Goal: Task Accomplishment & Management: Manage account settings

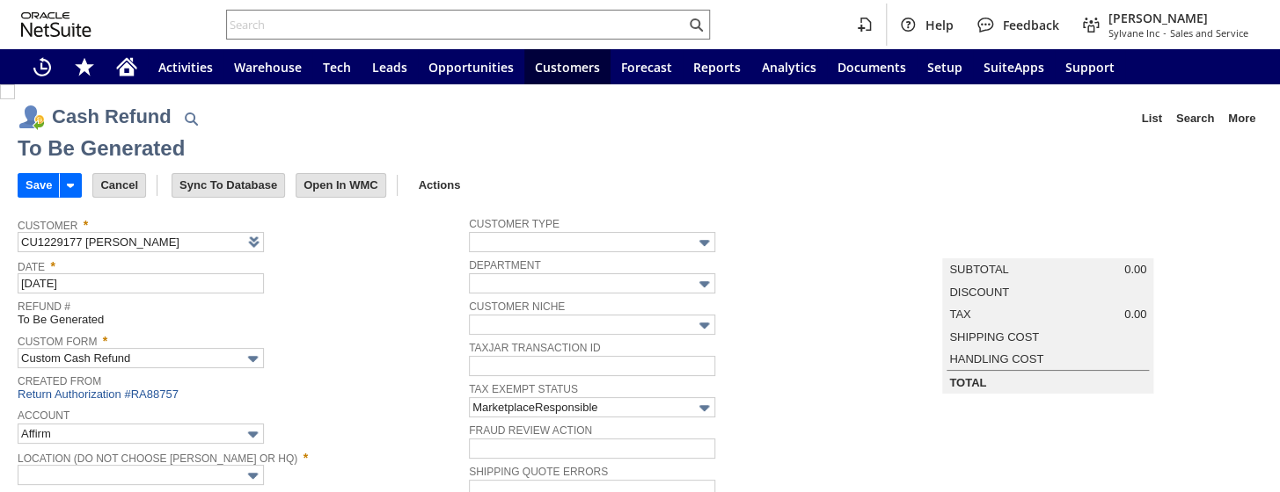
type input "Amazon Undeposited Funds"
type input "Headquarters : Head...s : Pending Testing"
type input "Add"
type input "Copy Previous"
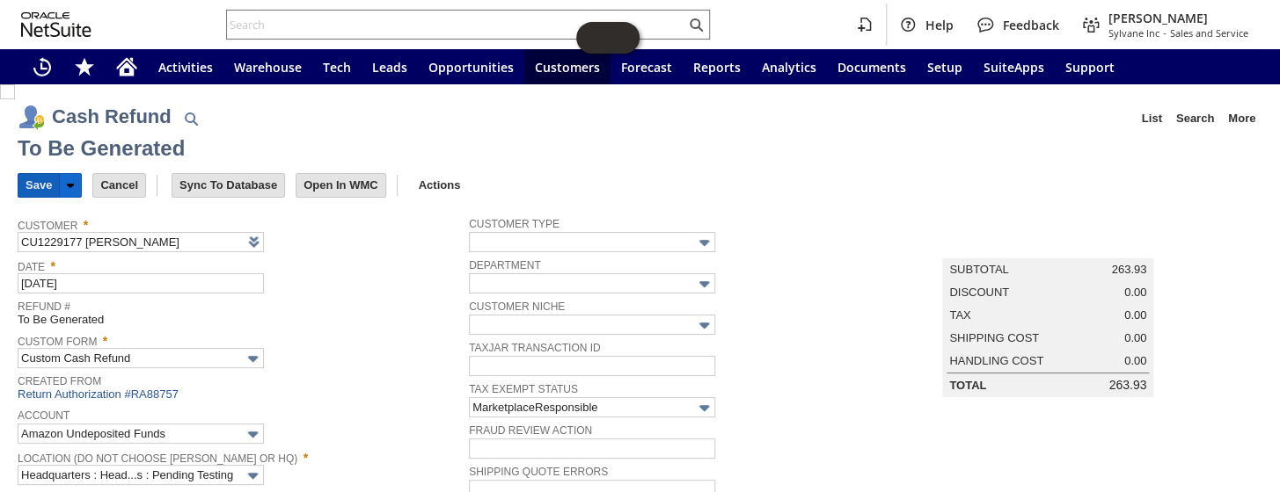
click at [39, 180] on input "Save" at bounding box center [38, 185] width 40 height 23
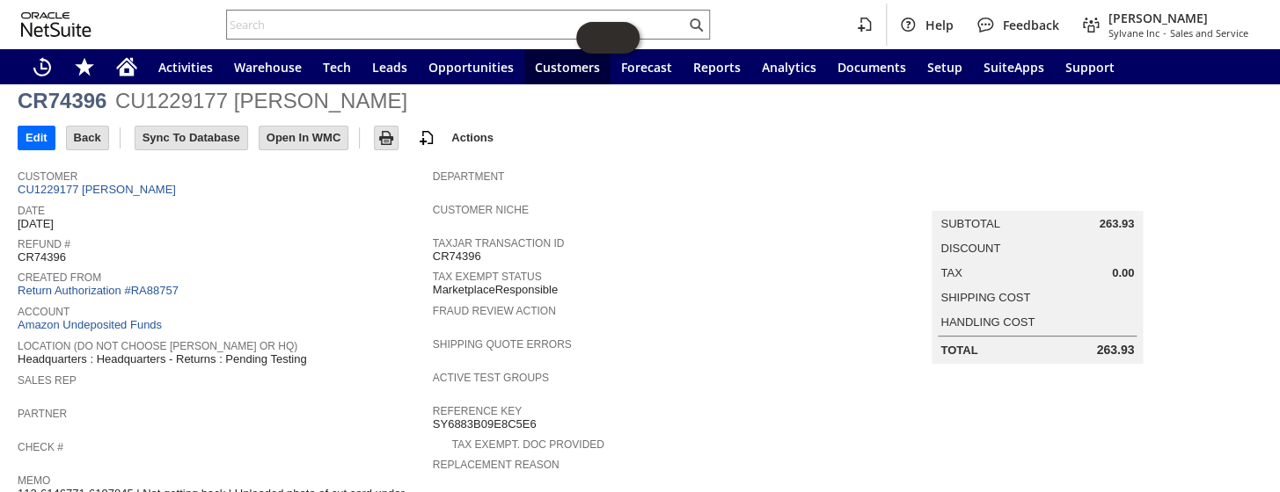
scroll to position [108, 0]
click at [127, 286] on link "Return Authorization #RA88757" at bounding box center [98, 292] width 161 height 13
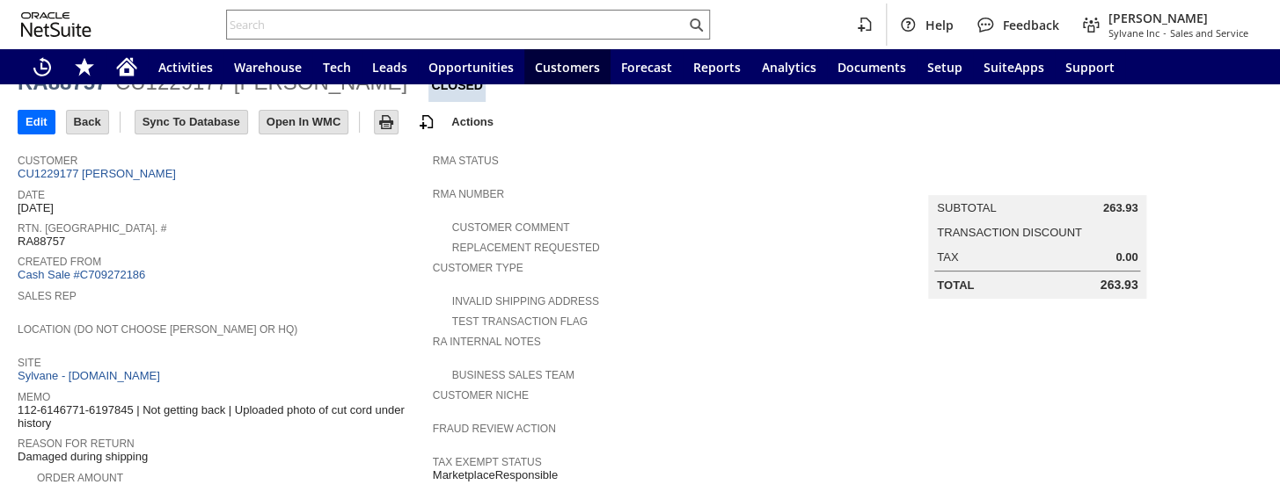
scroll to position [319, 0]
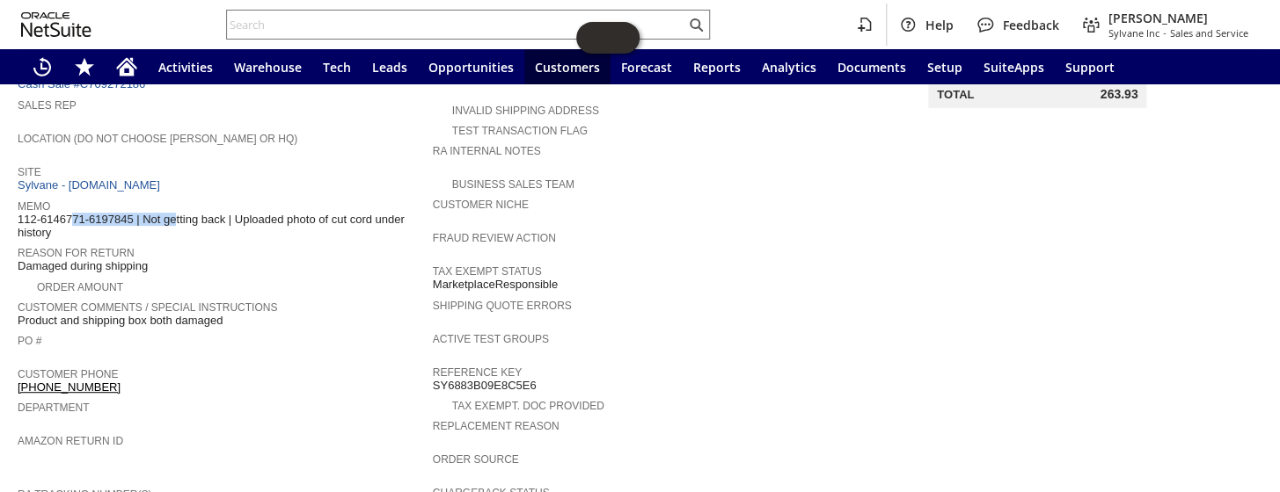
drag, startPoint x: 132, startPoint y: 202, endPoint x: 18, endPoint y: 205, distance: 113.5
click at [18, 213] on span "112-6146771-6197845 | Not getting back | Uploaded photo of cut cord under histo…" at bounding box center [221, 226] width 406 height 27
copy span "112-6146771-6197845"
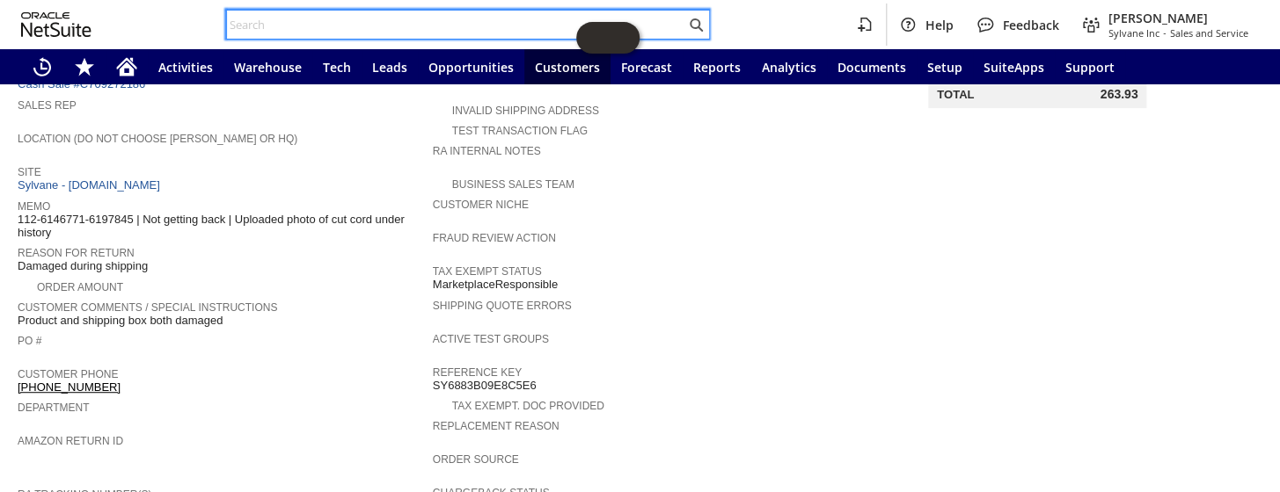
click at [332, 27] on input "text" at bounding box center [456, 24] width 458 height 21
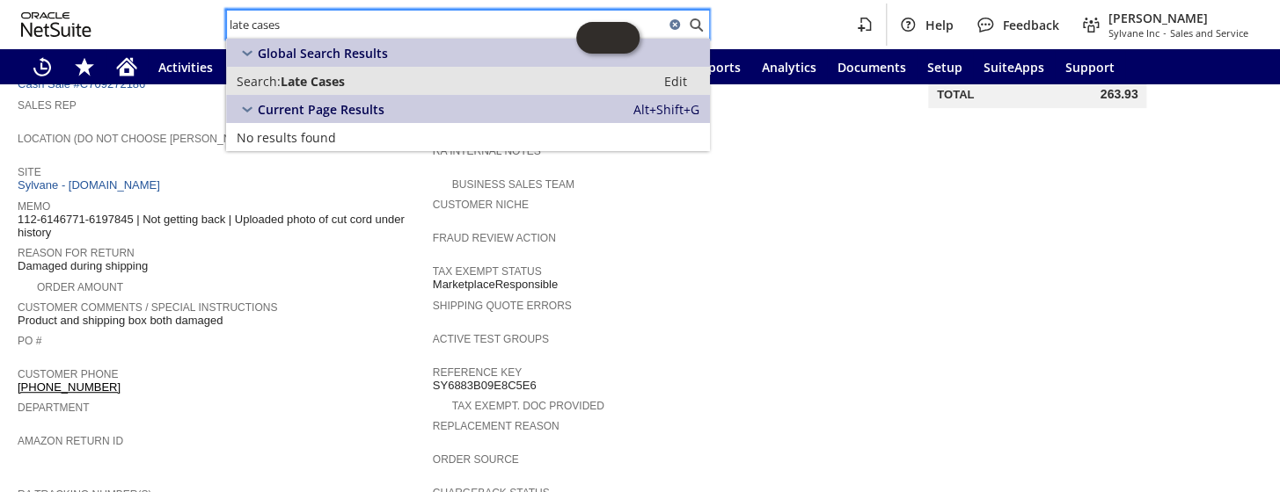
type input "late cases"
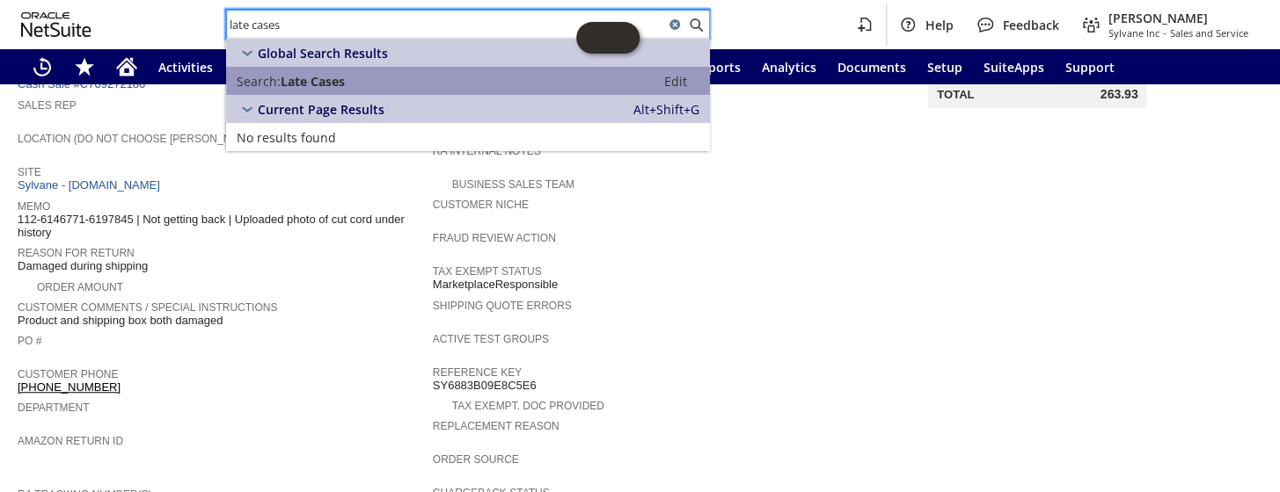
click at [322, 85] on span "Late Cases" at bounding box center [313, 81] width 64 height 17
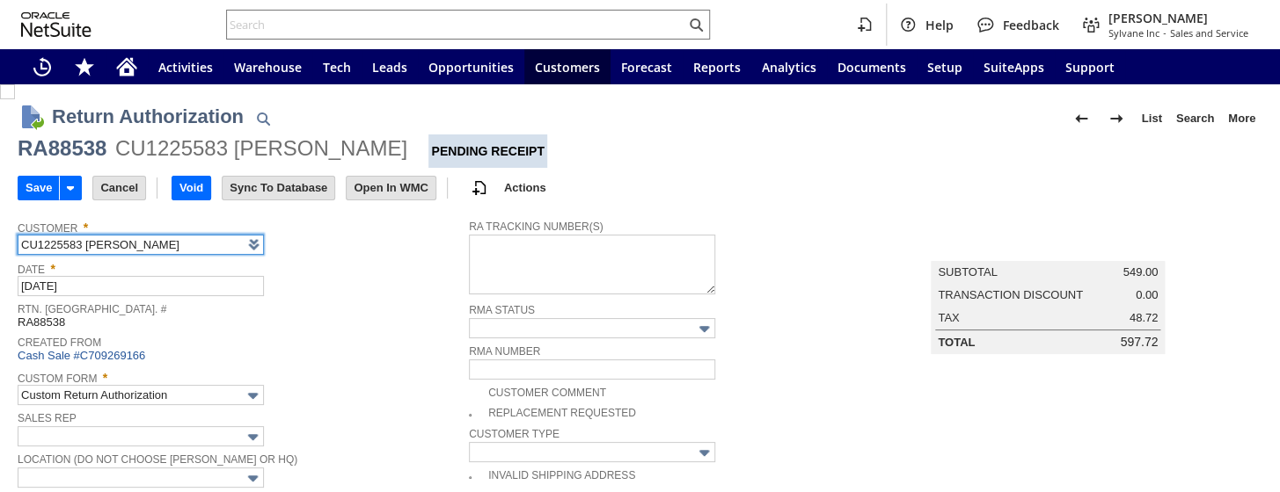
scroll to position [159, 0]
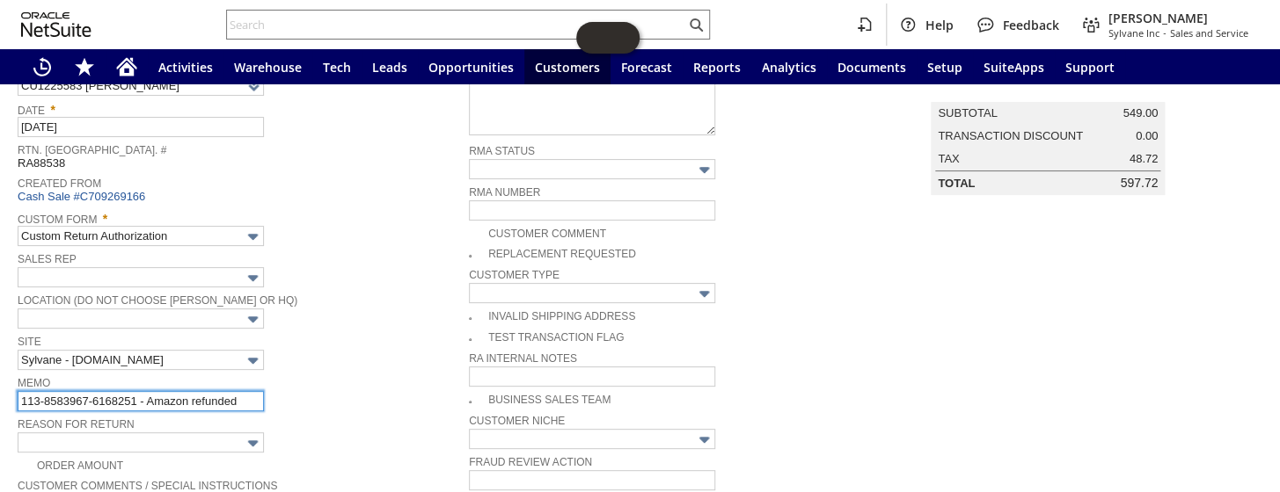
click at [248, 391] on input "113-8583967-6168251 - Amazon refunded" at bounding box center [141, 401] width 246 height 20
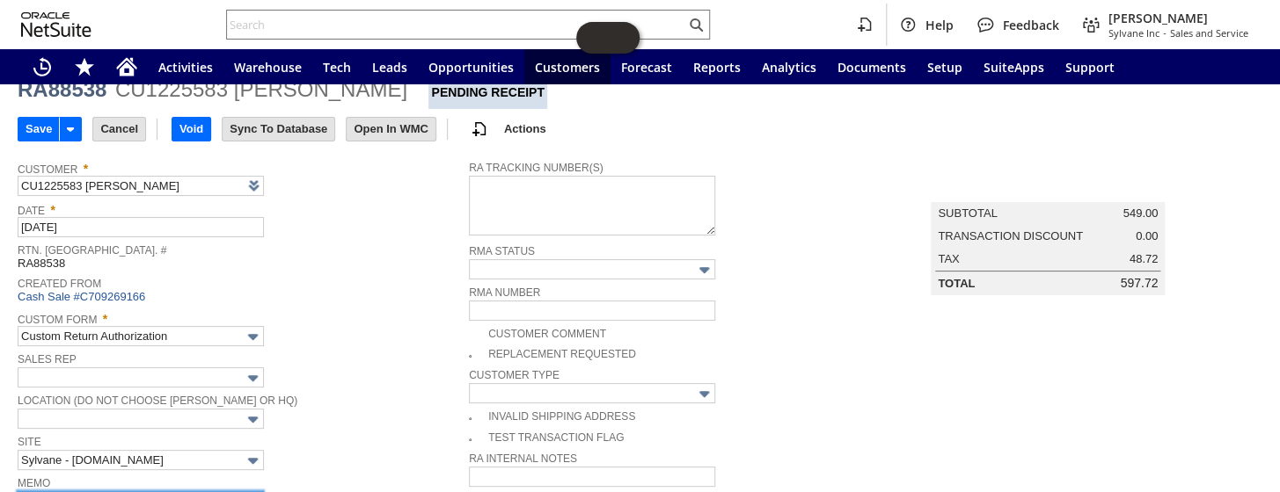
scroll to position [0, 0]
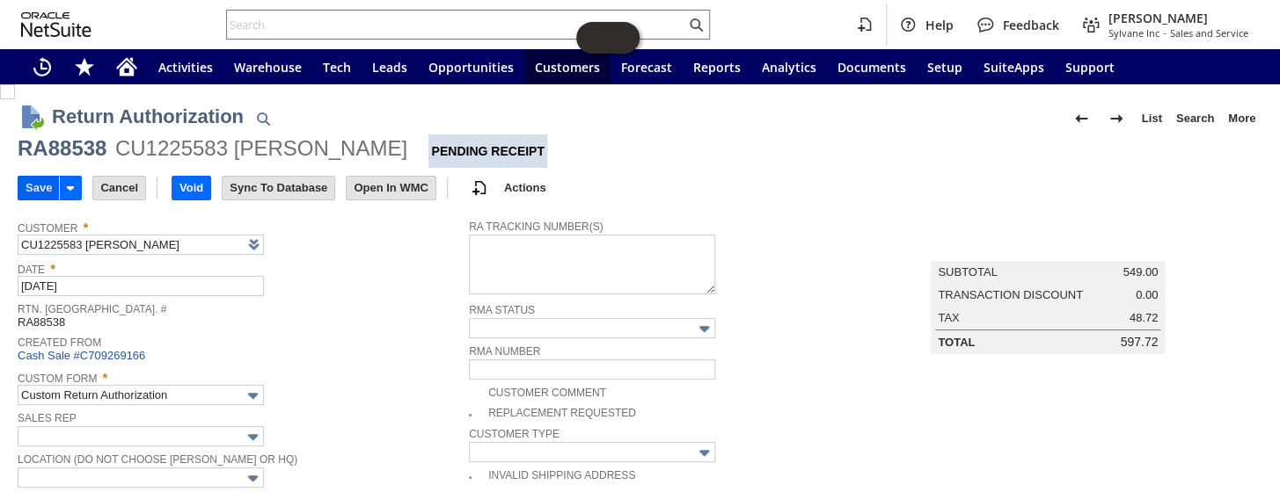
type input "113-8583967-6168251 - Amazon refunded- Claim worn"
click at [33, 186] on input "Save" at bounding box center [38, 188] width 40 height 23
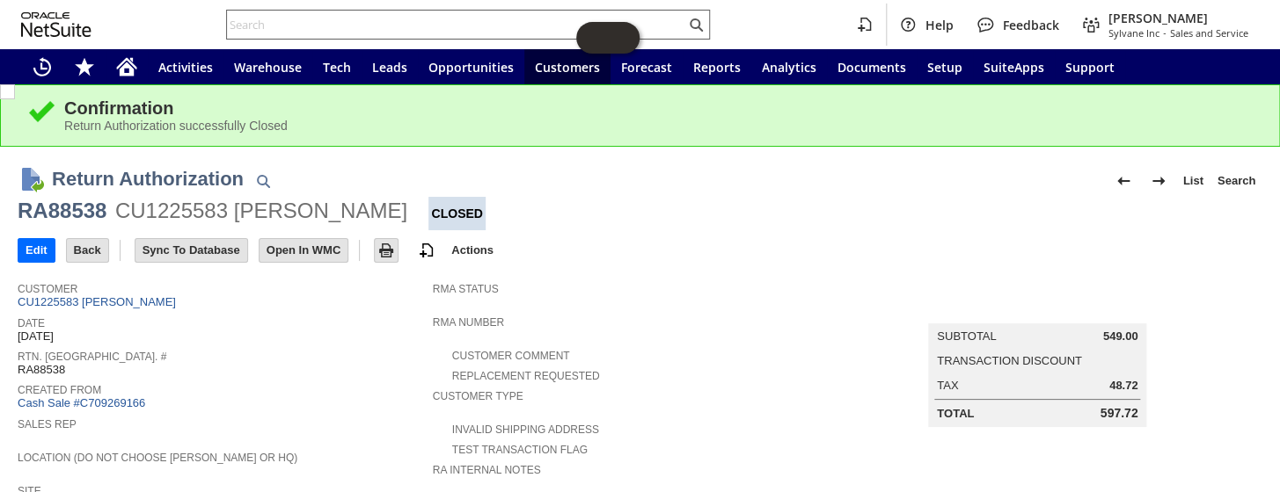
click at [377, 36] on div at bounding box center [468, 25] width 484 height 30
click at [377, 26] on input "text" at bounding box center [456, 24] width 458 height 21
paste input "112-6373116-2834615"
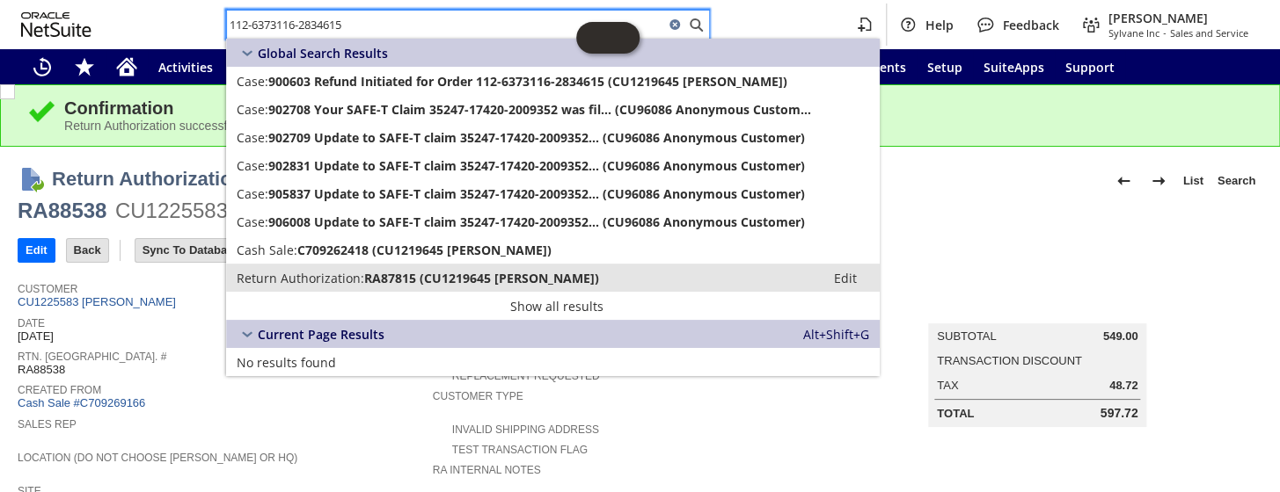
type input "112-6373116-2834615"
click at [383, 273] on span "RA87815 (CU1219645 hisako tanaka)" at bounding box center [481, 278] width 235 height 17
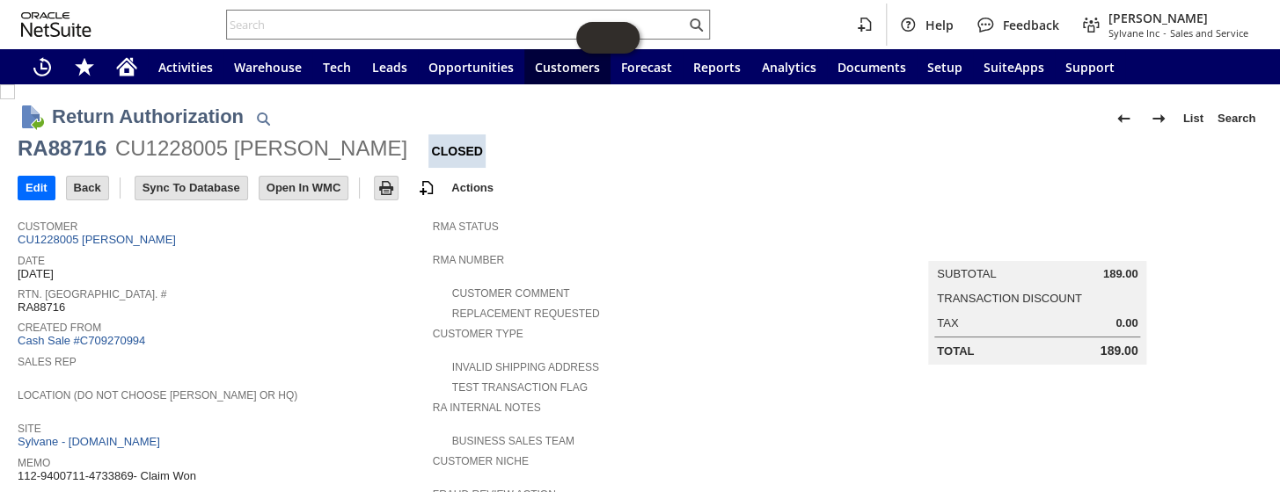
scroll to position [239, 0]
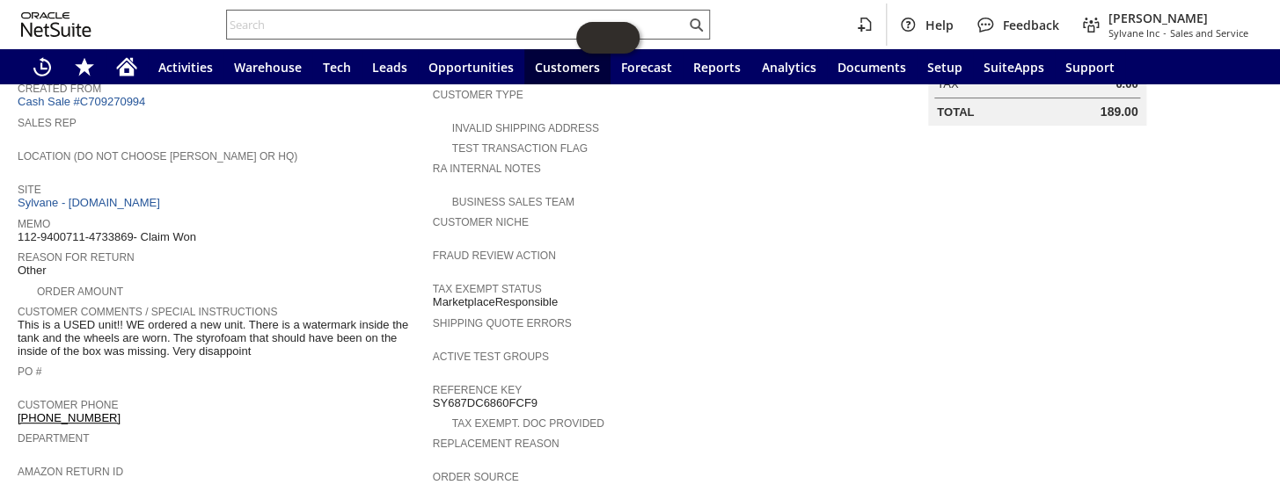
click at [354, 18] on input "text" at bounding box center [456, 24] width 458 height 21
paste input "114-1359077-2620257"
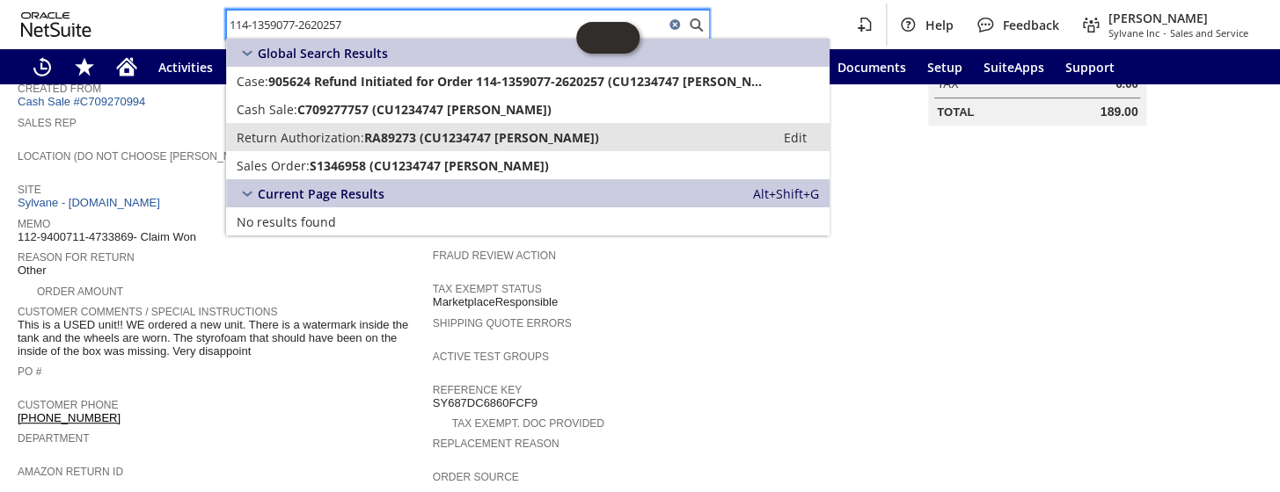
type input "114-1359077-2620257"
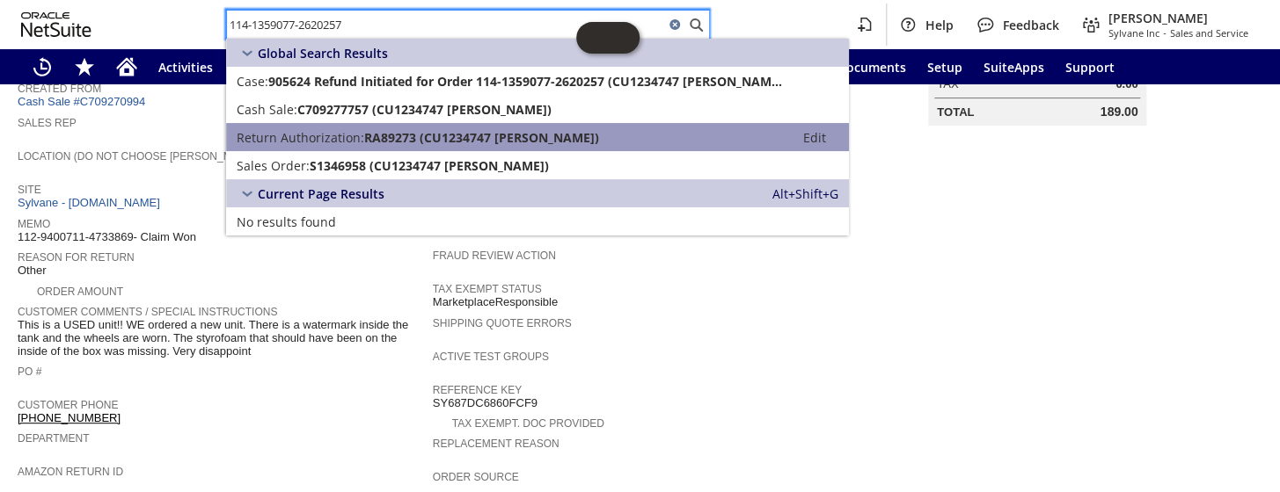
click at [390, 132] on span "RA89273 (CU1234747 Levi Hagemann)" at bounding box center [481, 137] width 235 height 17
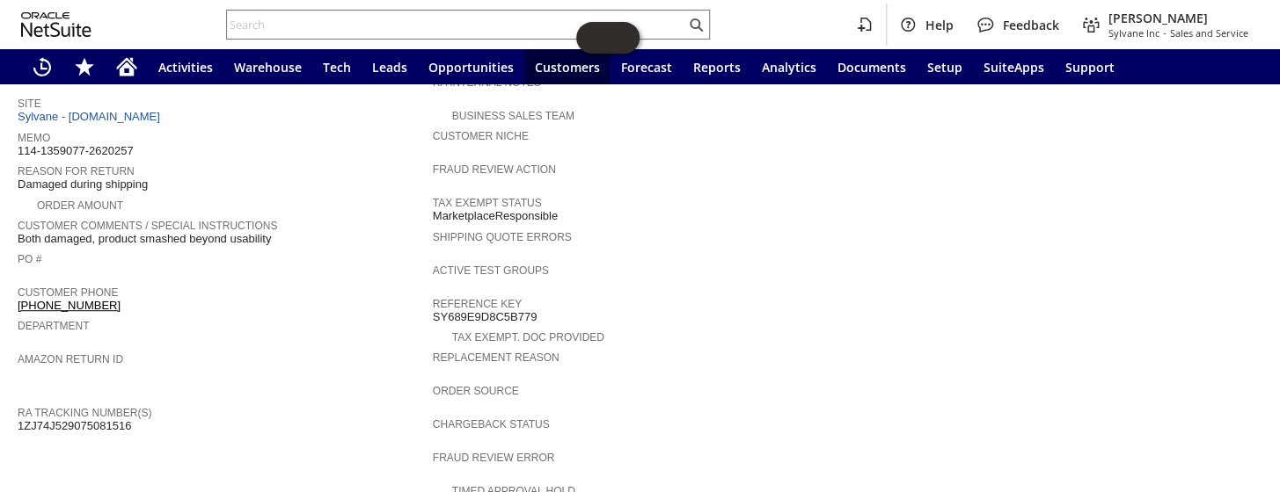
scroll to position [319, 0]
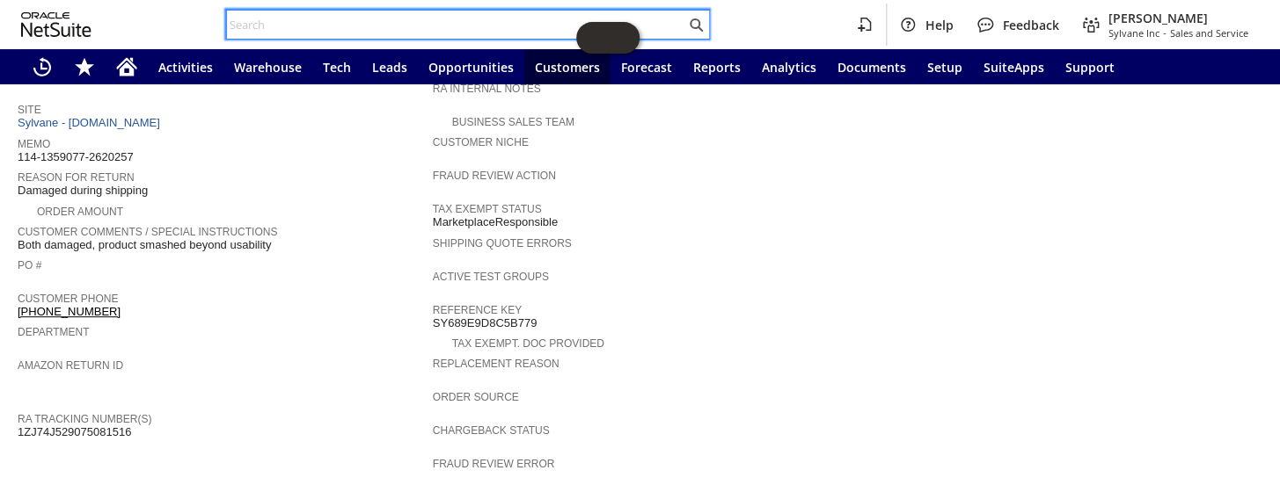
click at [413, 18] on input "text" at bounding box center [456, 24] width 458 height 21
paste input "114-5512896-7357805"
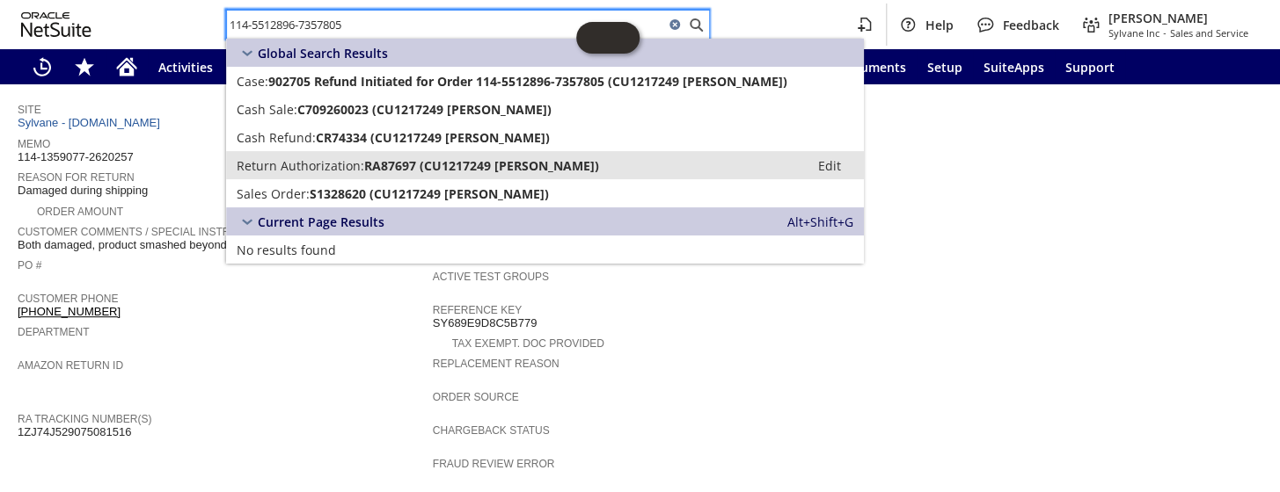
type input "114-5512896-7357805"
click at [392, 169] on span "RA87697 (CU1217249 magdalena Customer)" at bounding box center [481, 165] width 235 height 17
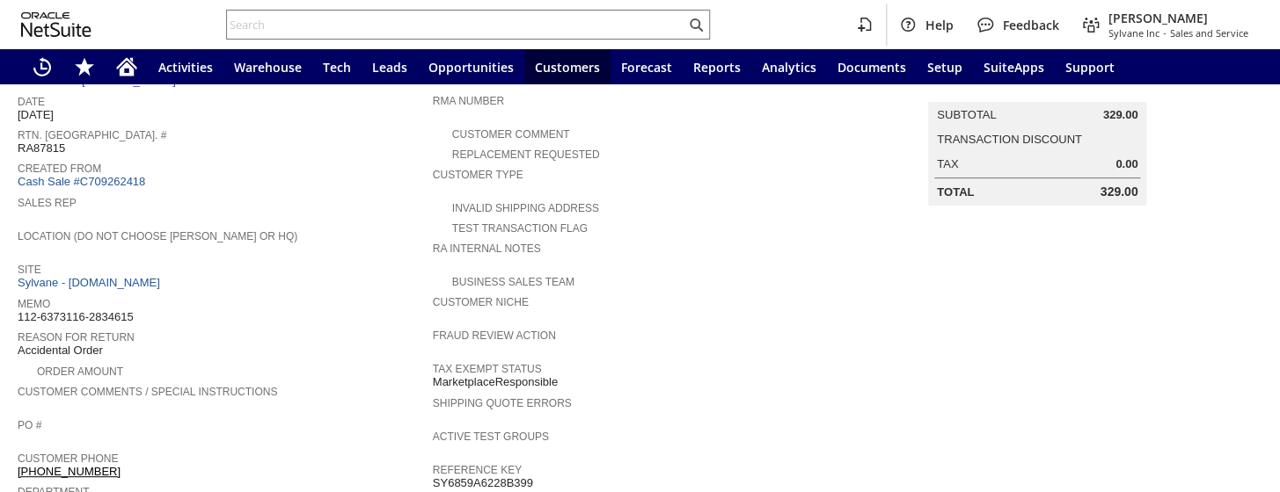
scroll to position [319, 0]
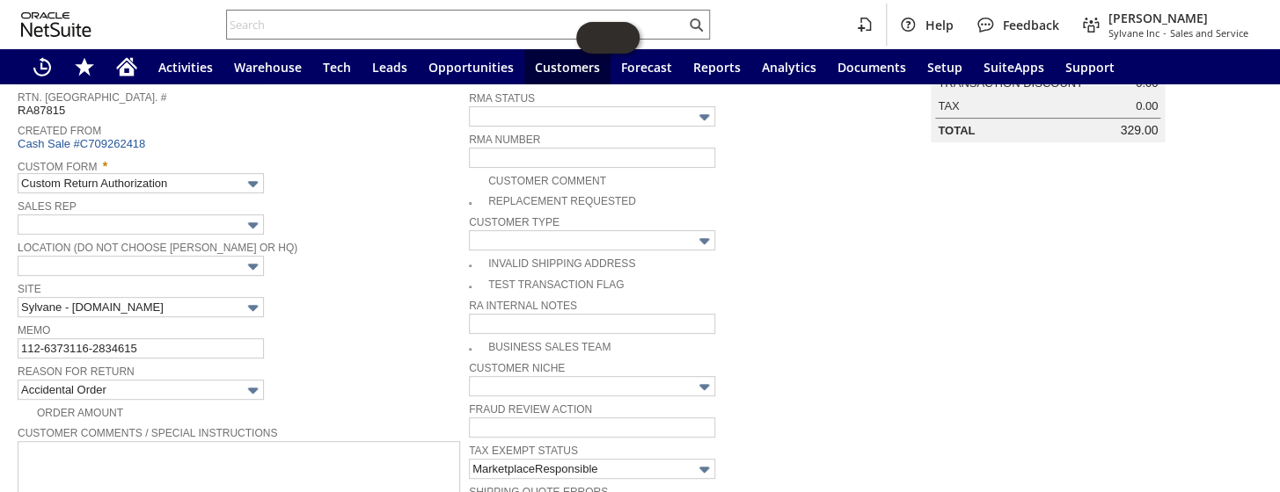
scroll to position [239, 0]
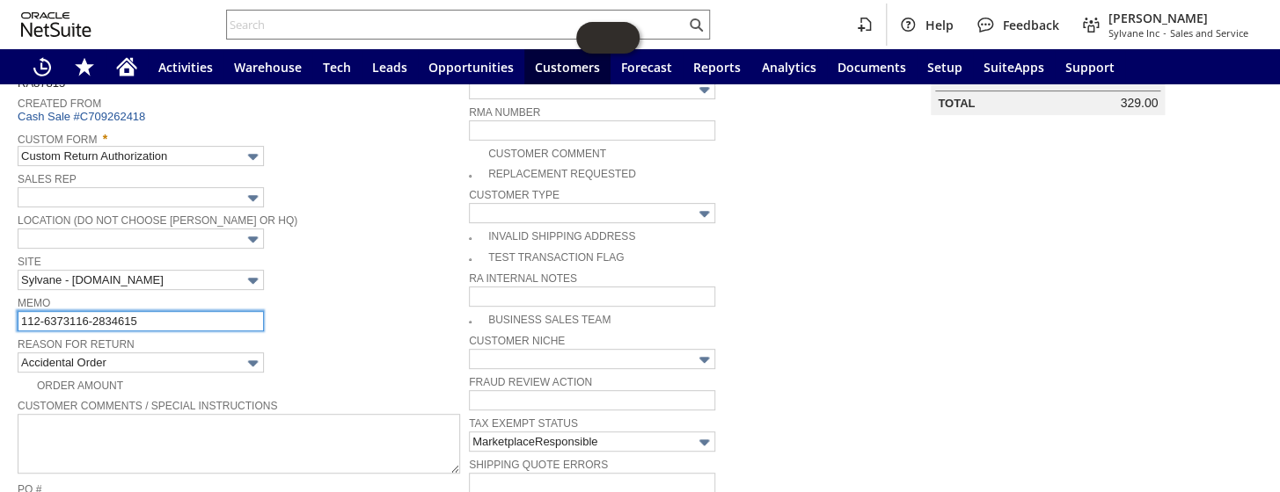
click at [221, 311] on input "112-6373116-2834615" at bounding box center [141, 321] width 246 height 20
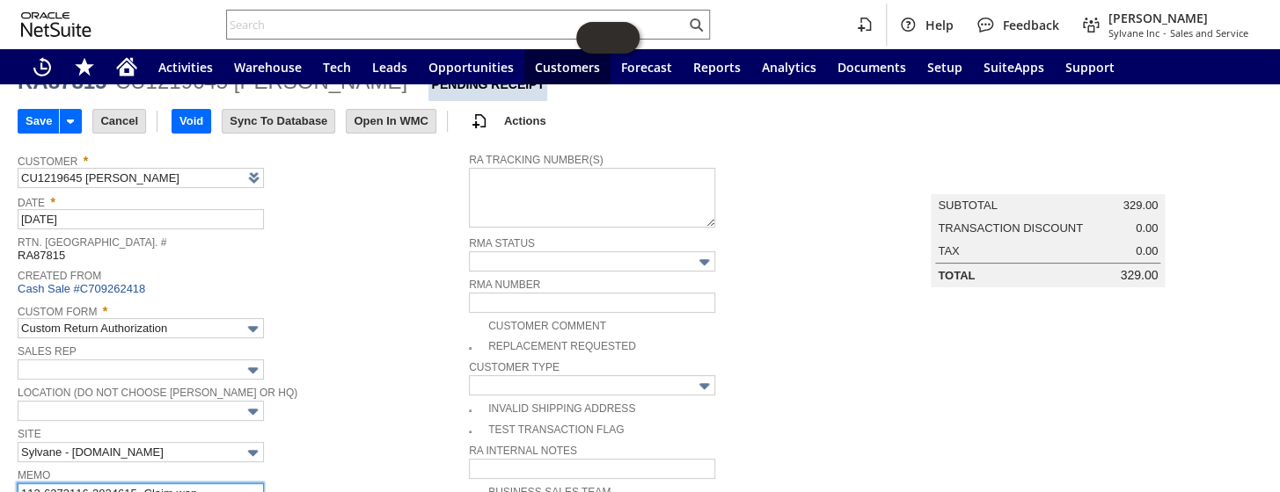
scroll to position [0, 0]
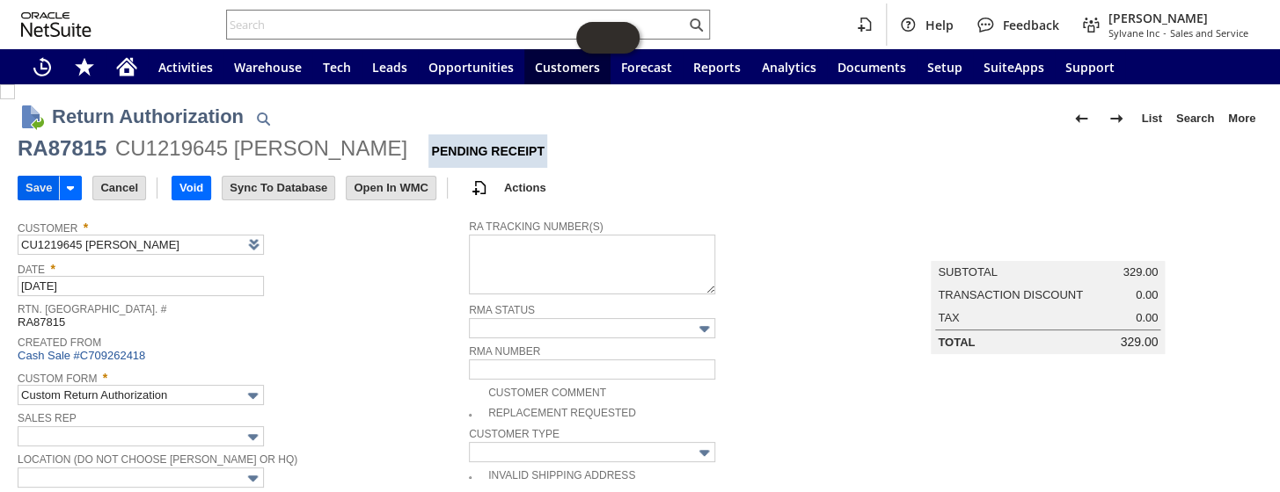
type input "112-6373116-2834615- Claim won"
click at [26, 187] on input "Save" at bounding box center [38, 188] width 40 height 23
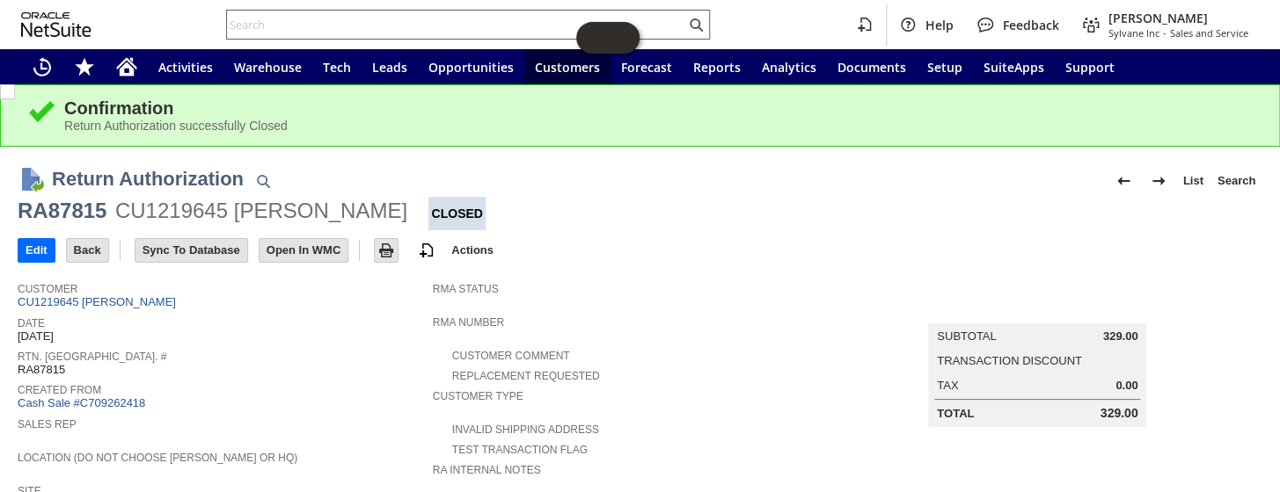
click at [373, 18] on input "text" at bounding box center [456, 24] width 458 height 21
paste input "114-5079840-6081845"
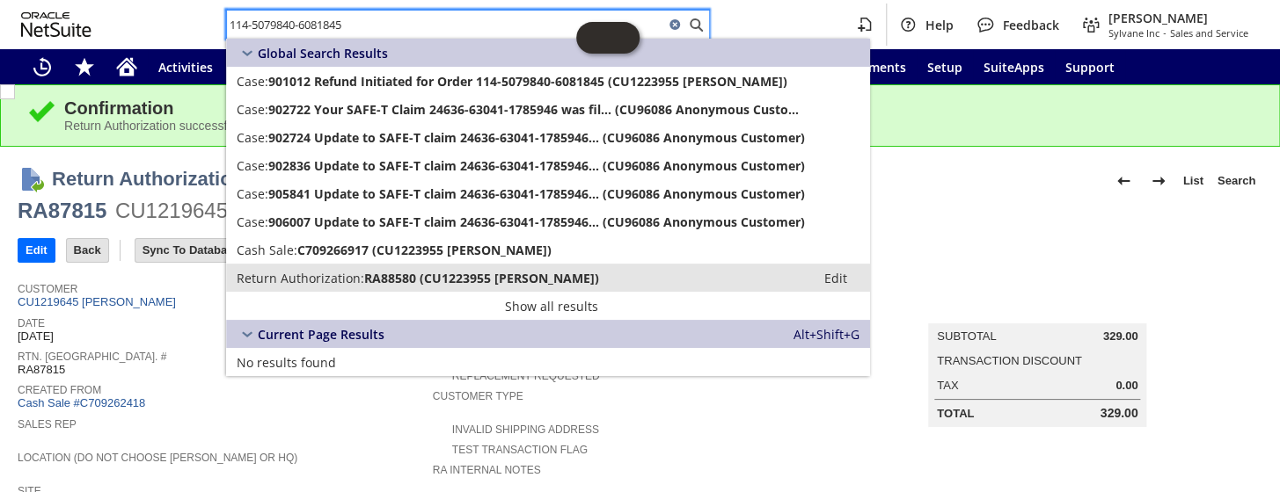
type input "114-5079840-6081845"
click at [391, 281] on span "RA88580 (CU1223955 James C Yu)" at bounding box center [481, 278] width 235 height 17
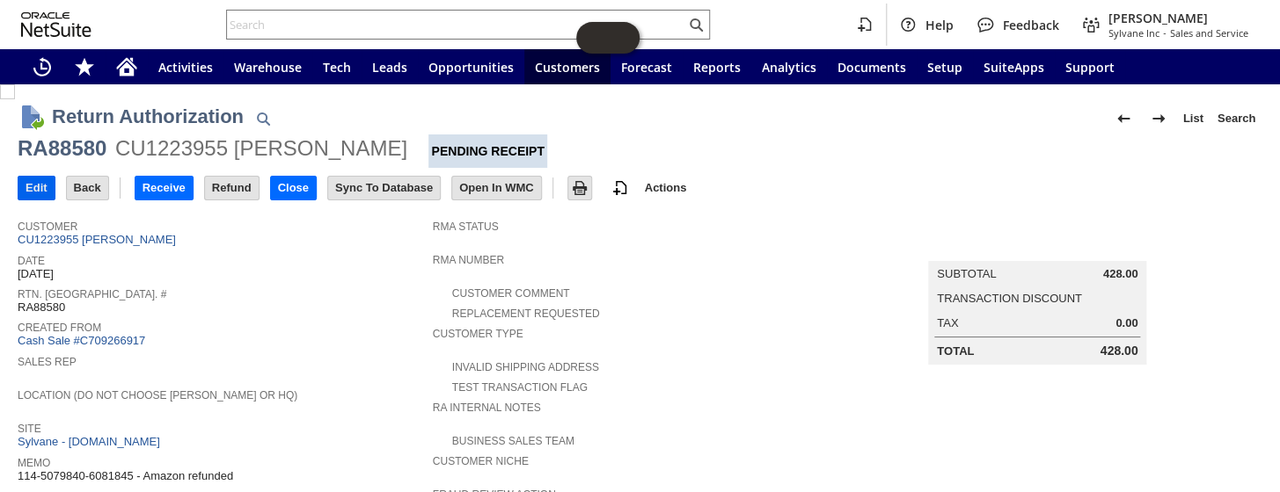
click at [41, 189] on input "Edit" at bounding box center [36, 188] width 36 height 23
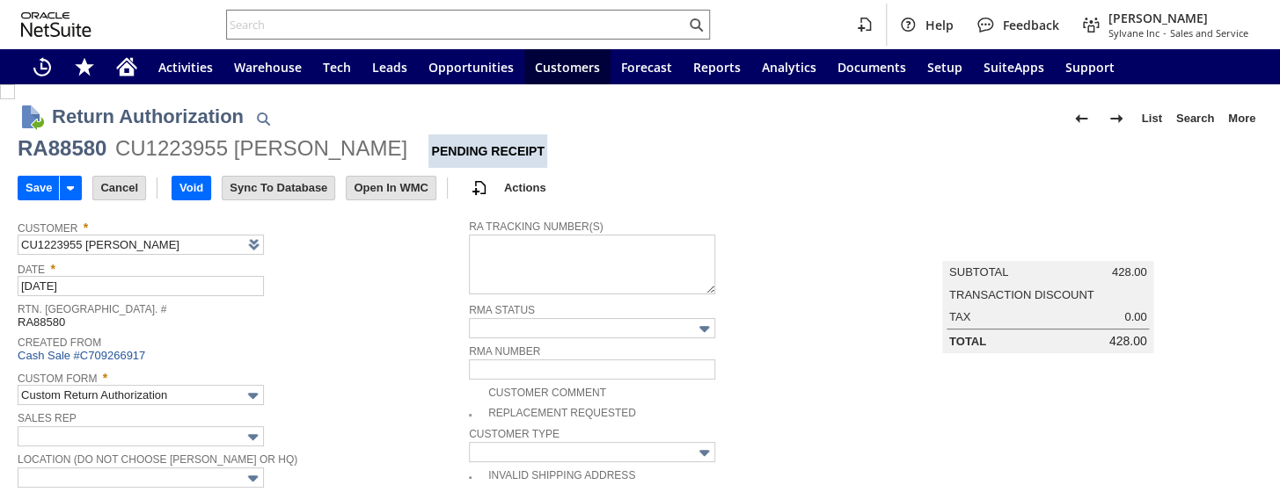
type input "Add"
type input "Copy Previous"
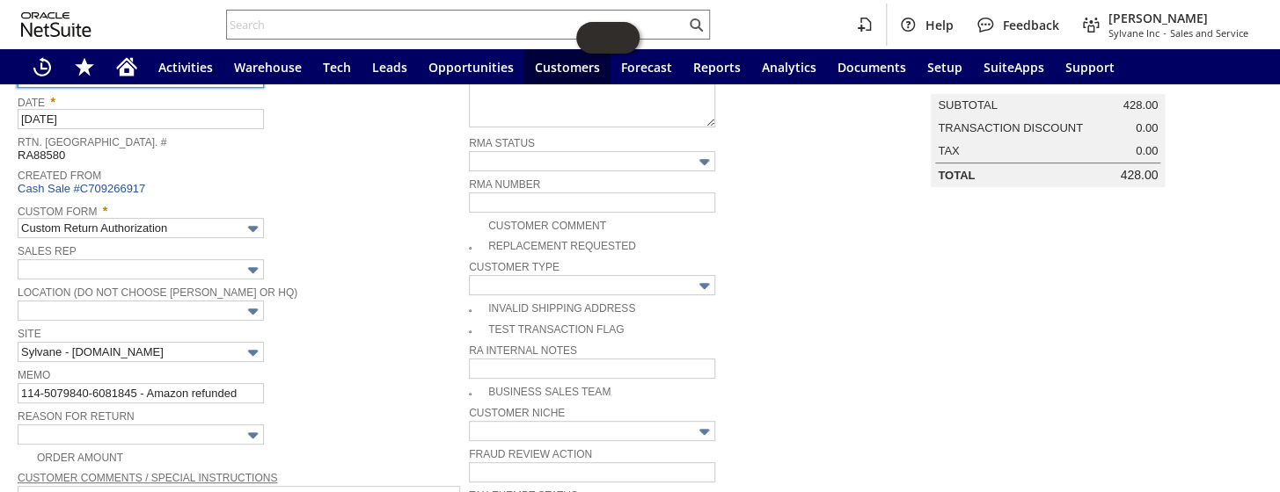
scroll to position [239, 0]
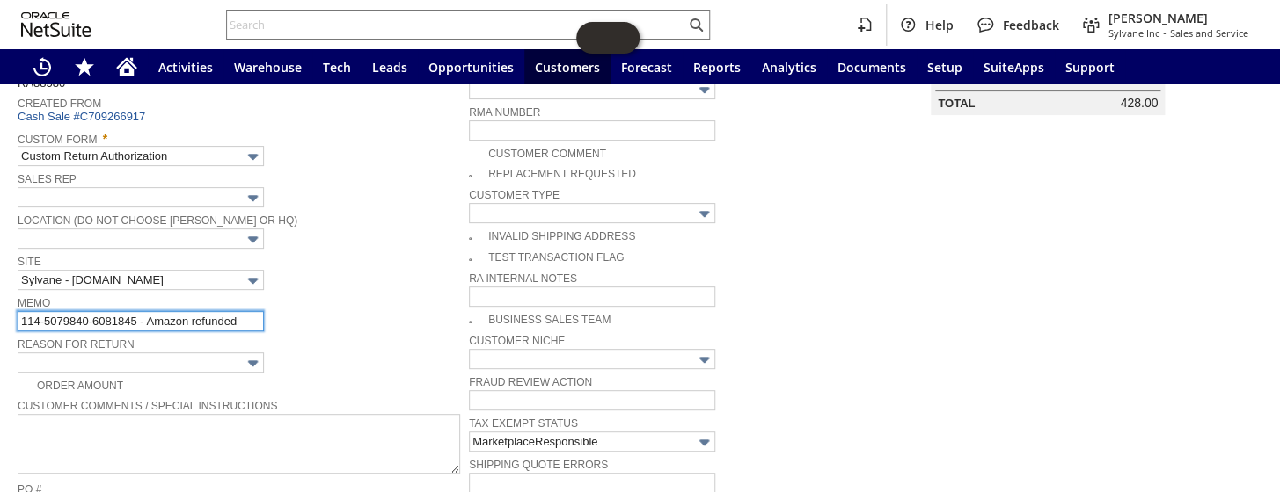
click at [252, 314] on input "114-5079840-6081845 - Amazon refunded" at bounding box center [141, 321] width 246 height 20
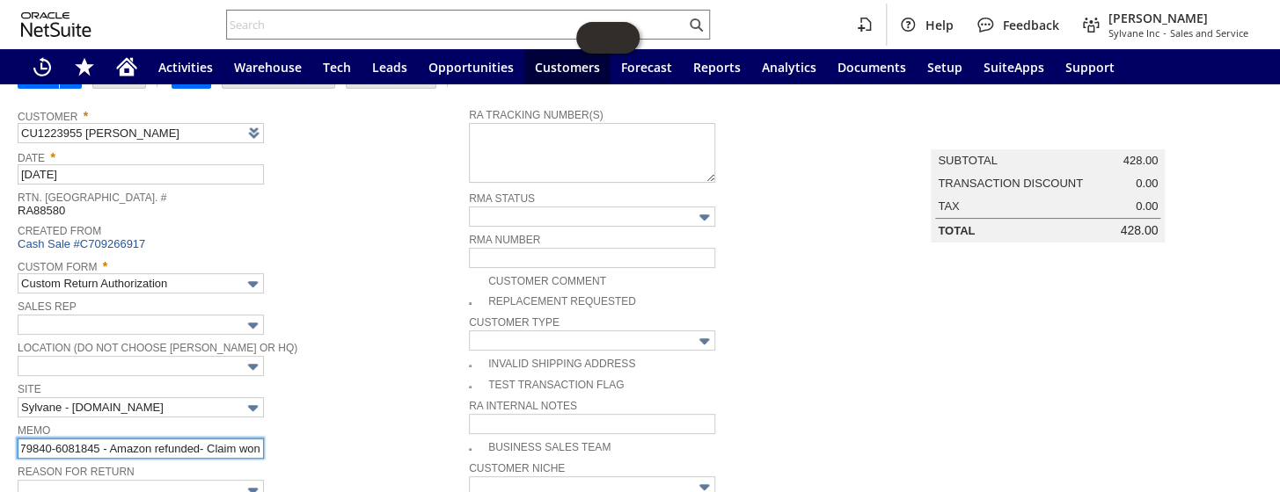
scroll to position [0, 0]
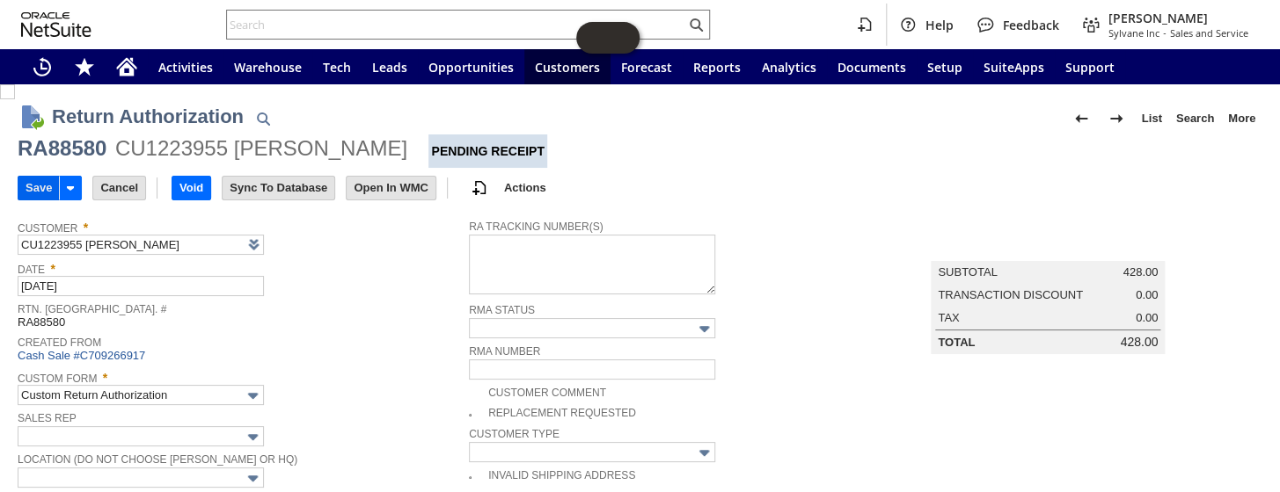
type input "114-5079840-6081845 - Amazon refunded- Claim won"
click at [34, 183] on input "Save" at bounding box center [38, 188] width 40 height 23
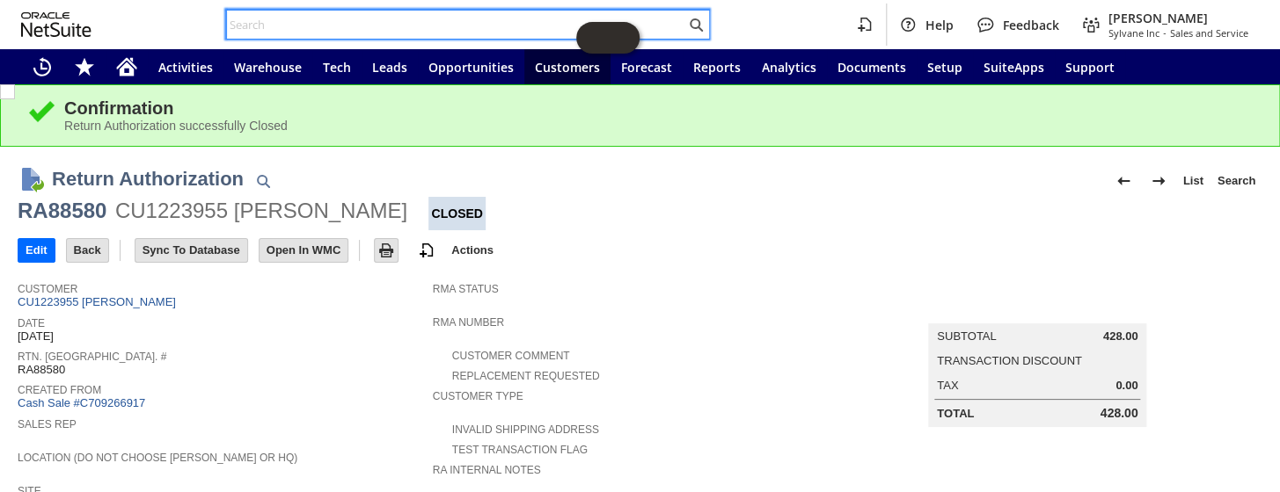
click at [361, 19] on input "text" at bounding box center [456, 24] width 458 height 21
paste input "114-3820415-7268264"
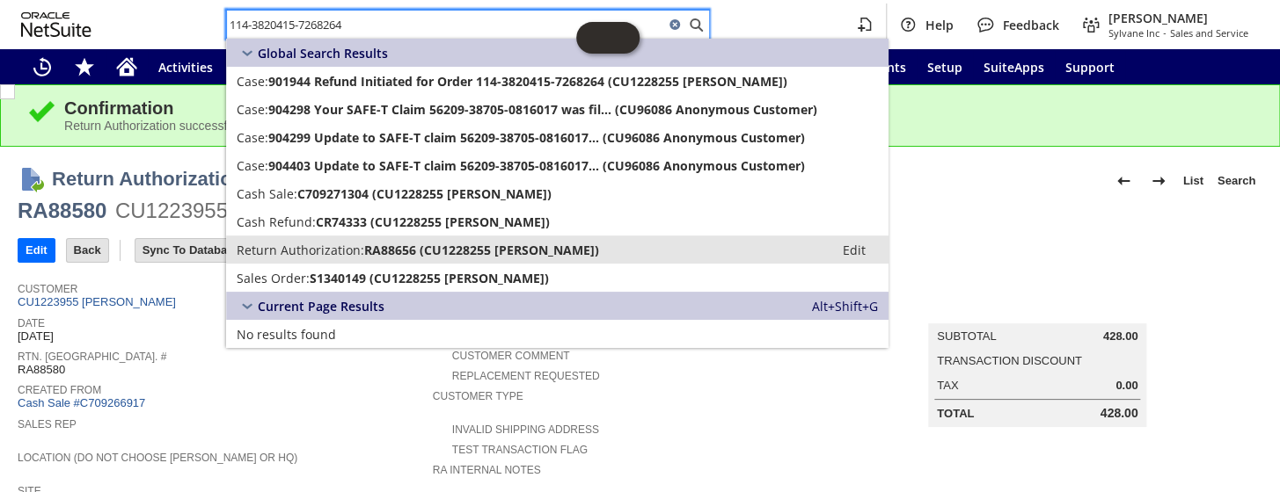
type input "114-3820415-7268264"
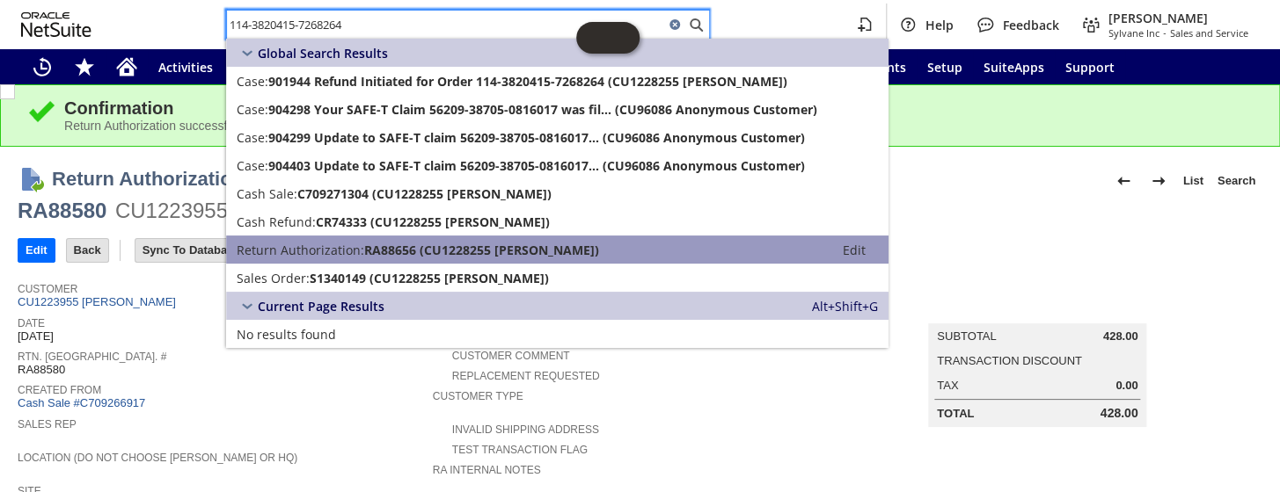
click at [385, 244] on span "RA88656 (CU1228255 Abdessamad Houssini)" at bounding box center [481, 250] width 235 height 17
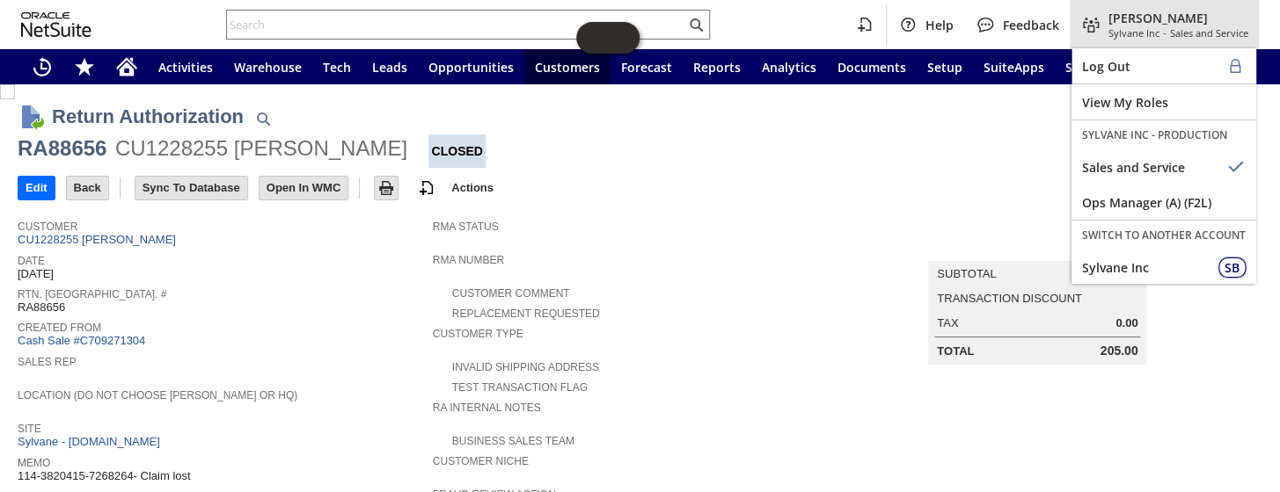
click at [1111, 30] on span "Sylvane Inc" at bounding box center [1133, 32] width 51 height 13
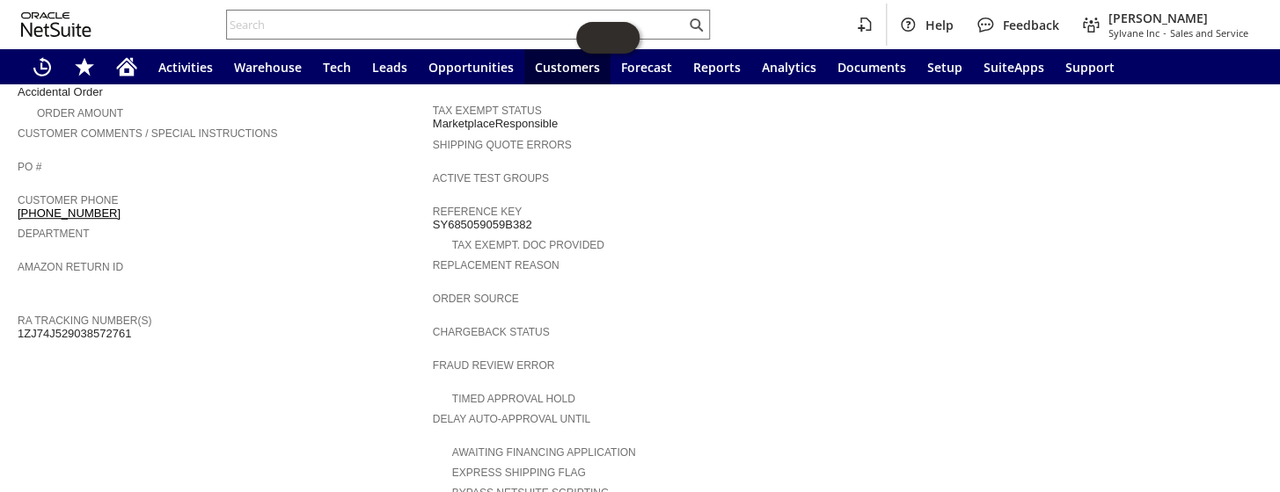
scroll to position [399, 0]
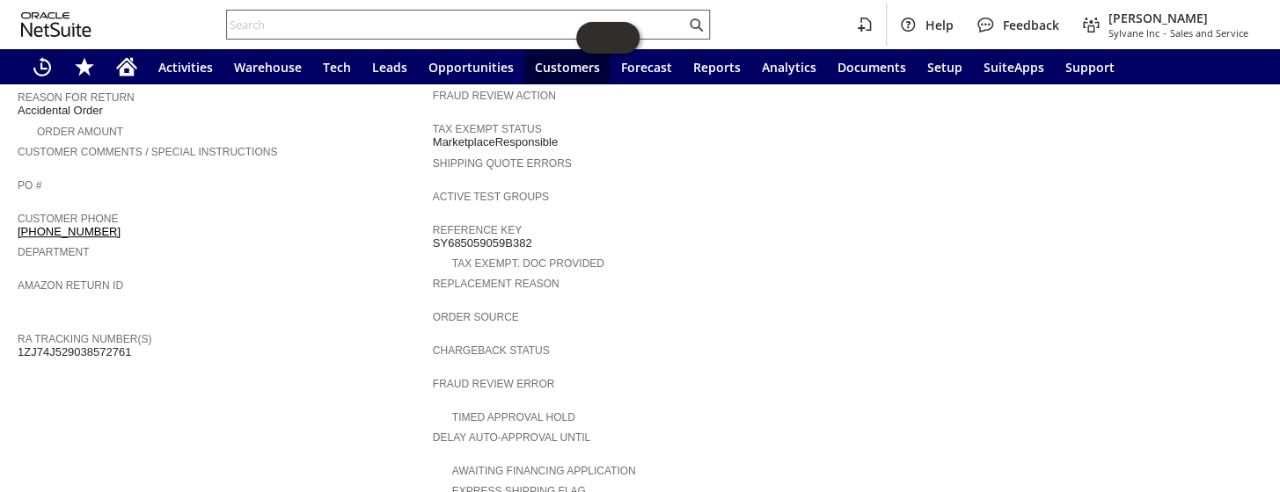
click at [316, 24] on input "text" at bounding box center [456, 24] width 458 height 21
paste input "112-6944588-9582634"
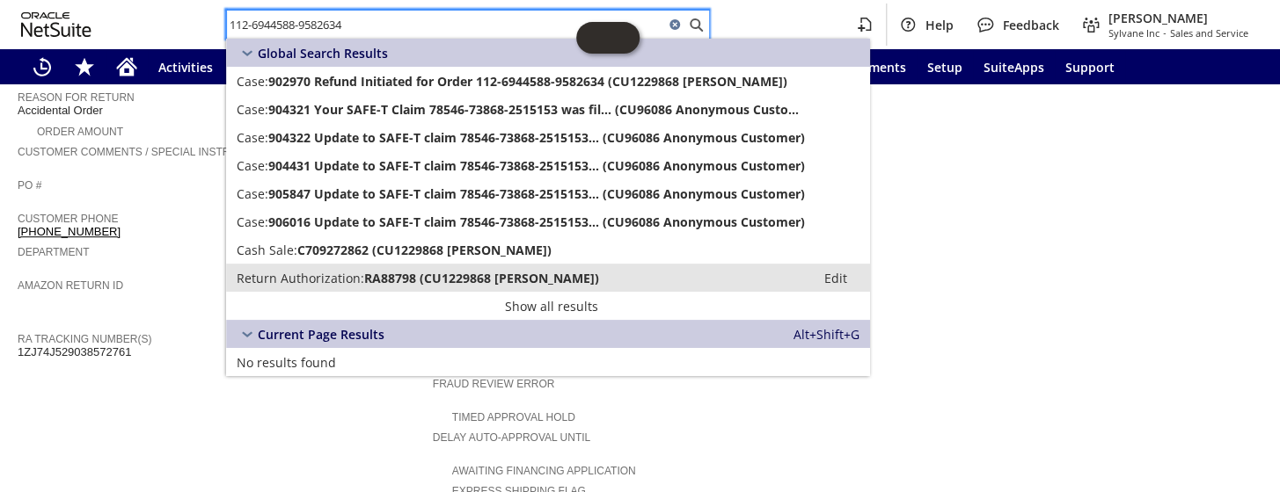
type input "112-6944588-9582634"
click at [336, 273] on span "Return Authorization:" at bounding box center [301, 278] width 128 height 17
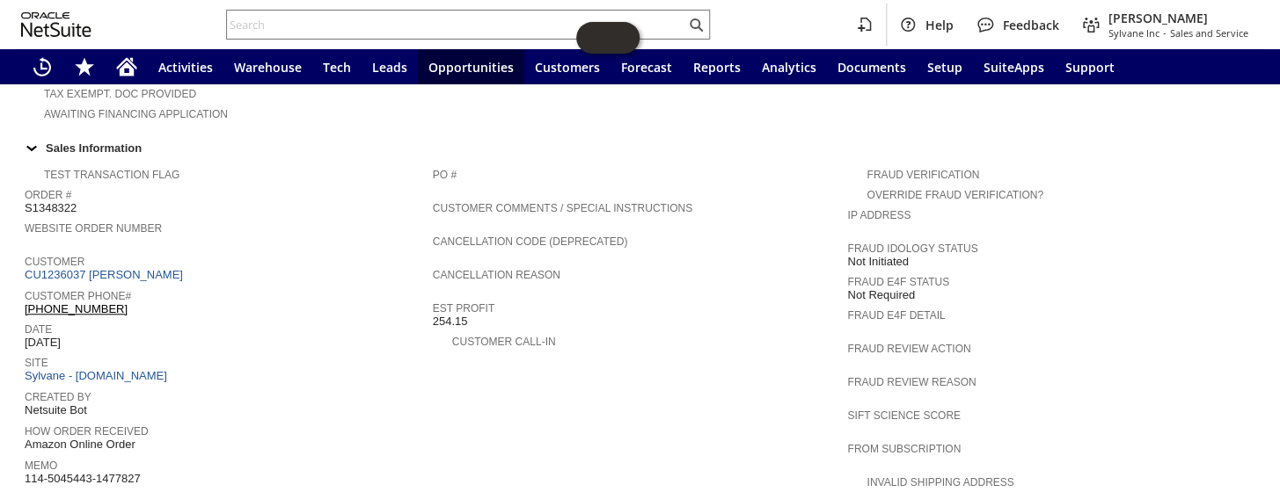
scroll to position [639, 0]
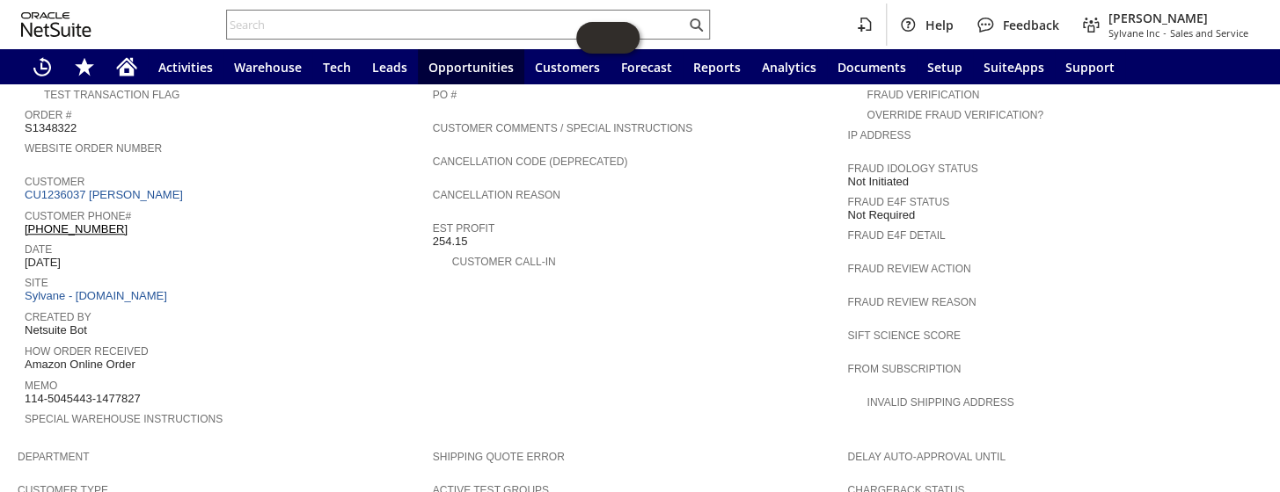
drag, startPoint x: 162, startPoint y: 358, endPoint x: 26, endPoint y: 360, distance: 136.3
click at [26, 375] on div "Memo 114-5045443-1477827" at bounding box center [224, 391] width 399 height 32
copy span "114-5045443-1477827"
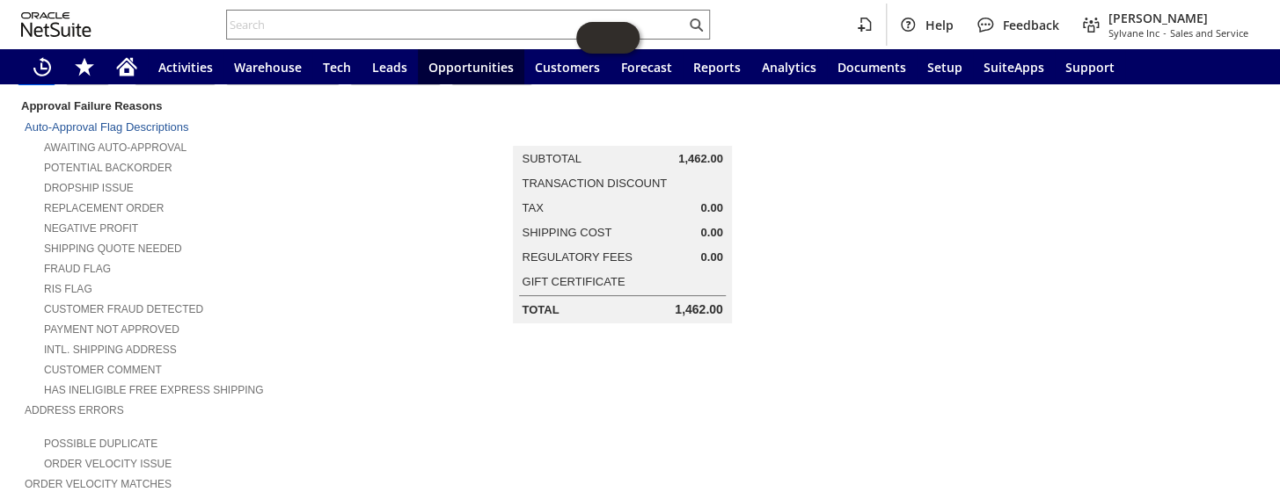
scroll to position [0, 0]
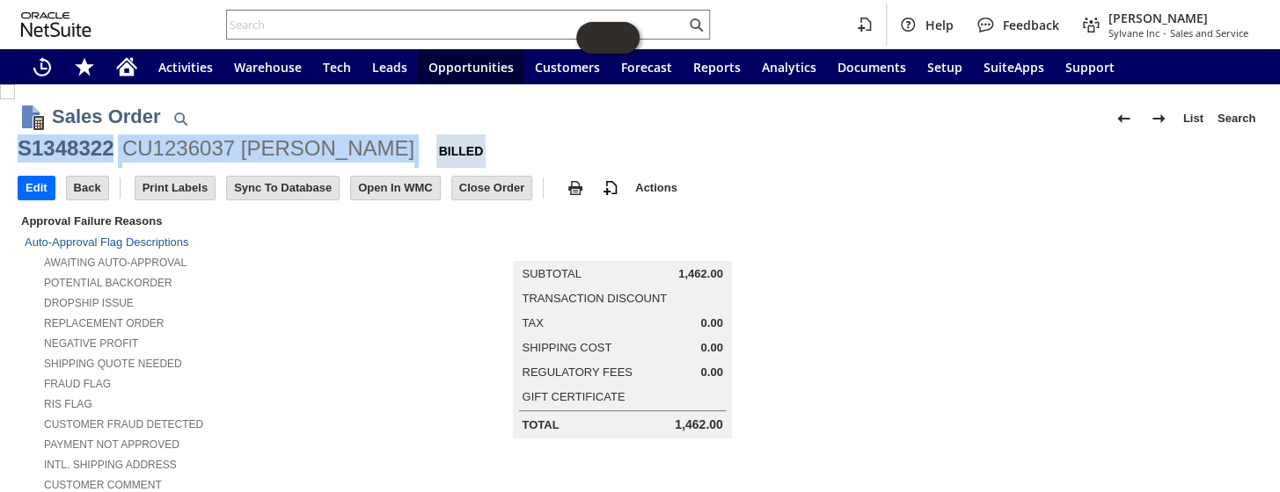
drag, startPoint x: 352, startPoint y: 141, endPoint x: 20, endPoint y: 145, distance: 331.6
click at [20, 145] on div "S1348322 CU1236037 Ian Sullivan Billed" at bounding box center [640, 151] width 1244 height 33
copy div "S1348322 CU1236037 Ian Sullivan"
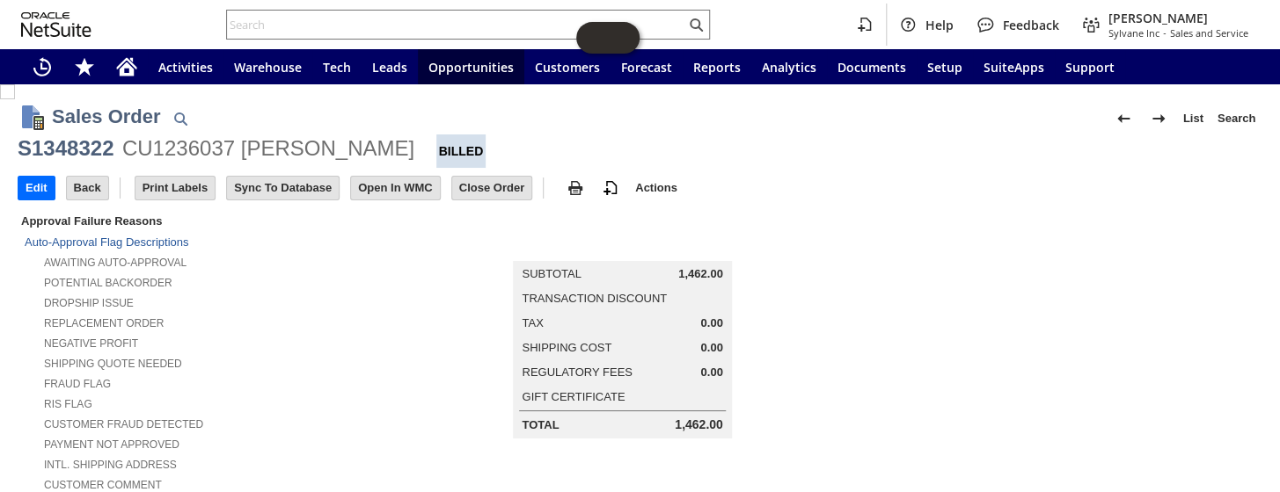
drag, startPoint x: 334, startPoint y: 114, endPoint x: 362, endPoint y: 91, distance: 36.3
click at [334, 113] on div "Sales Order List Search" at bounding box center [657, 118] width 1210 height 33
click at [397, 20] on input "text" at bounding box center [456, 24] width 458 height 21
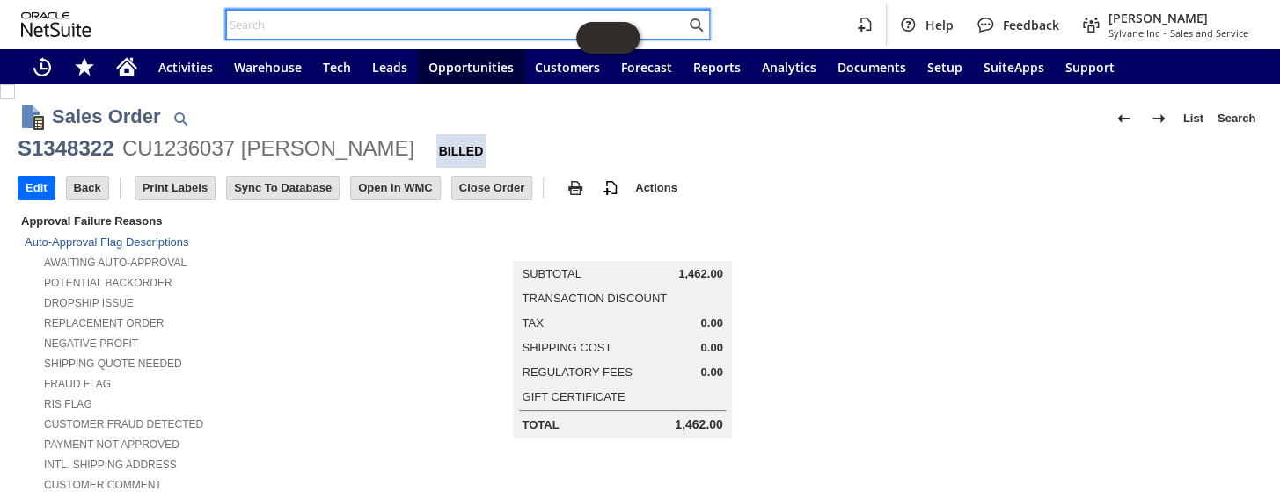
paste input "112-1879795-4494619"
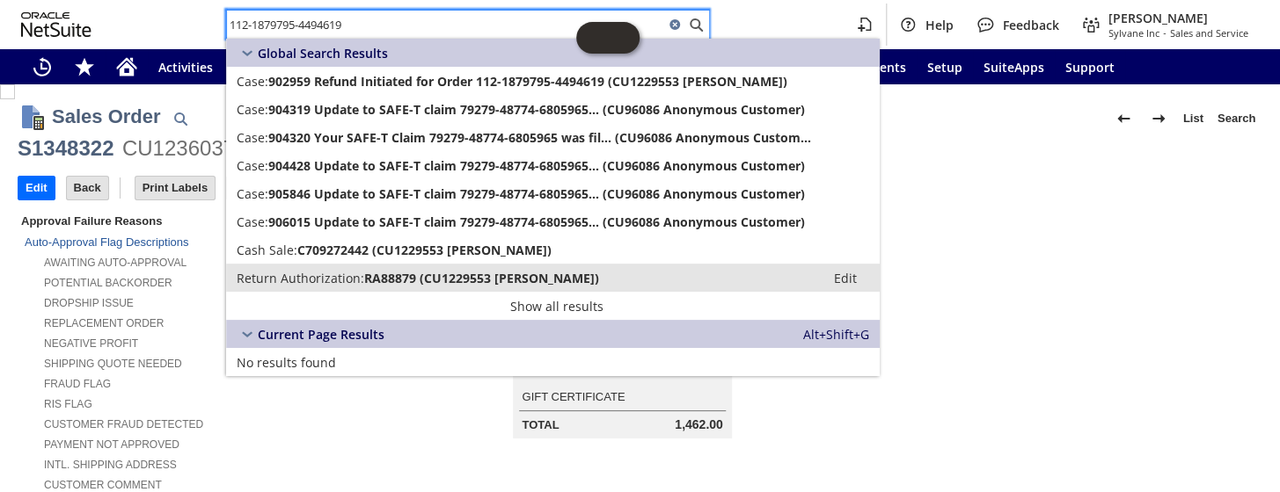
type input "112-1879795-4494619"
click at [412, 275] on span "RA88879 (CU1229553 Kurt Baldwin)" at bounding box center [481, 278] width 235 height 17
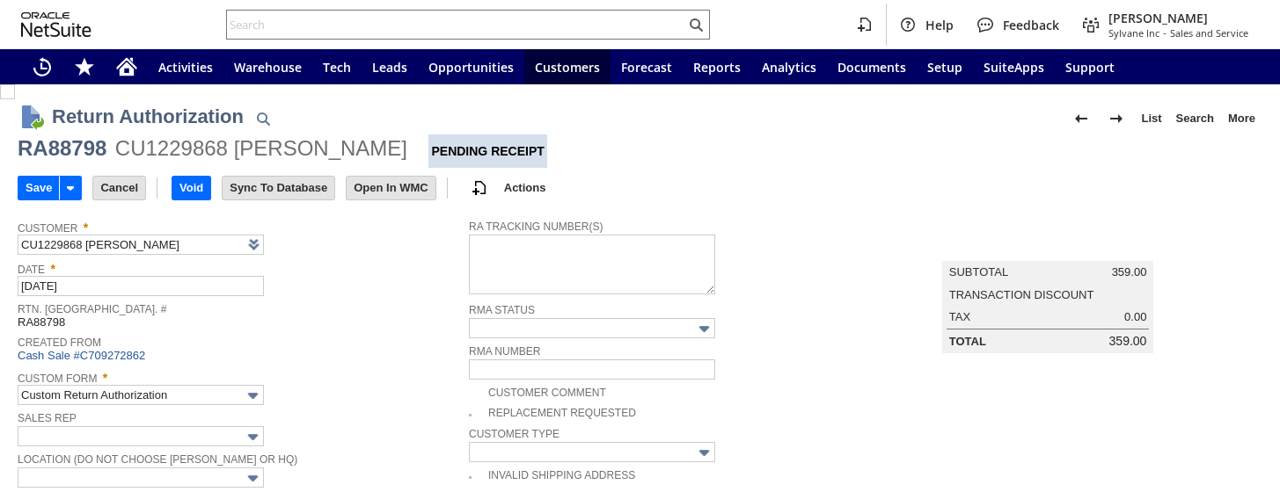
type input "Add"
type input "Copy Previous"
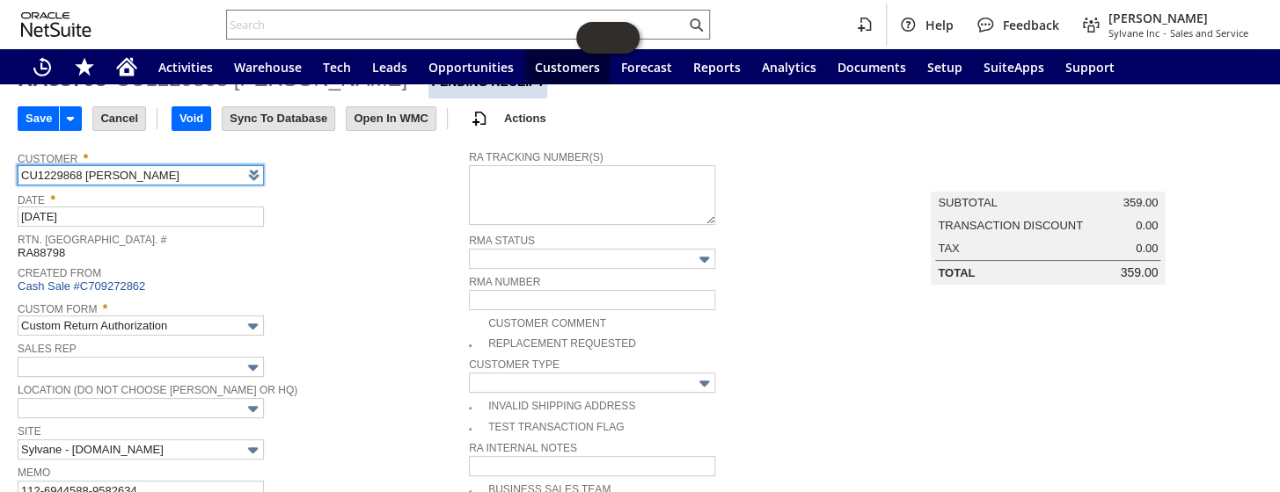
scroll to position [239, 0]
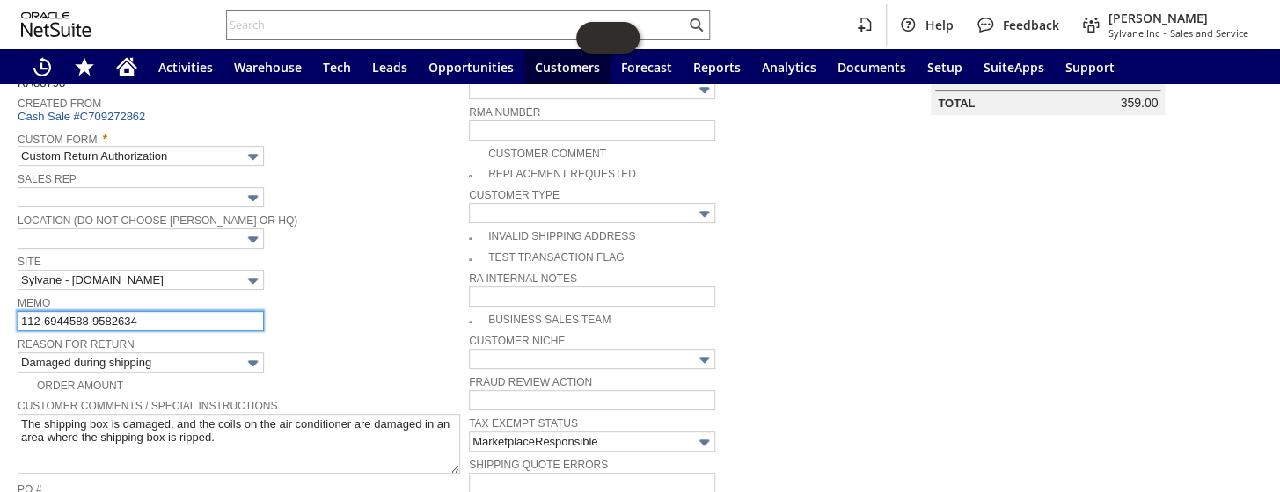
click at [199, 312] on input "112-6944588-9582634" at bounding box center [141, 321] width 246 height 20
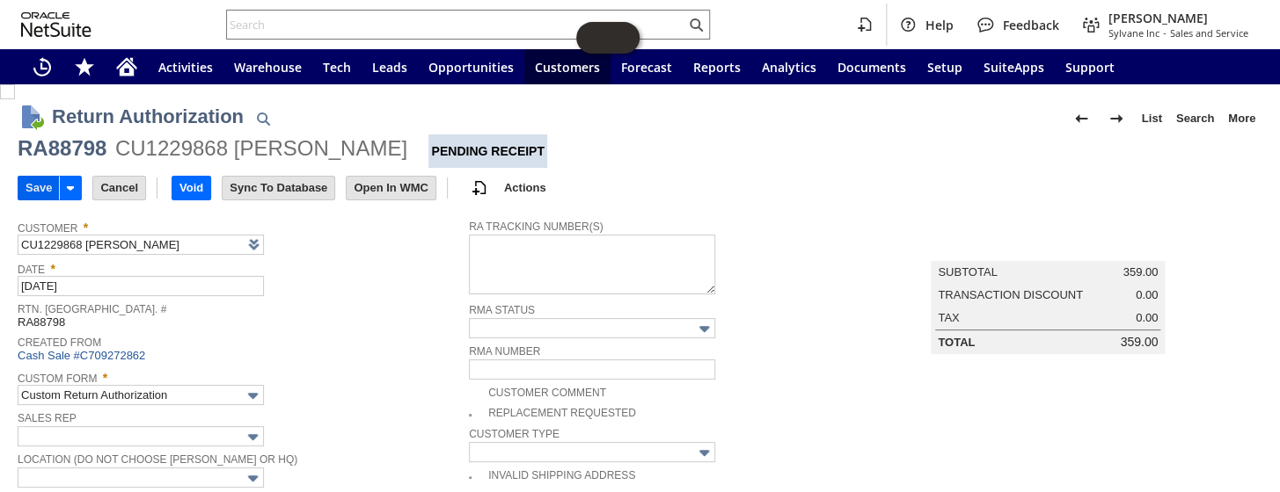
type input "112-6944588-9582634- claim lost"
click at [33, 180] on input "Save" at bounding box center [38, 188] width 40 height 23
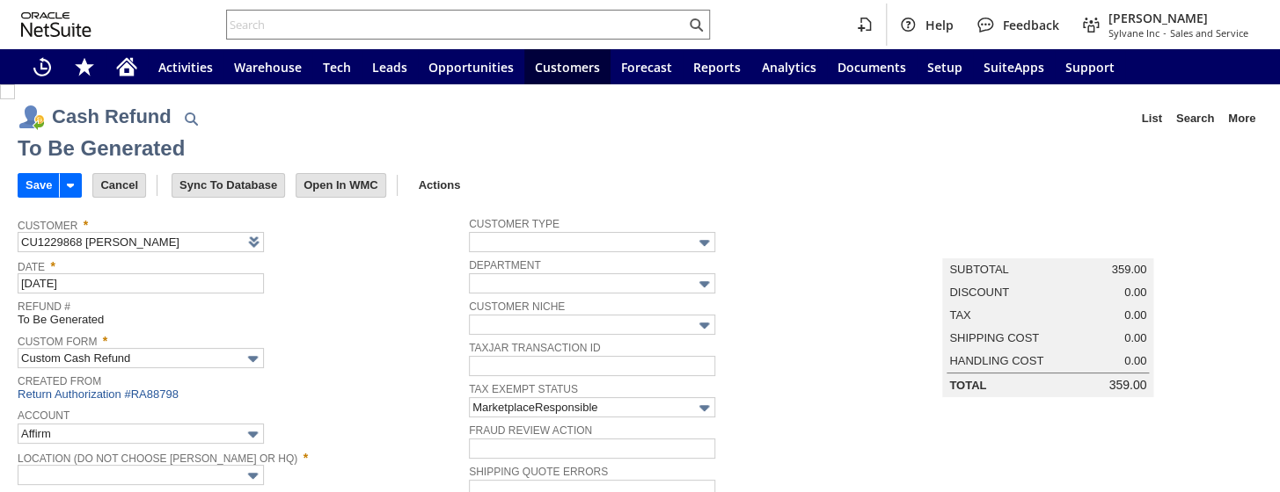
type input "Amazon Undeposited Funds"
type input "Headquarters : Head...s : Pending Testing"
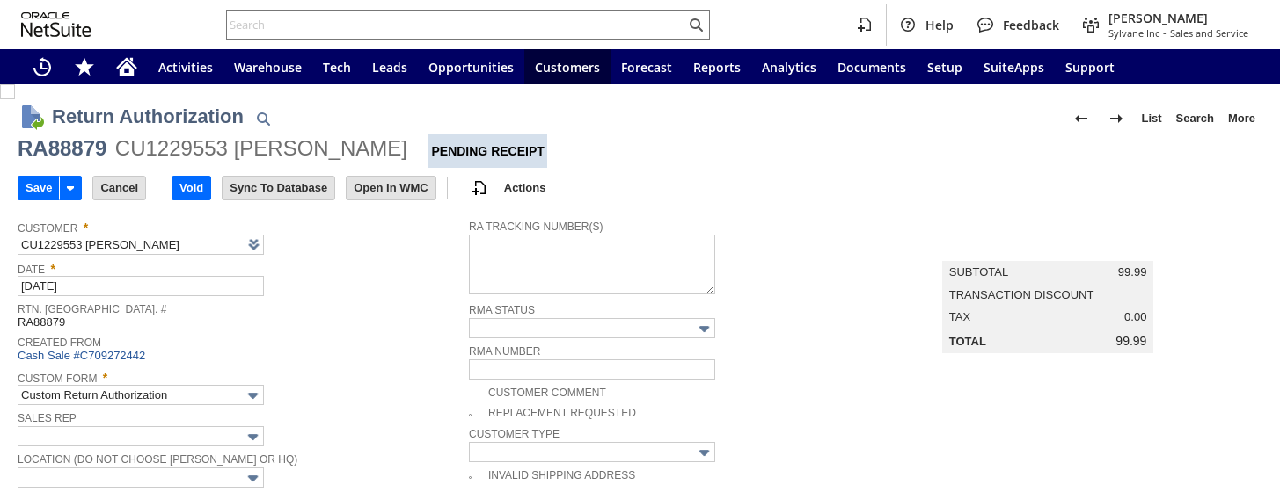
type input "Add"
type input "Copy Previous"
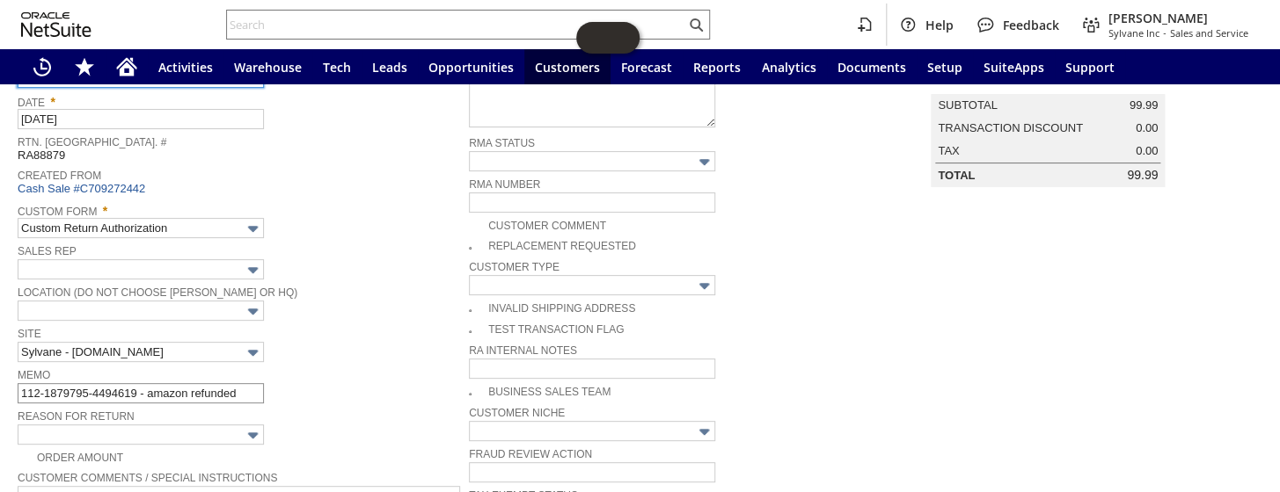
scroll to position [239, 0]
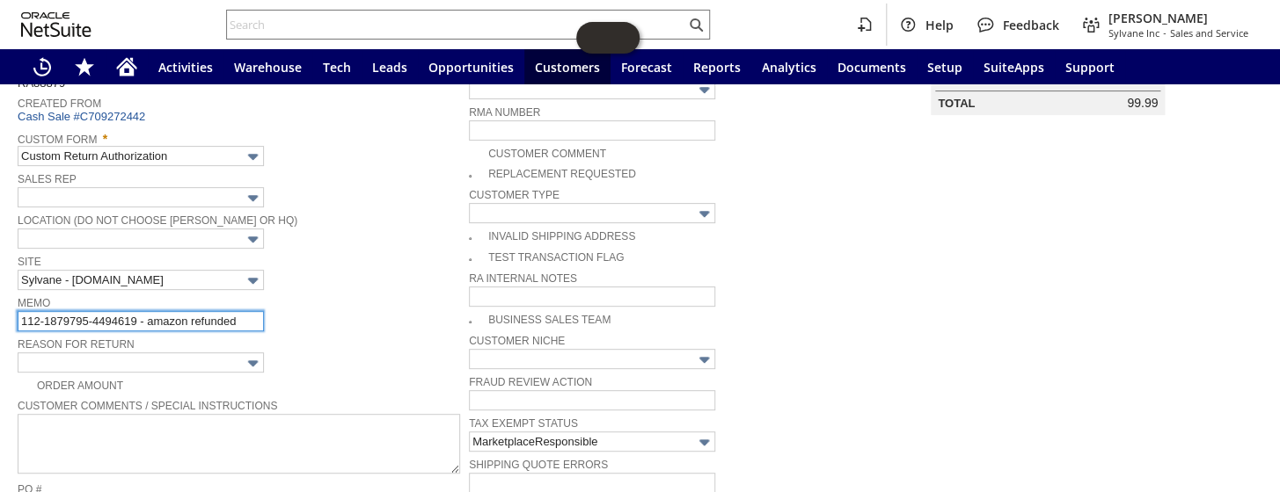
click at [244, 318] on input "112-1879795-4494619 - amazon refunded" at bounding box center [141, 321] width 246 height 20
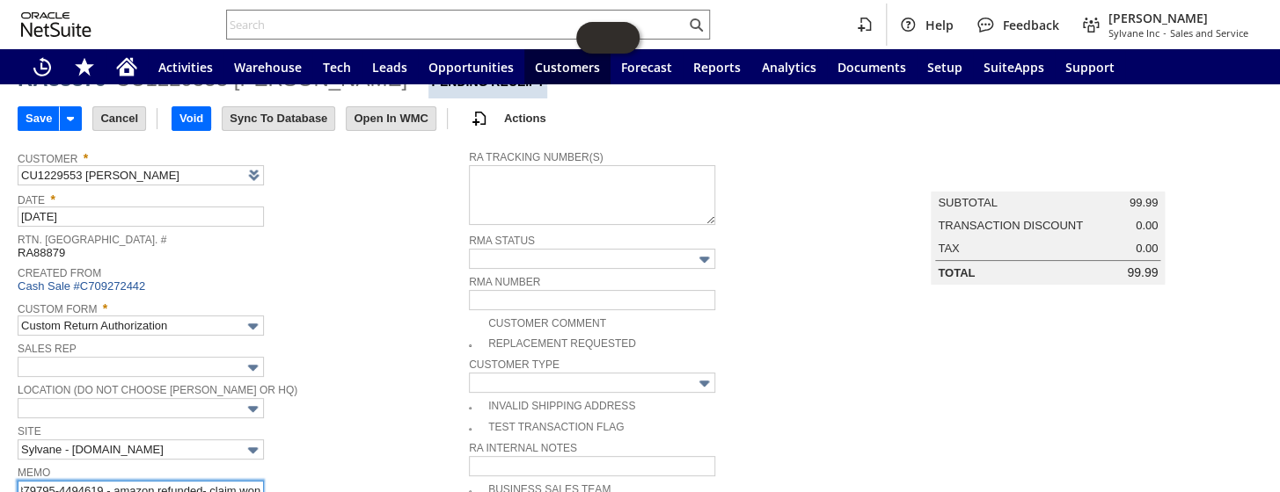
scroll to position [0, 0]
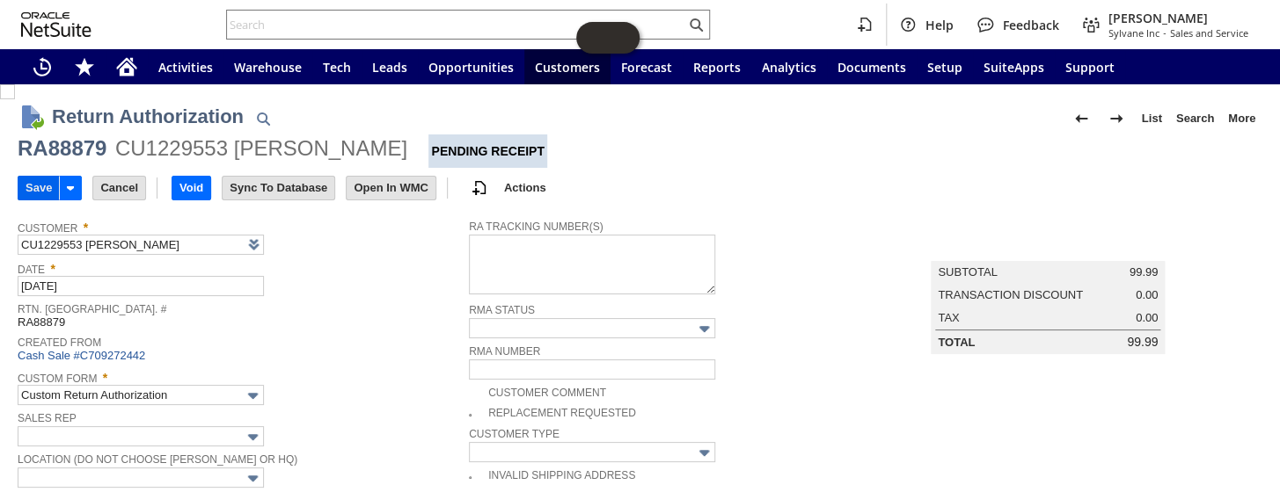
type input "112-1879795-4494619 - amazon refunded- claim won"
click at [38, 188] on input "Save" at bounding box center [38, 188] width 40 height 23
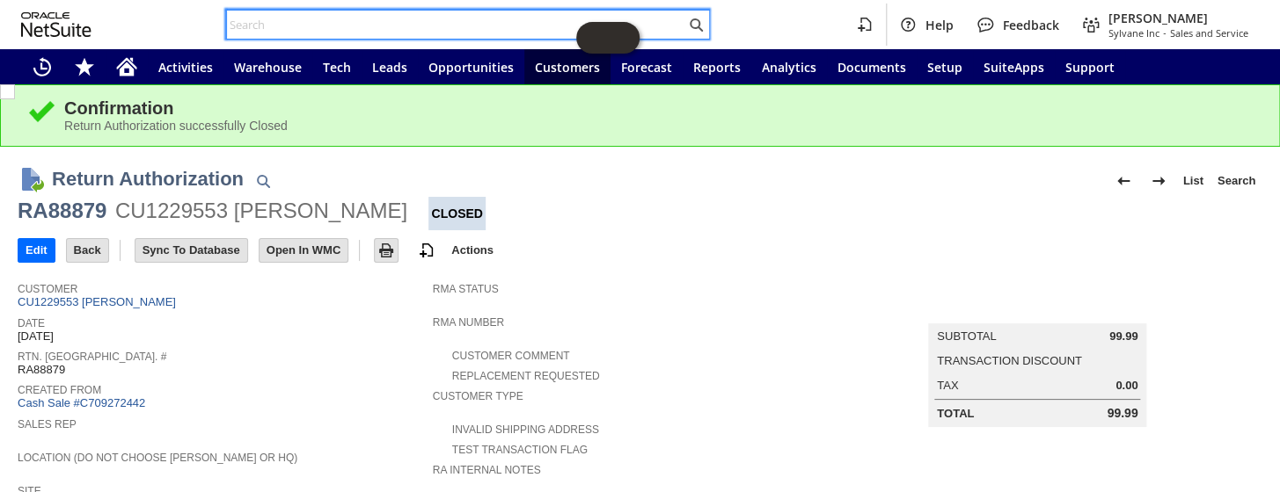
click at [339, 26] on input "text" at bounding box center [456, 24] width 458 height 21
paste input "113-4898337-9792202"
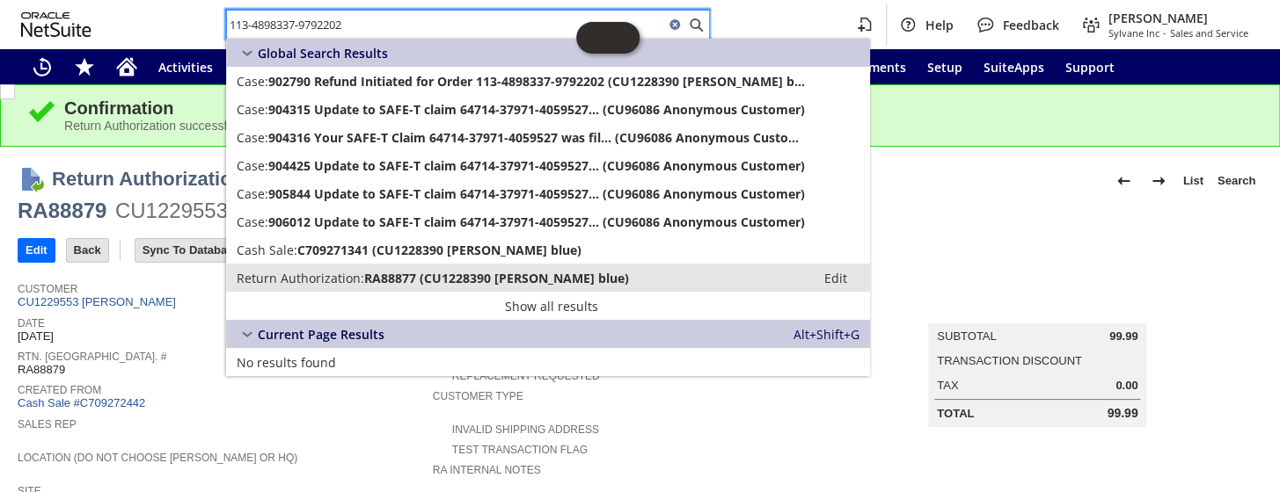
type input "113-4898337-9792202"
click at [361, 271] on span "Return Authorization:" at bounding box center [301, 278] width 128 height 17
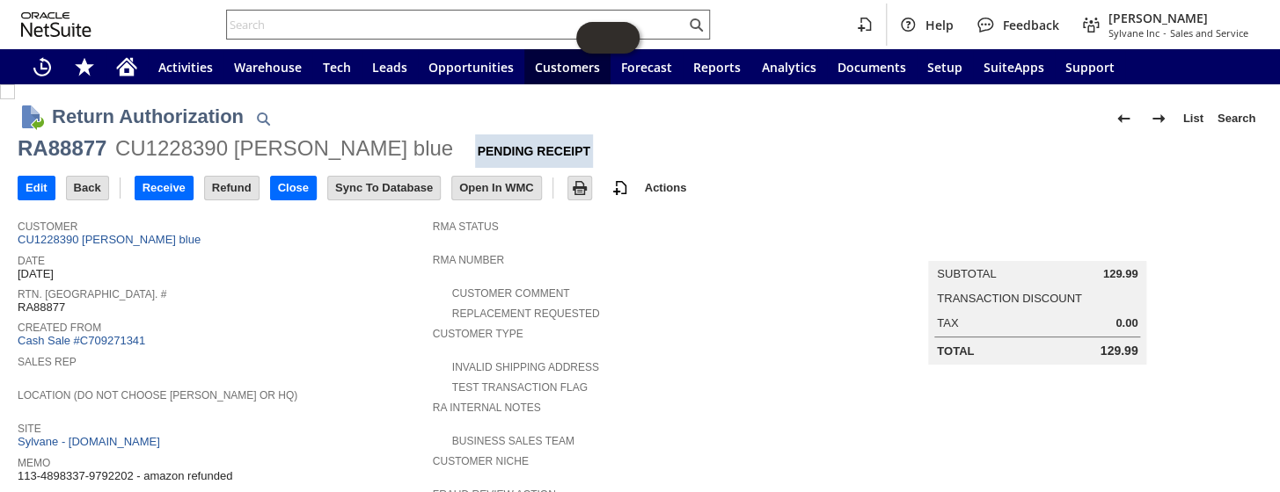
click at [334, 19] on input "text" at bounding box center [456, 24] width 458 height 21
paste input "113-4898337-9792202"
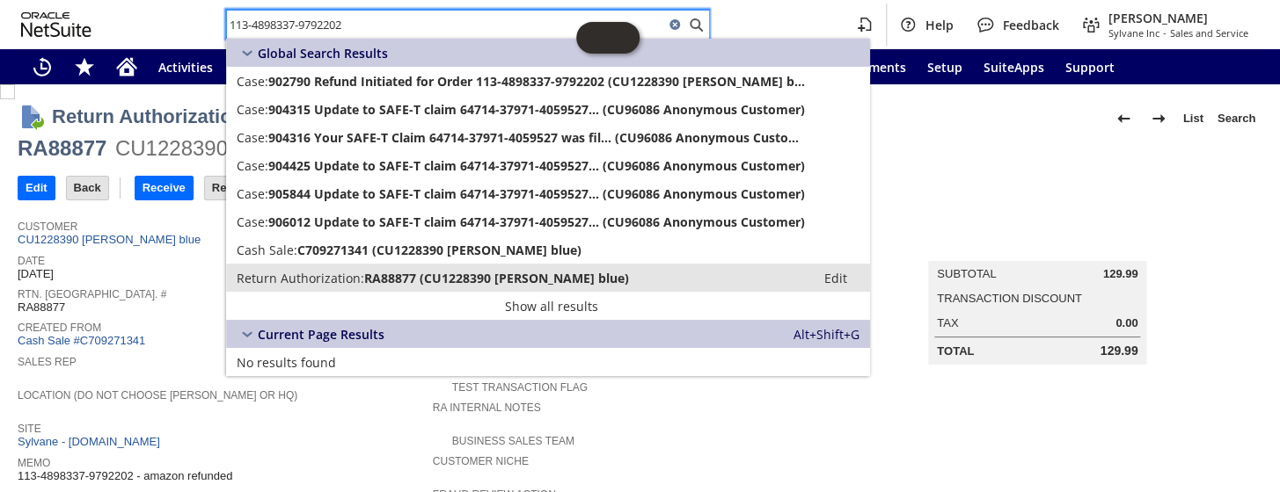
type input "113-4898337-9792202"
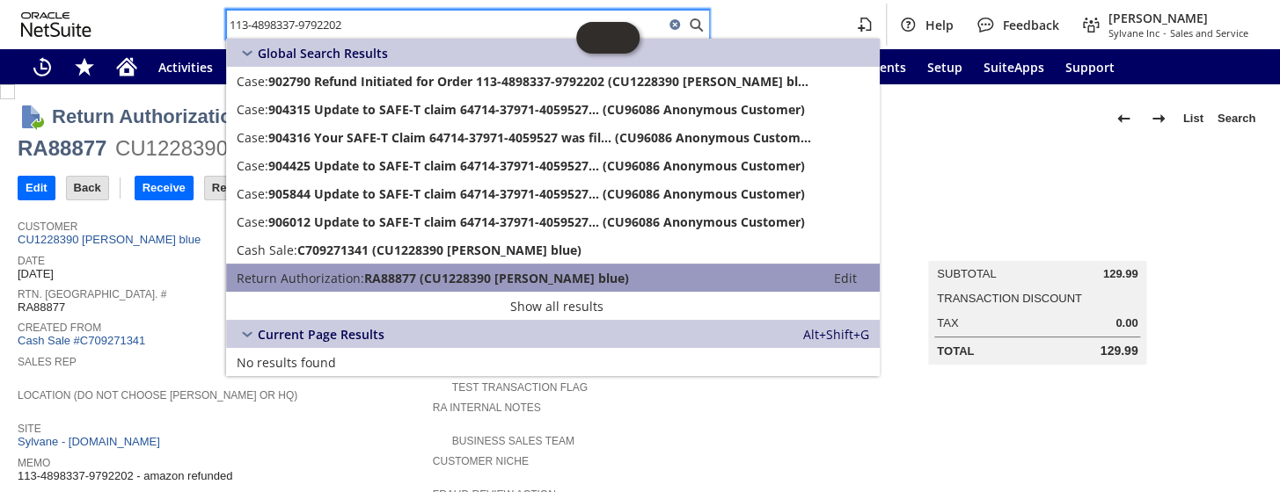
click at [320, 273] on span "Return Authorization:" at bounding box center [301, 278] width 128 height 17
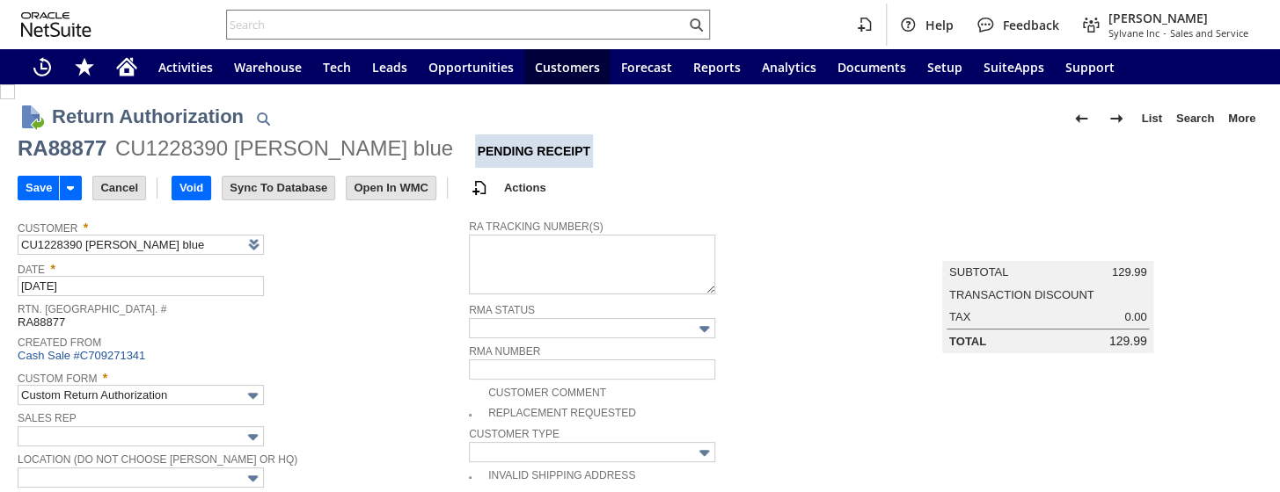
type input "Add"
type input "Copy Previous"
click at [249, 236] on span at bounding box center [254, 245] width 20 height 20
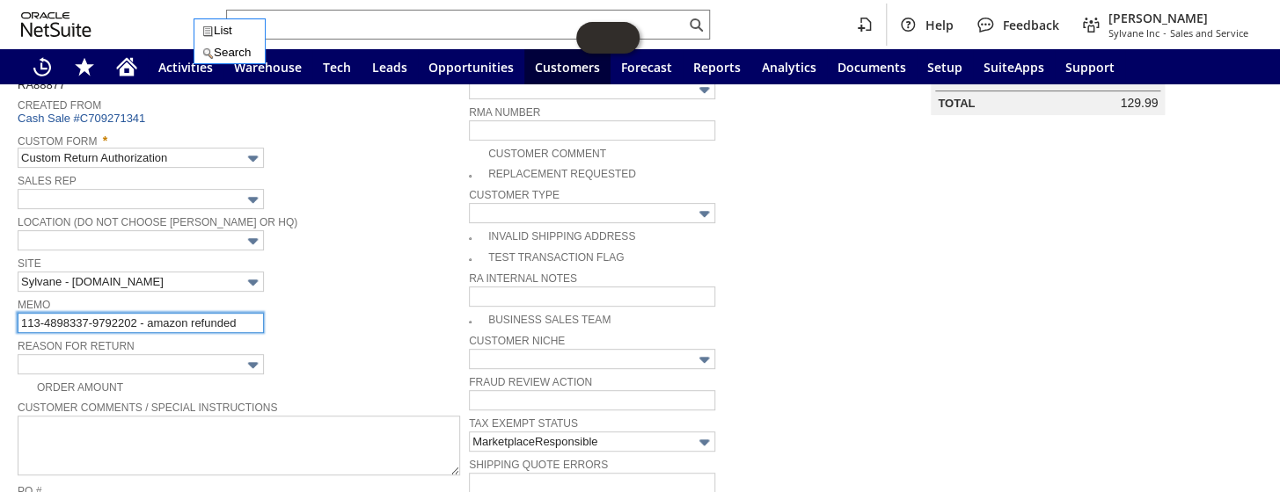
click at [249, 317] on input "113-4898337-9792202 - amazon refunded" at bounding box center [141, 323] width 246 height 20
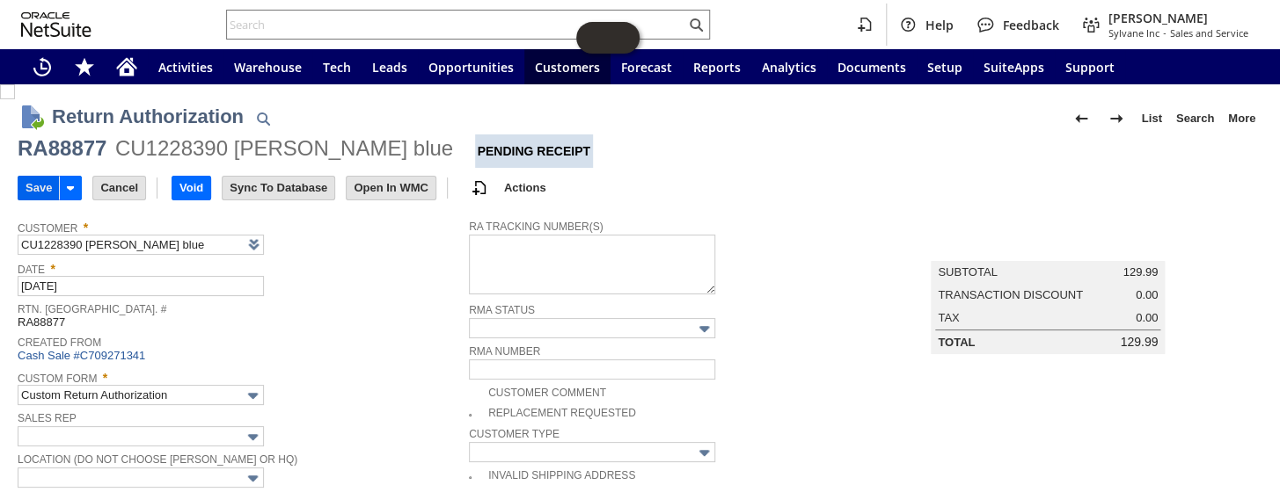
type input "113-4898337-9792202 - amazon refunded- claim won"
click at [34, 185] on input "Save" at bounding box center [38, 188] width 40 height 23
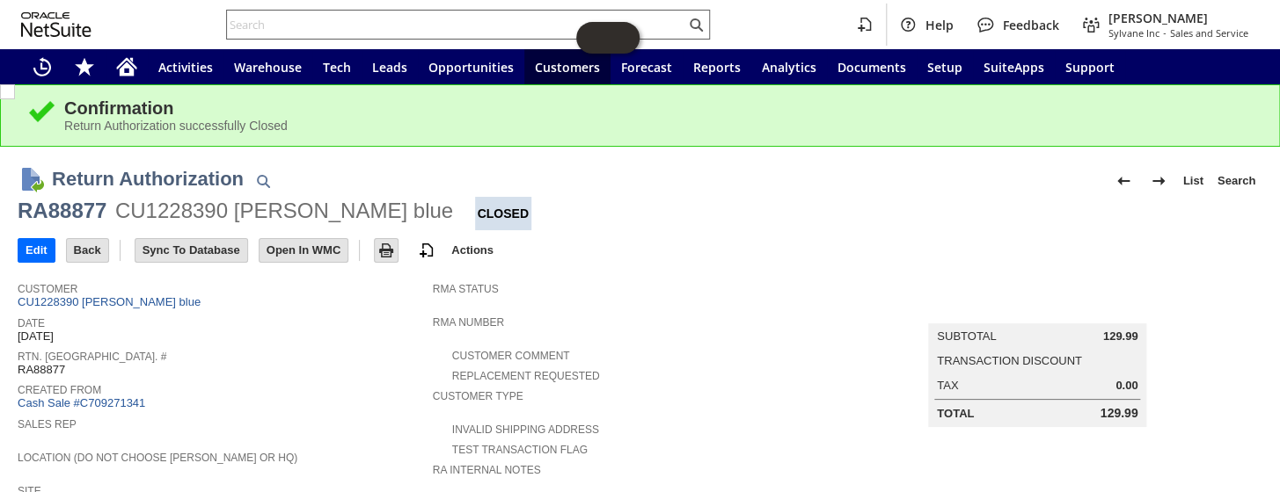
click at [319, 18] on input "text" at bounding box center [456, 24] width 458 height 21
paste input "111-3615322-6266629"
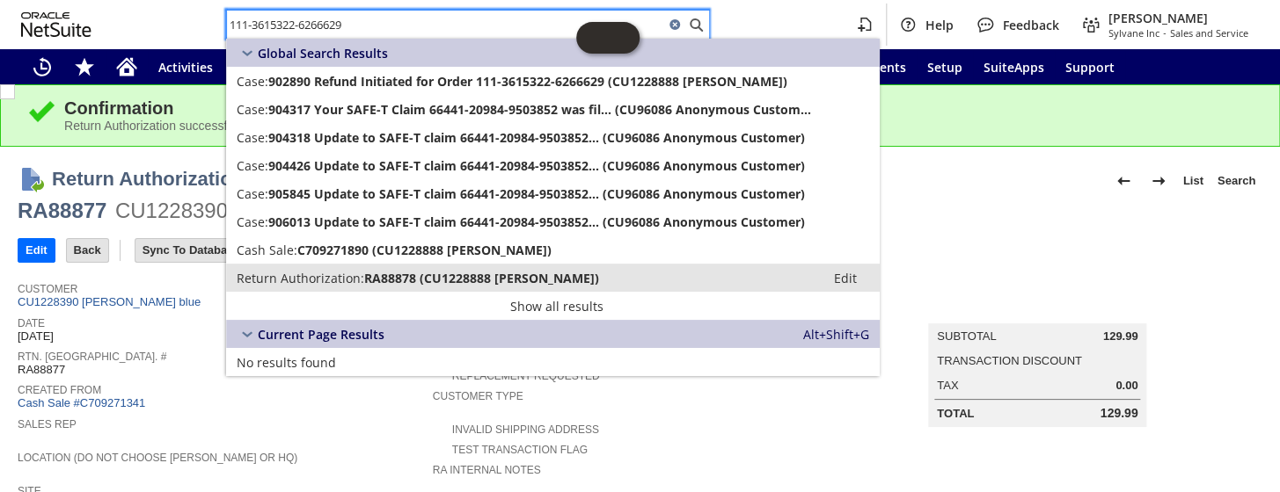
type input "111-3615322-6266629"
click at [339, 276] on span "Return Authorization:" at bounding box center [301, 278] width 128 height 17
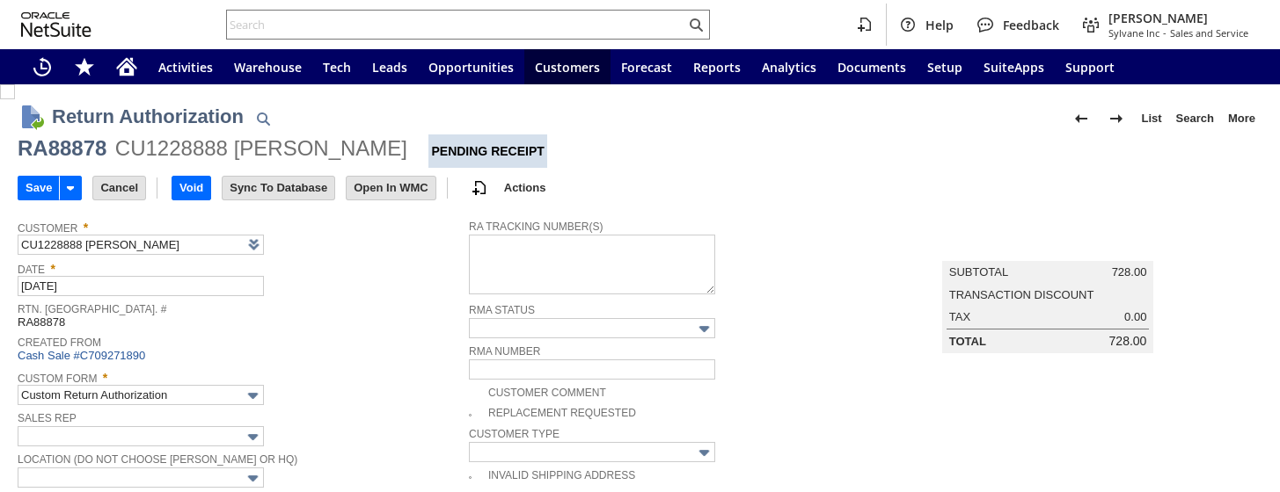
type input "Add"
type input "Copy Previous"
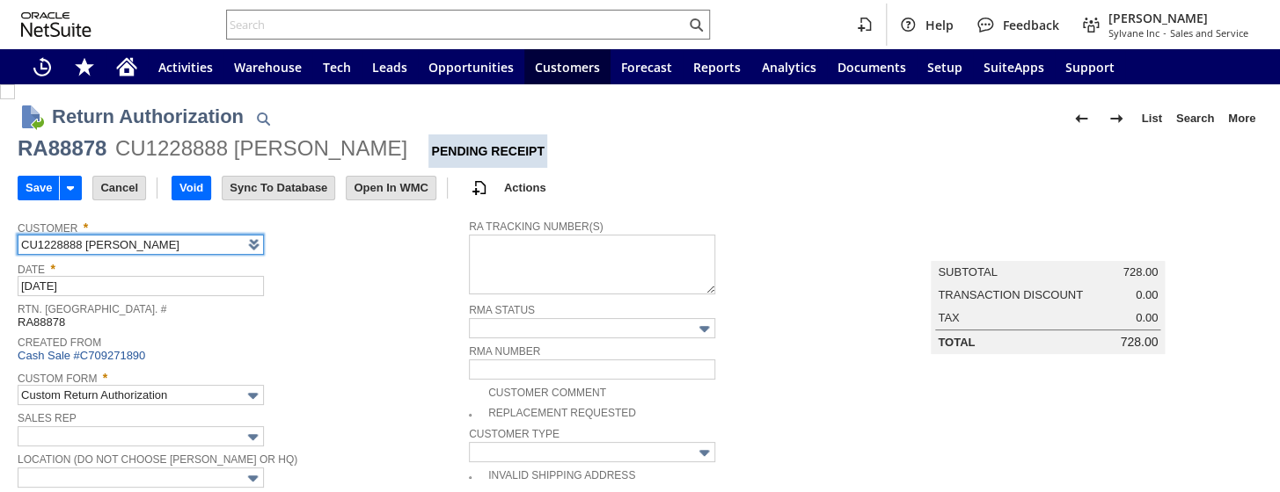
scroll to position [149, 0]
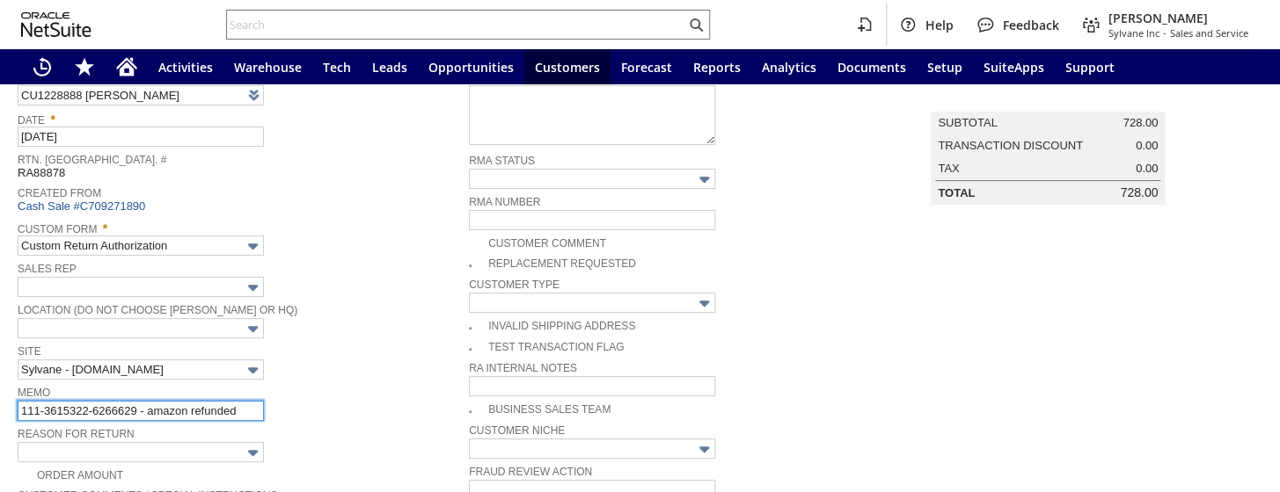
click at [247, 405] on input "111-3615322-6266629 - amazon refunded" at bounding box center [141, 411] width 246 height 20
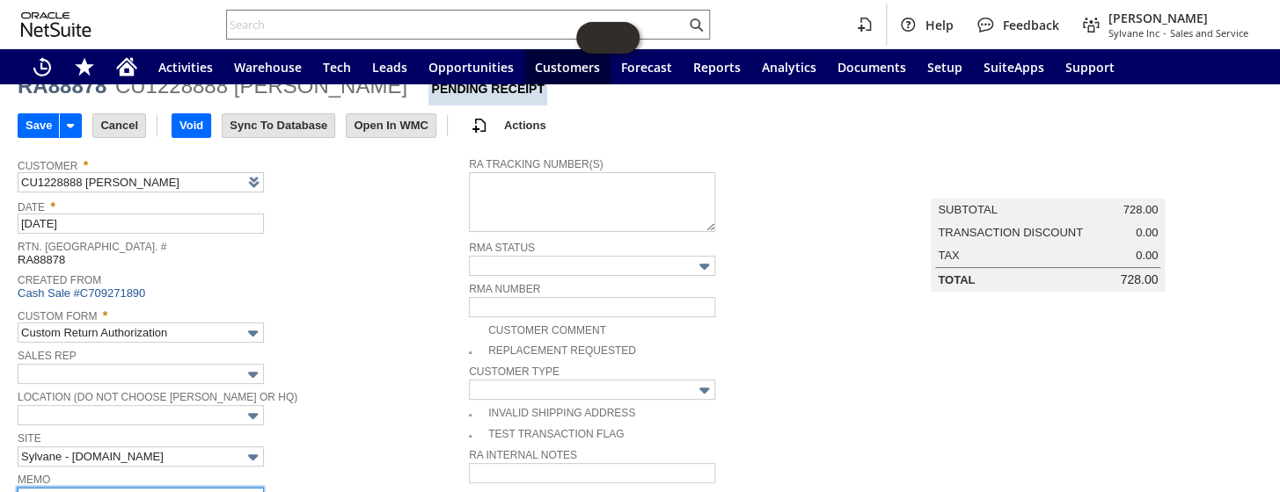
scroll to position [0, 0]
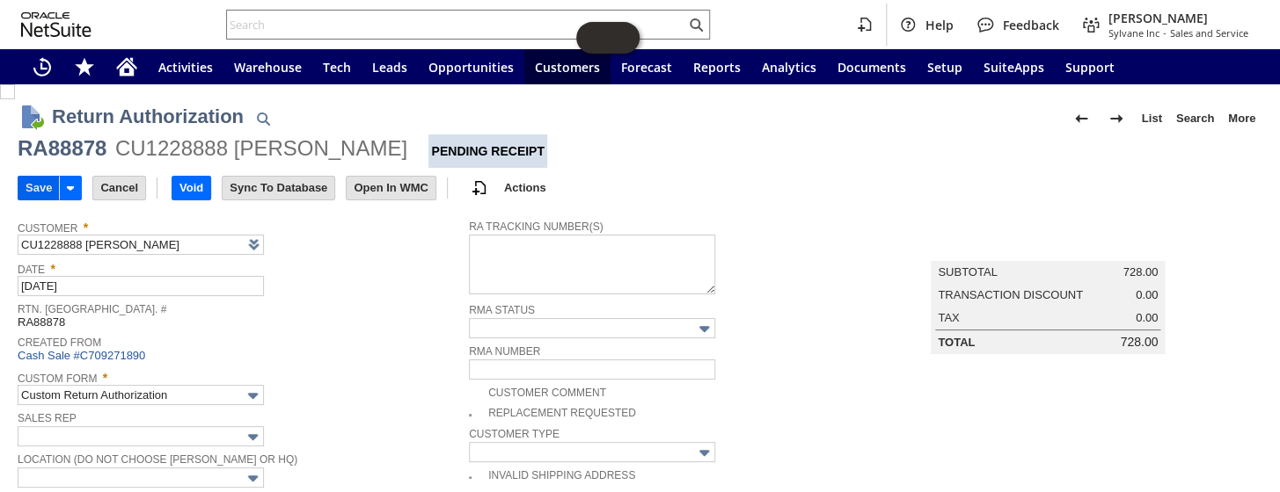
type input "111-3615322-6266629 - amazon refunded- Claim wor"
click at [50, 191] on input "Save" at bounding box center [38, 188] width 40 height 23
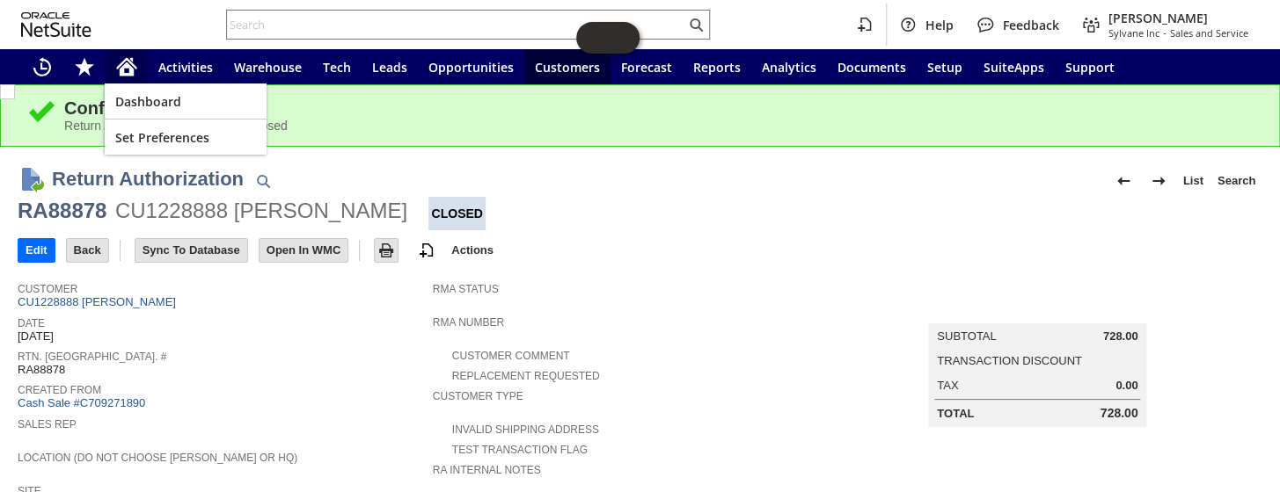
click at [117, 68] on icon "Home" at bounding box center [127, 63] width 20 height 11
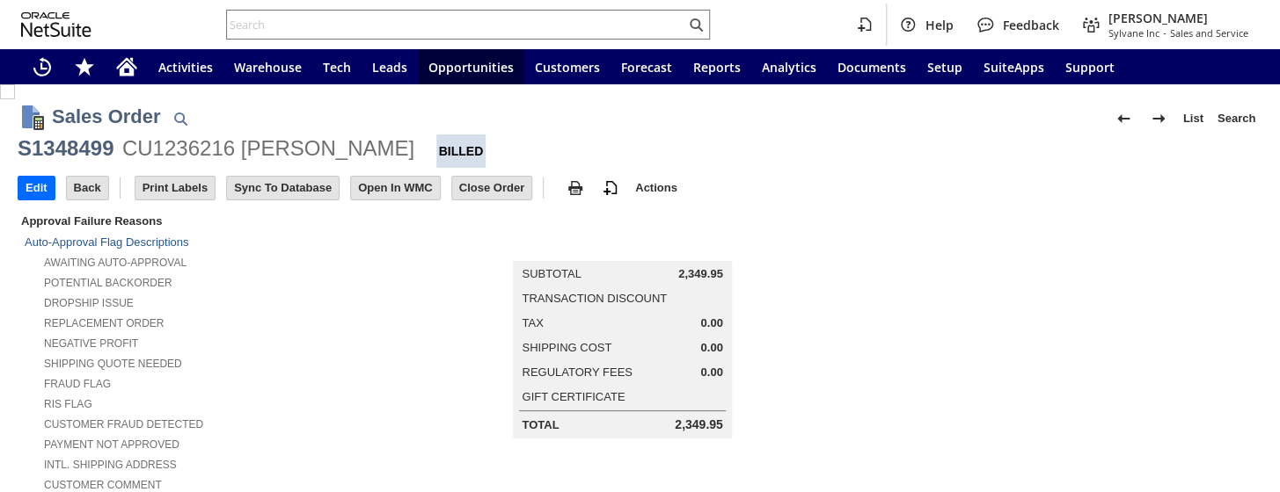
scroll to position [559, 0]
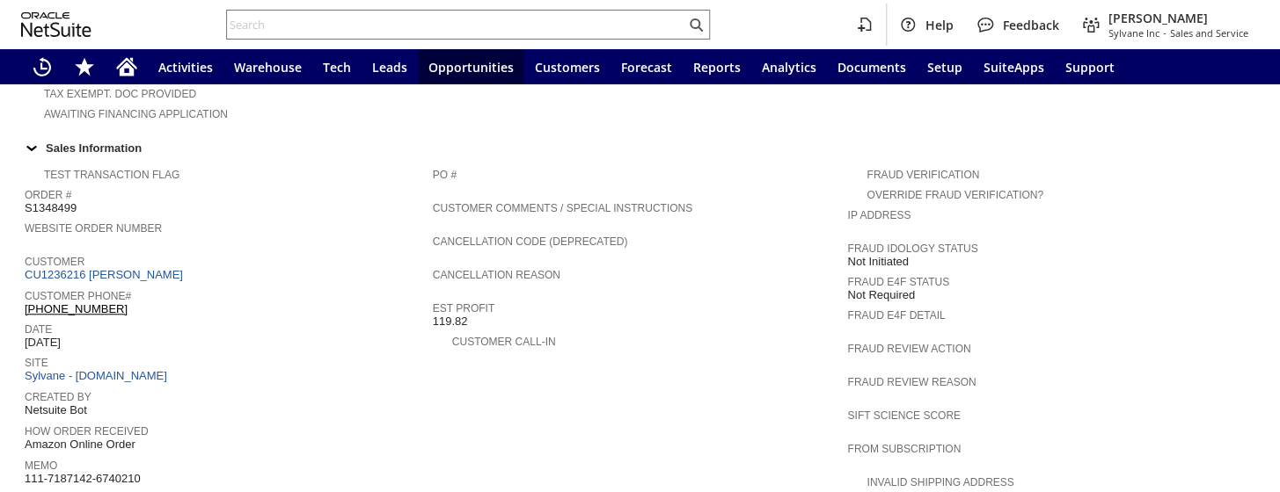
click at [25, 285] on div "Customer Phone# (480) 618-5344 X37726" at bounding box center [224, 301] width 399 height 32
click at [390, 21] on input "text" at bounding box center [456, 24] width 458 height 21
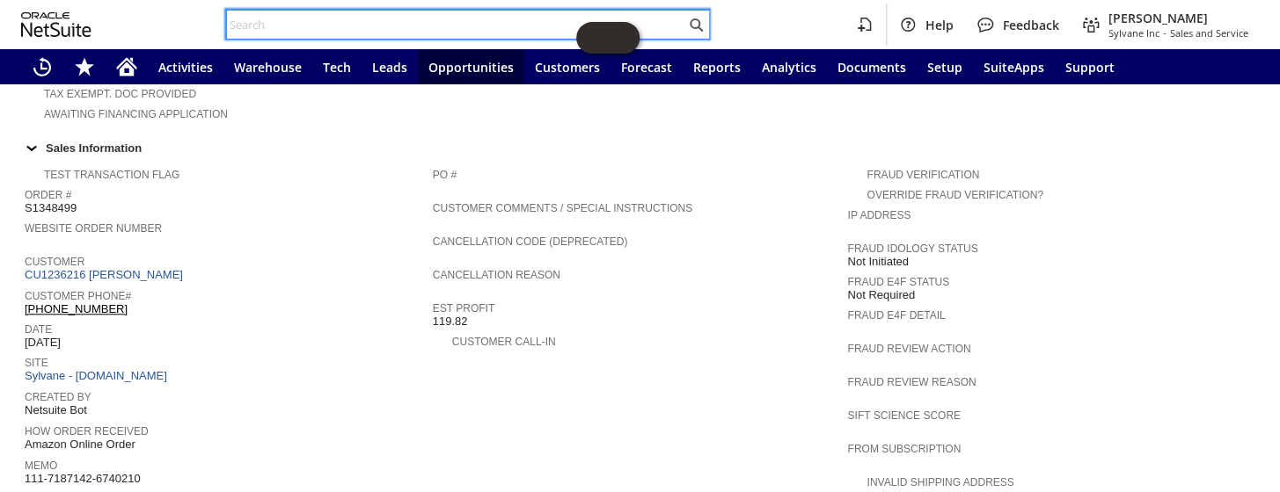
paste input "112-5225514-6106632"
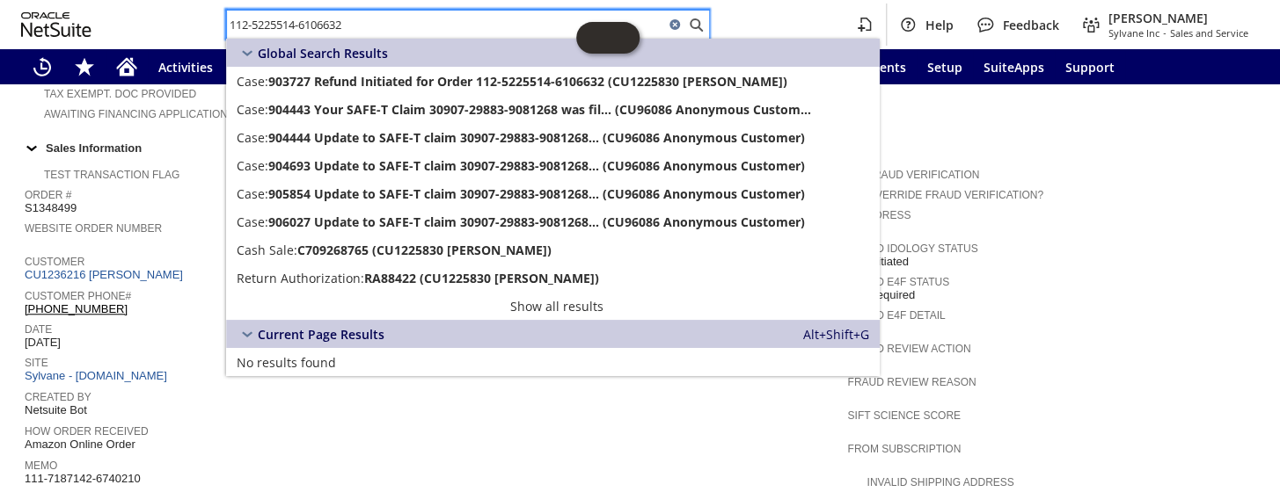
type input "112-5225514-6106632"
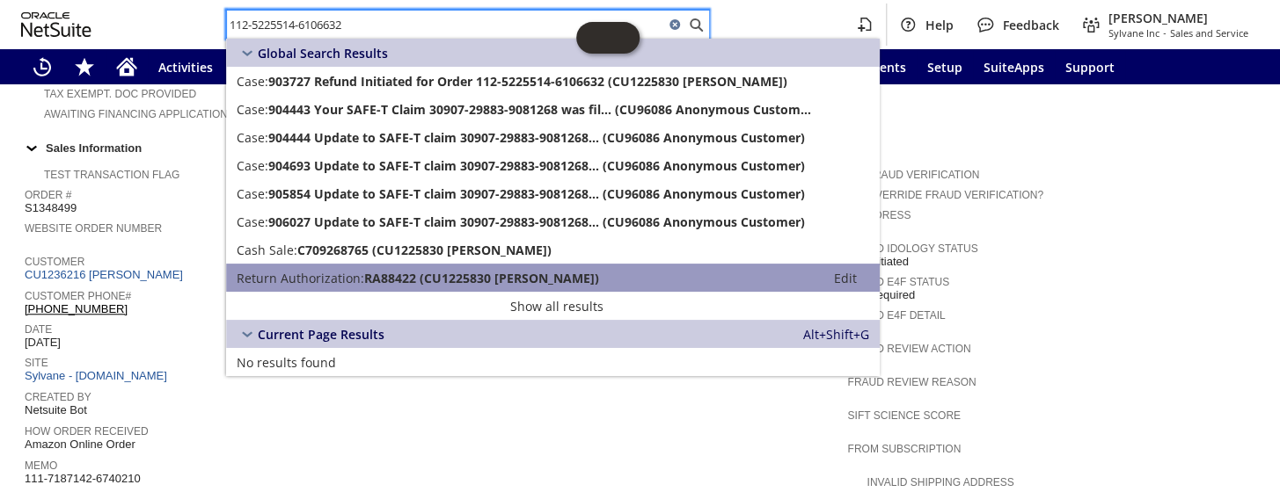
click at [325, 275] on span "Return Authorization:" at bounding box center [301, 278] width 128 height 17
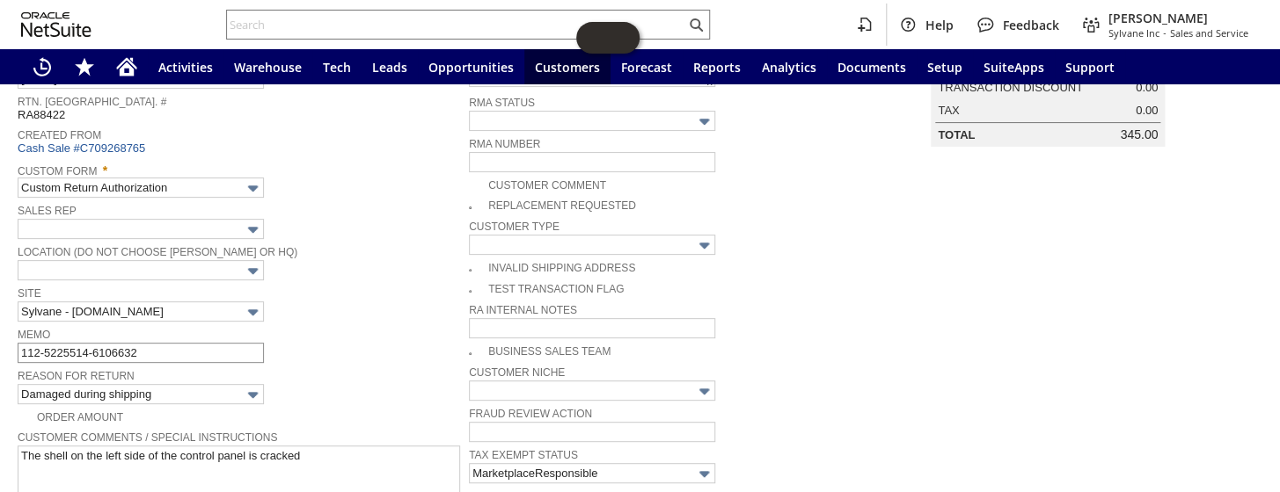
scroll to position [239, 0]
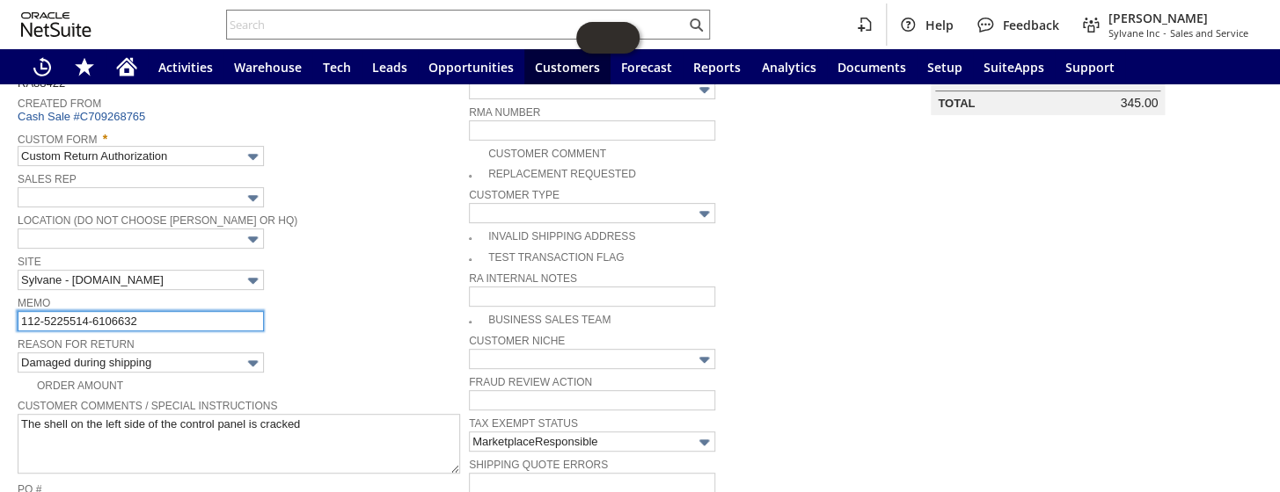
click at [205, 324] on input "112-5225514-6106632" at bounding box center [141, 321] width 246 height 20
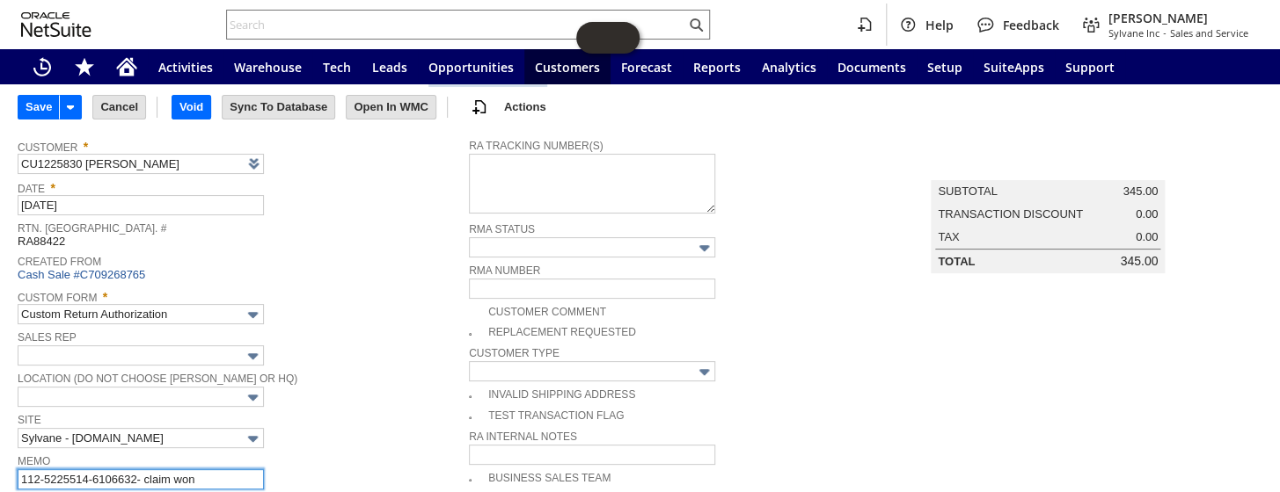
scroll to position [0, 0]
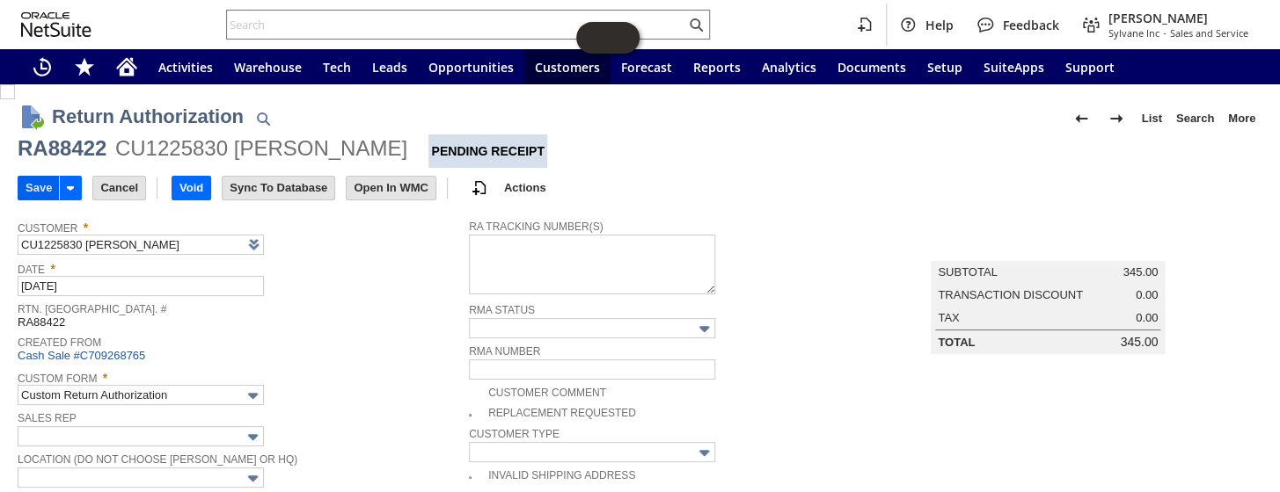
type input "112-5225514-6106632- claim won"
click at [35, 183] on input "Save" at bounding box center [38, 188] width 40 height 23
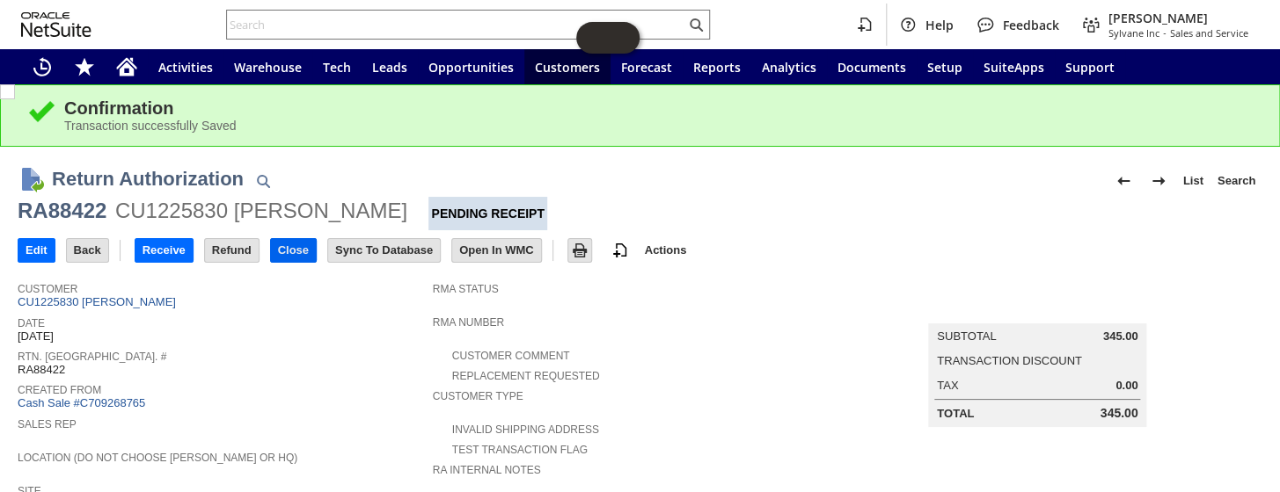
click at [292, 247] on input "Close" at bounding box center [293, 250] width 45 height 23
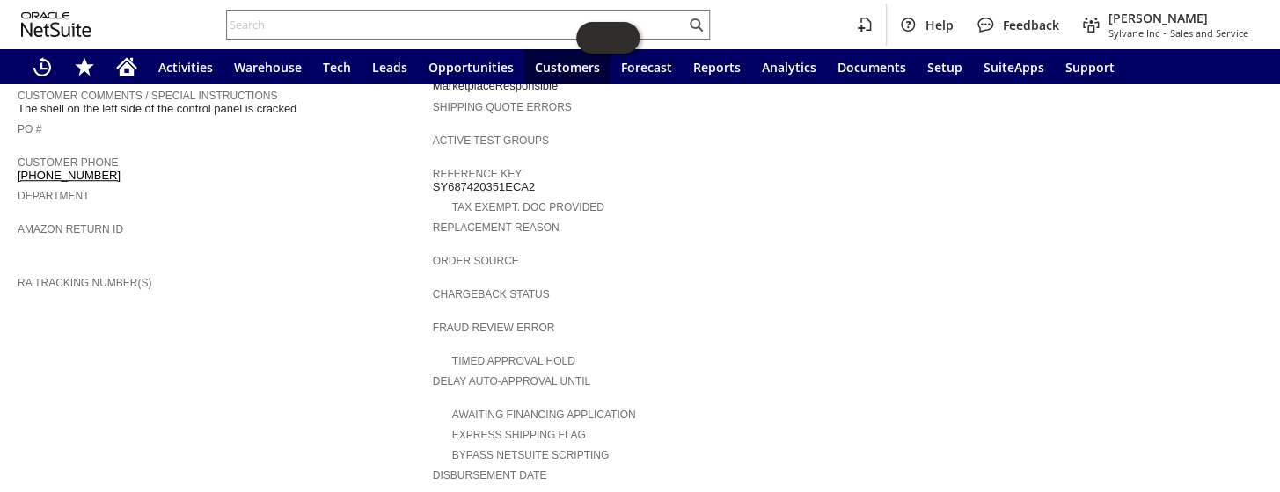
scroll to position [639, 0]
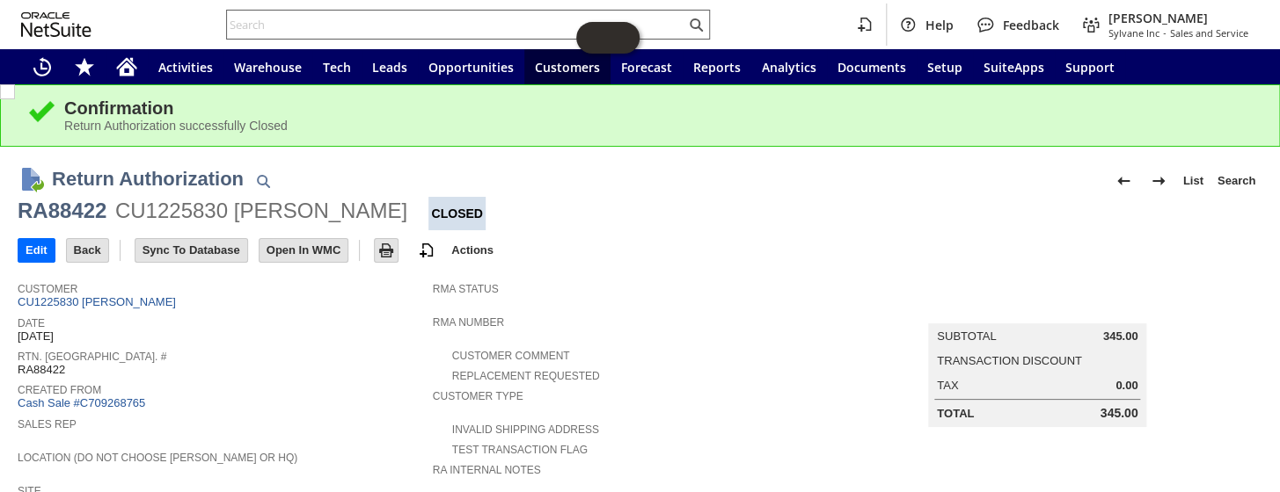
click at [373, 26] on input "text" at bounding box center [456, 24] width 458 height 21
paste input "S1349322"
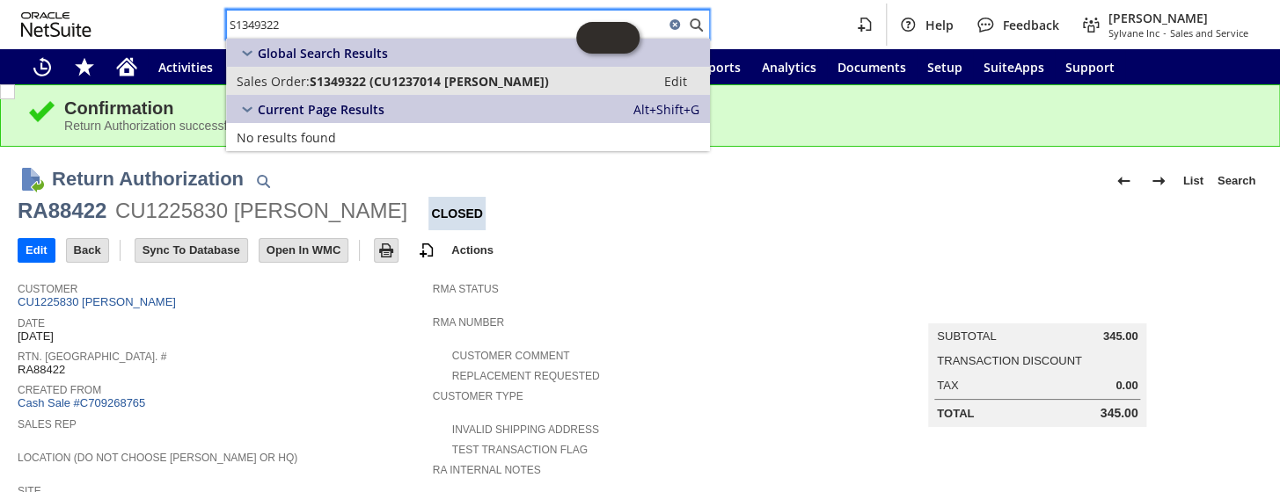
type input "S1349322"
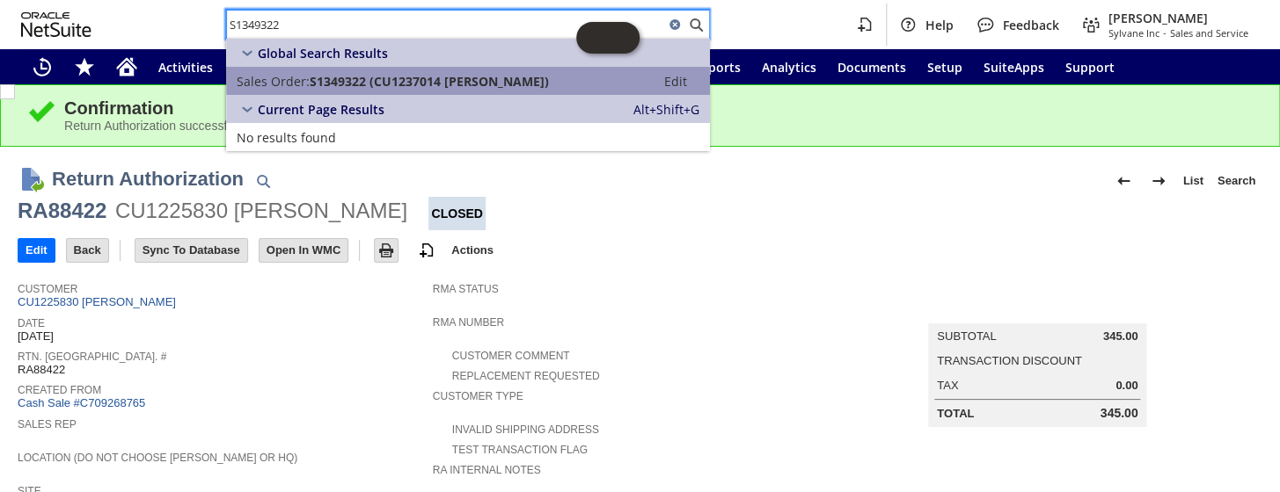
click at [370, 88] on span "S1349322 (CU1237014 Brittany Love)" at bounding box center [429, 81] width 239 height 17
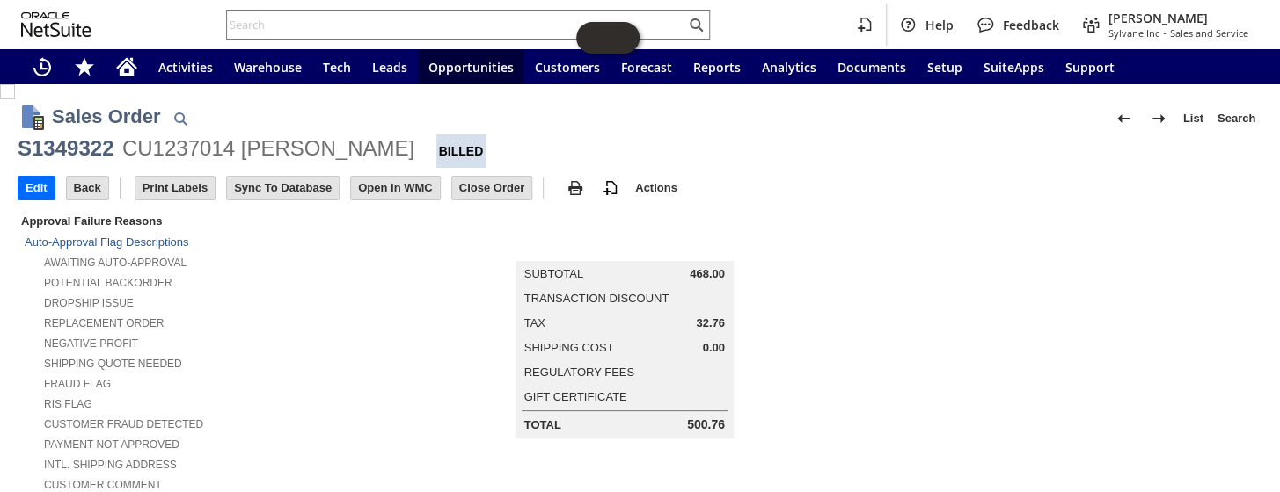
drag, startPoint x: 696, startPoint y: 267, endPoint x: 715, endPoint y: 281, distance: 23.4
click at [715, 281] on td "Subtotal 468.00" at bounding box center [624, 274] width 215 height 23
drag, startPoint x: 715, startPoint y: 274, endPoint x: 705, endPoint y: 277, distance: 10.0
click at [705, 280] on span "468.00" at bounding box center [706, 274] width 35 height 14
click at [705, 277] on span "468.00" at bounding box center [706, 274] width 35 height 14
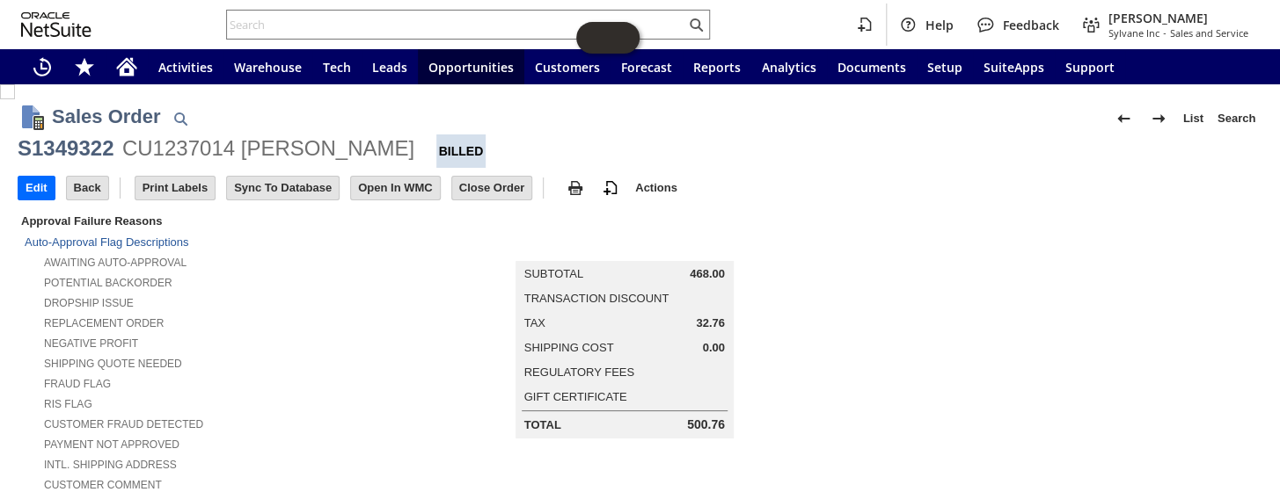
click at [705, 277] on span "468.00" at bounding box center [706, 274] width 35 height 14
copy tbody "468.00"
click at [400, 380] on div "Fraud Flag" at bounding box center [223, 382] width 397 height 18
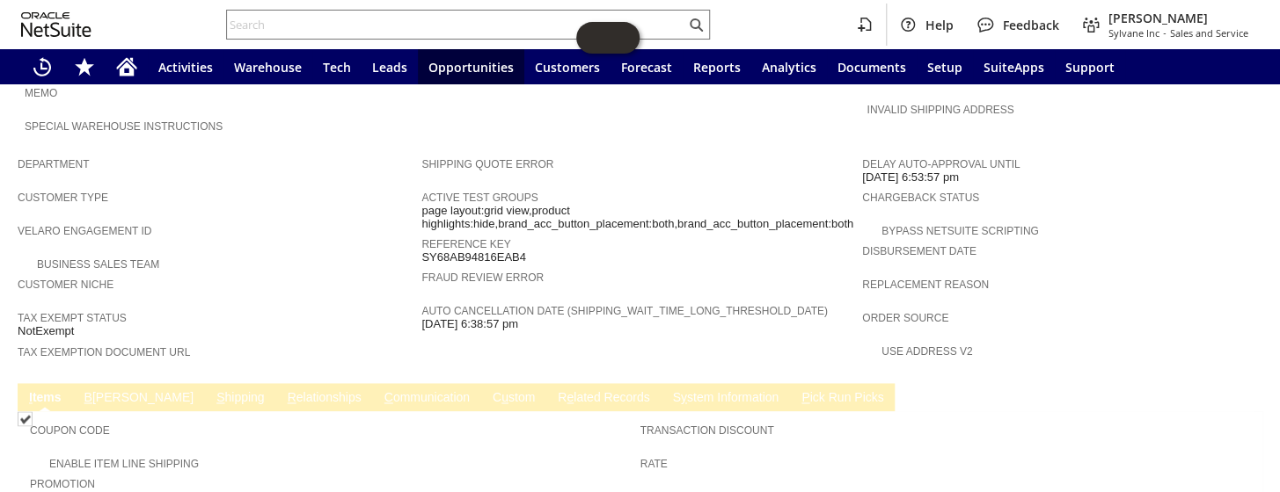
scroll to position [959, 0]
click at [553, 390] on link "R e lated Records" at bounding box center [603, 398] width 100 height 17
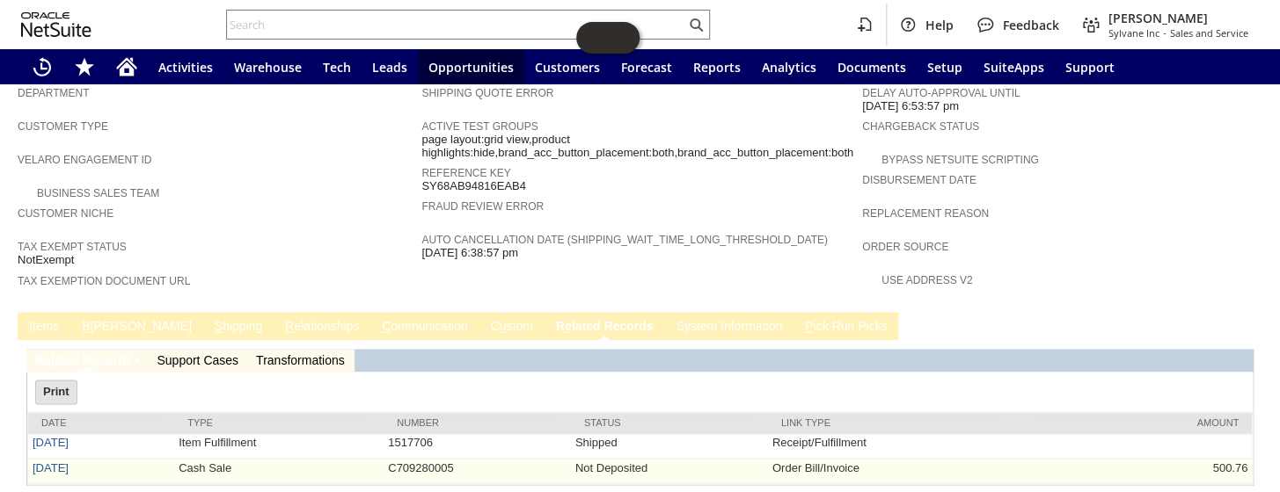
scroll to position [0, 0]
click at [69, 461] on link "8/25/2025" at bounding box center [51, 467] width 36 height 13
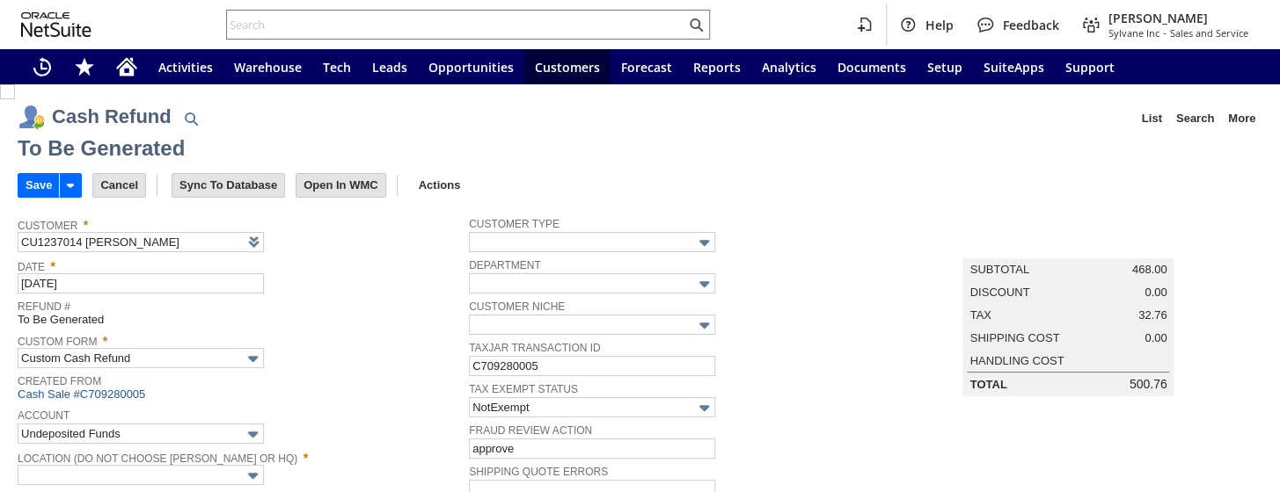
type input "Regions - Merchant 0414"
type input "Headquarters : Head...s : Pending Testing"
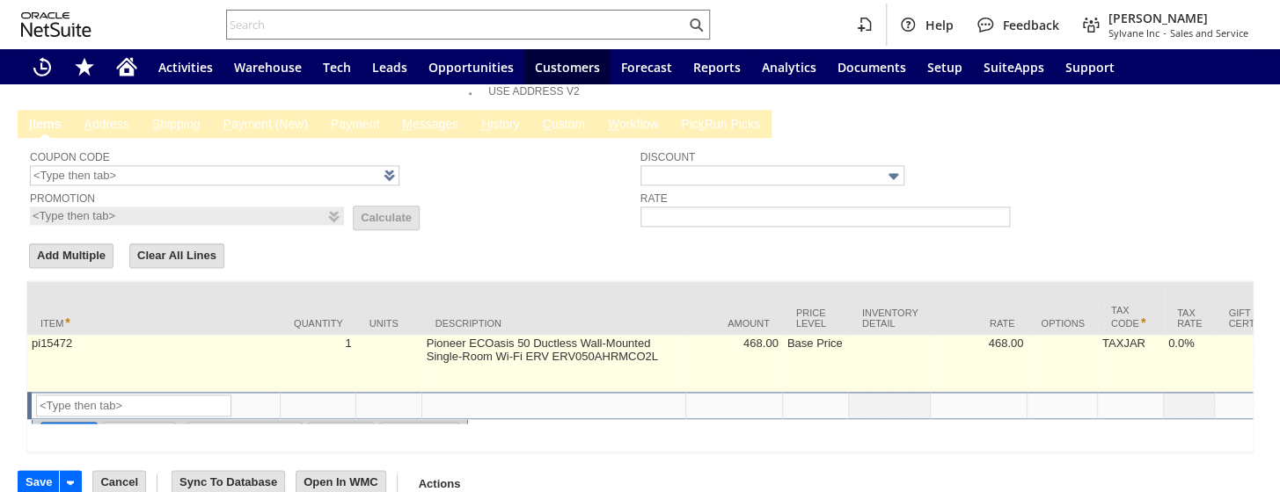
click at [368, 335] on td at bounding box center [389, 363] width 66 height 57
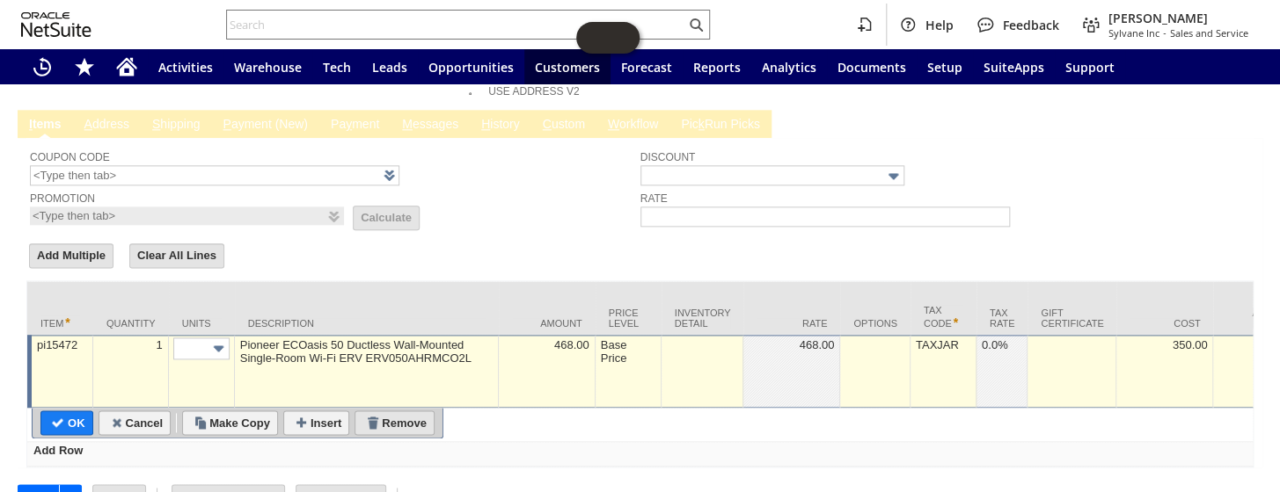
click at [394, 412] on input "Remove" at bounding box center [394, 423] width 78 height 23
type input "Add"
type input "Copy Previous"
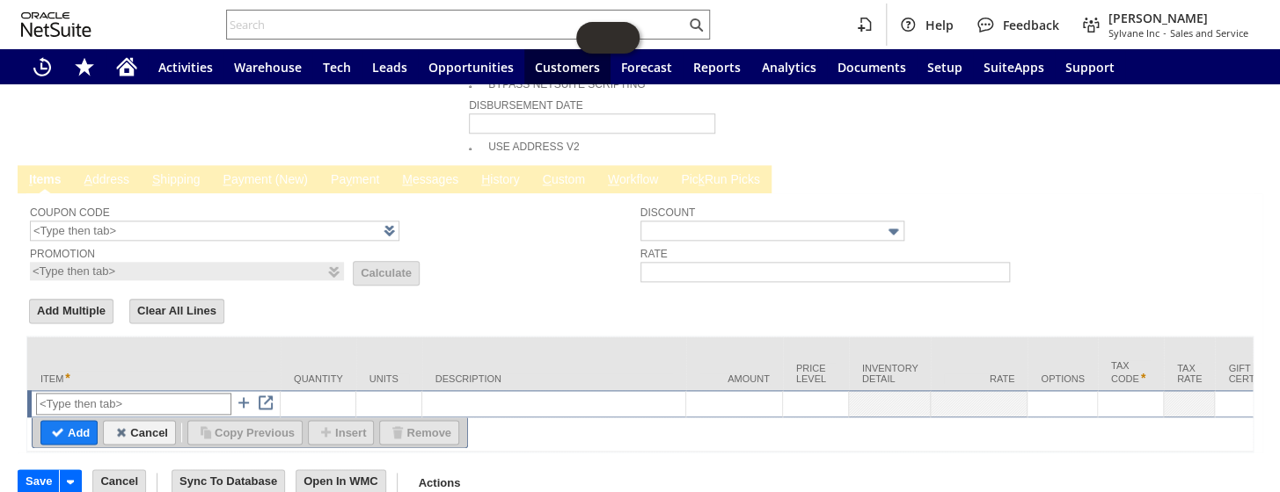
click at [176, 393] on input "text" at bounding box center [133, 404] width 195 height 22
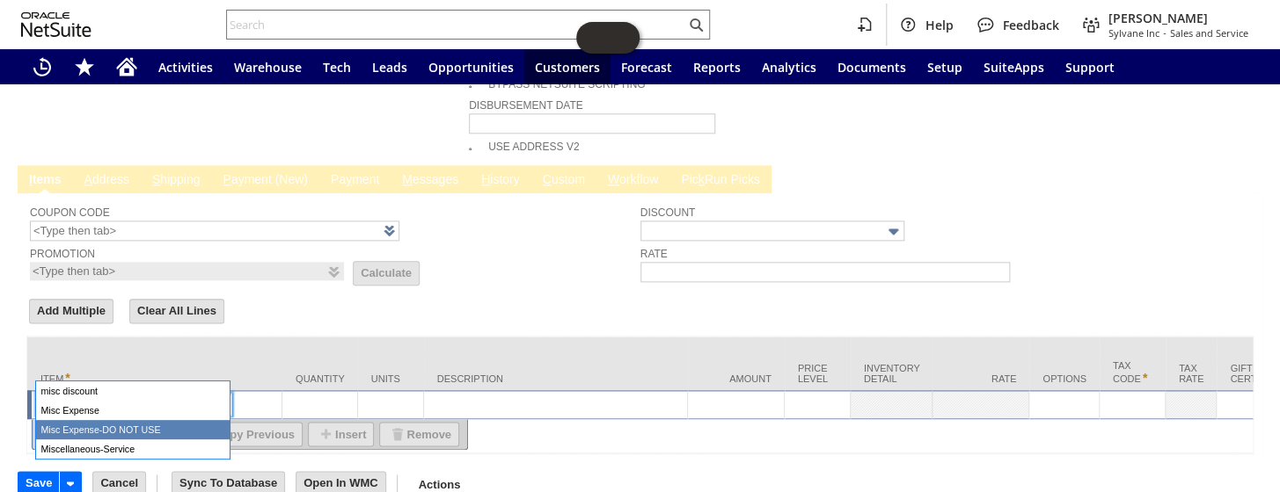
type input "Misc Expense-DO NOT USE"
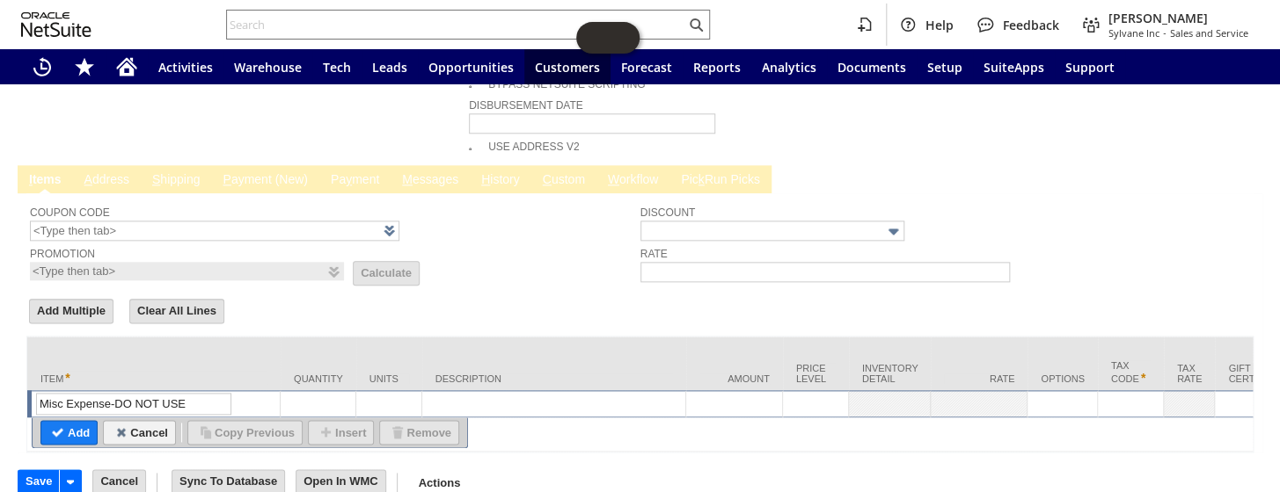
type input "0.01"
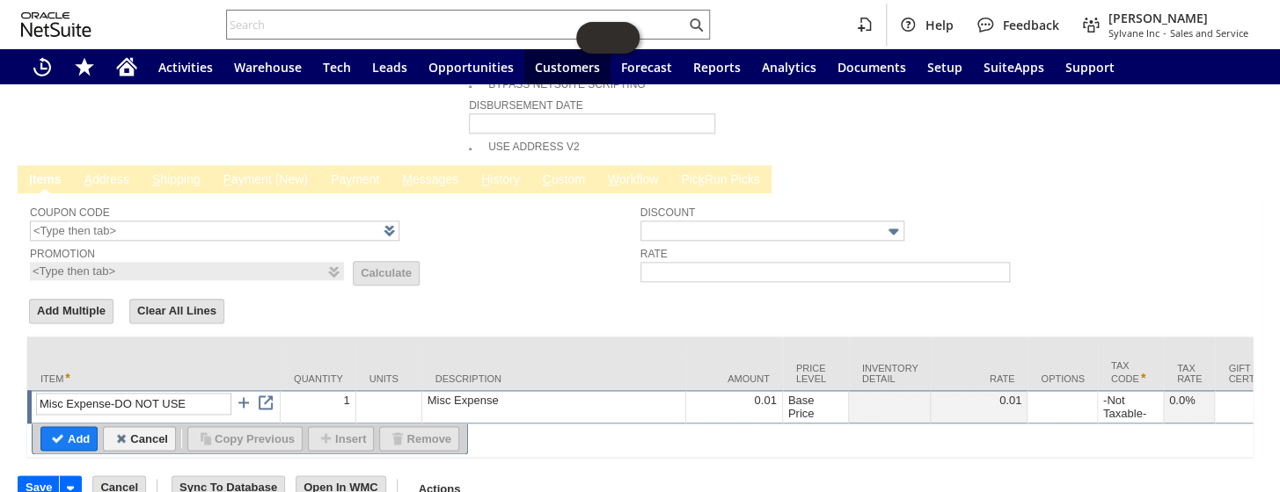
type input "Misc Expense-DO NOT USE"
click at [210, 394] on span at bounding box center [210, 394] width 0 height 0
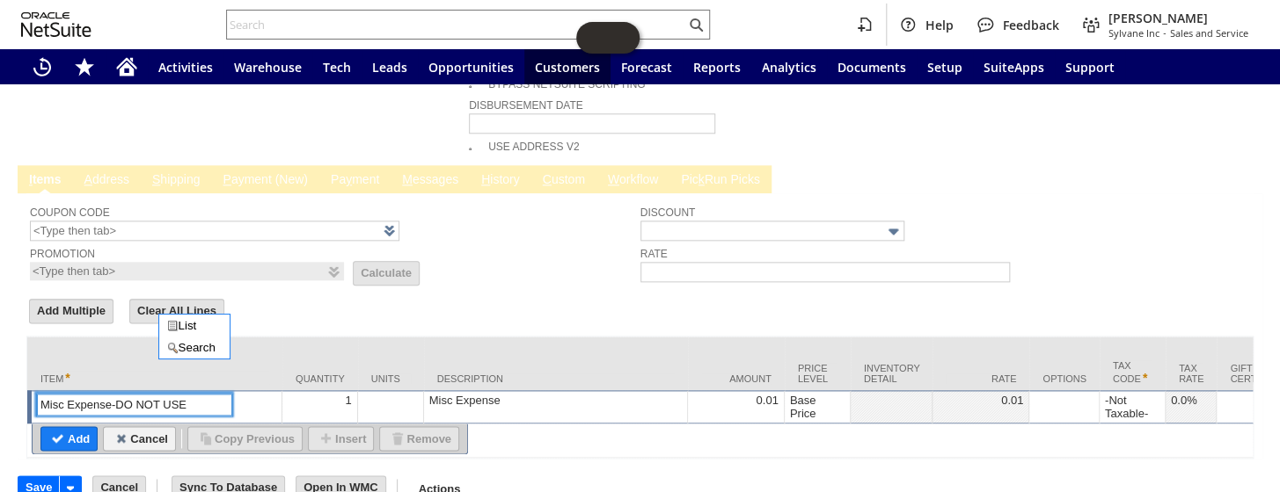
drag, startPoint x: 201, startPoint y: 373, endPoint x: 0, endPoint y: 349, distance: 201.9
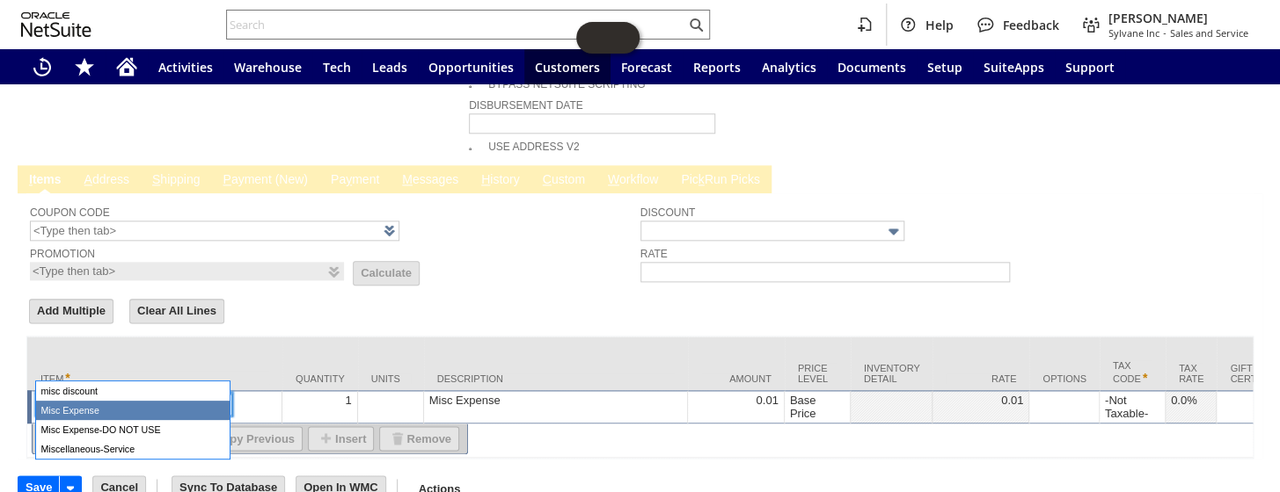
type input "Misc Expense"
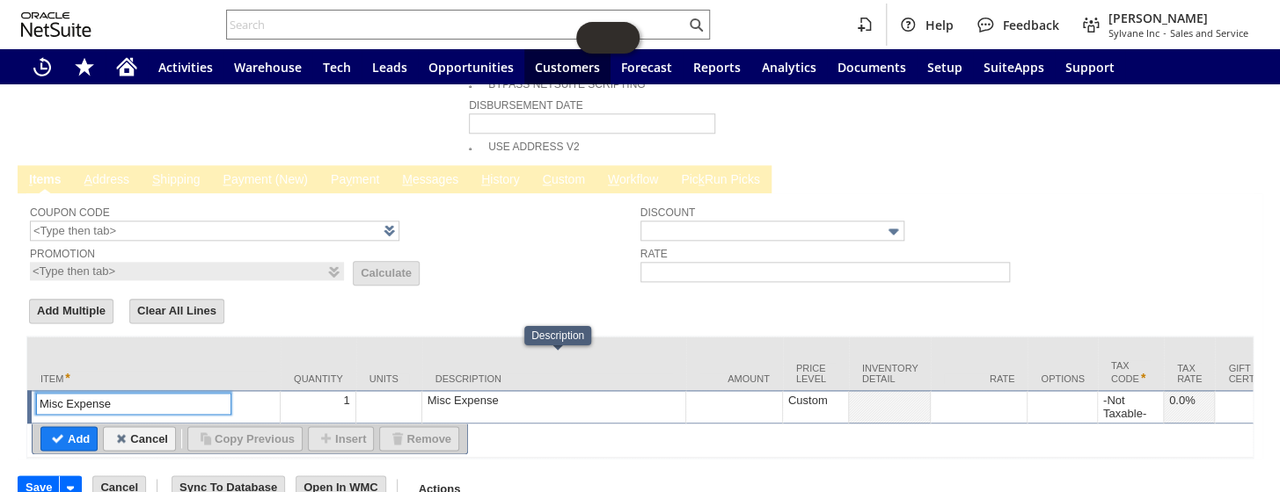
type input "Misc Expense"
click at [493, 390] on td "Misc Expense" at bounding box center [554, 406] width 264 height 33
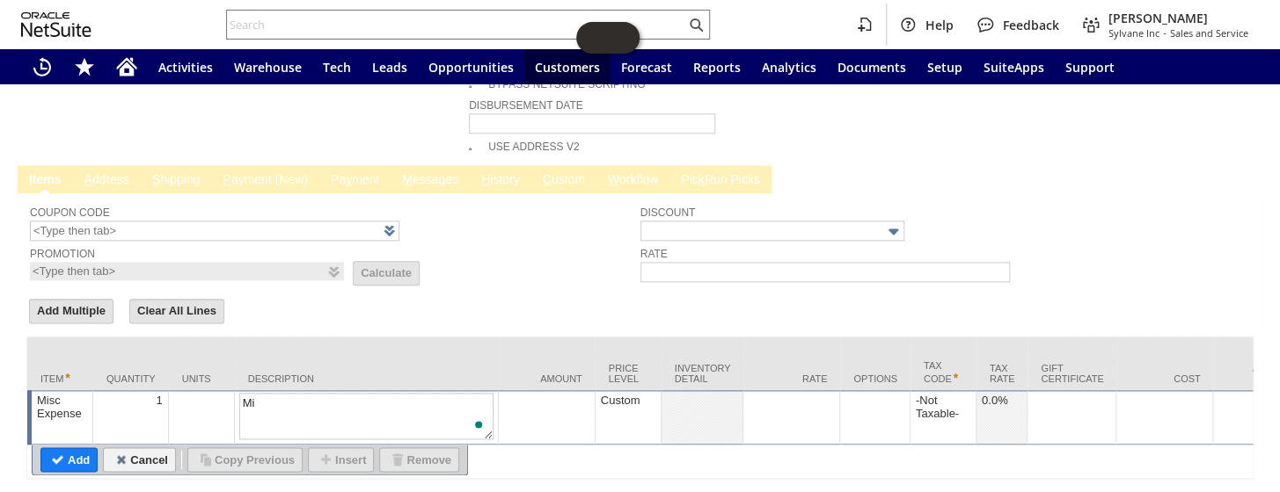
type textarea "M"
type textarea "partial refund"
click at [798, 390] on td at bounding box center [791, 417] width 97 height 55
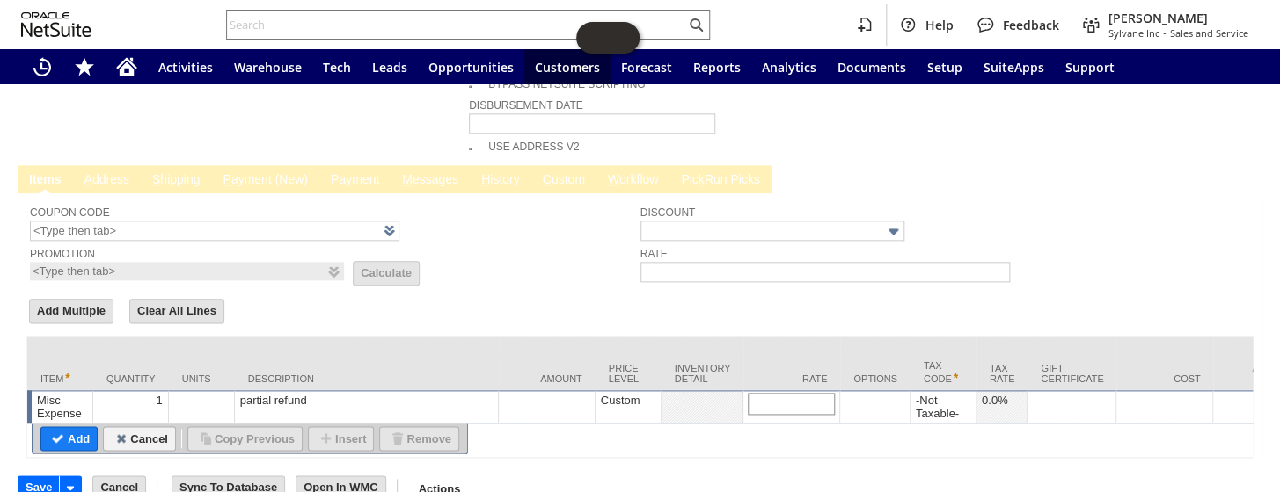
type input "https://www.percent-off.com/#:~:text=%24-,23.40,-Final%20Price%3A"
drag, startPoint x: 833, startPoint y: 371, endPoint x: 659, endPoint y: 377, distance: 174.2
click at [788, 393] on input "text" at bounding box center [790, 404] width 87 height 22
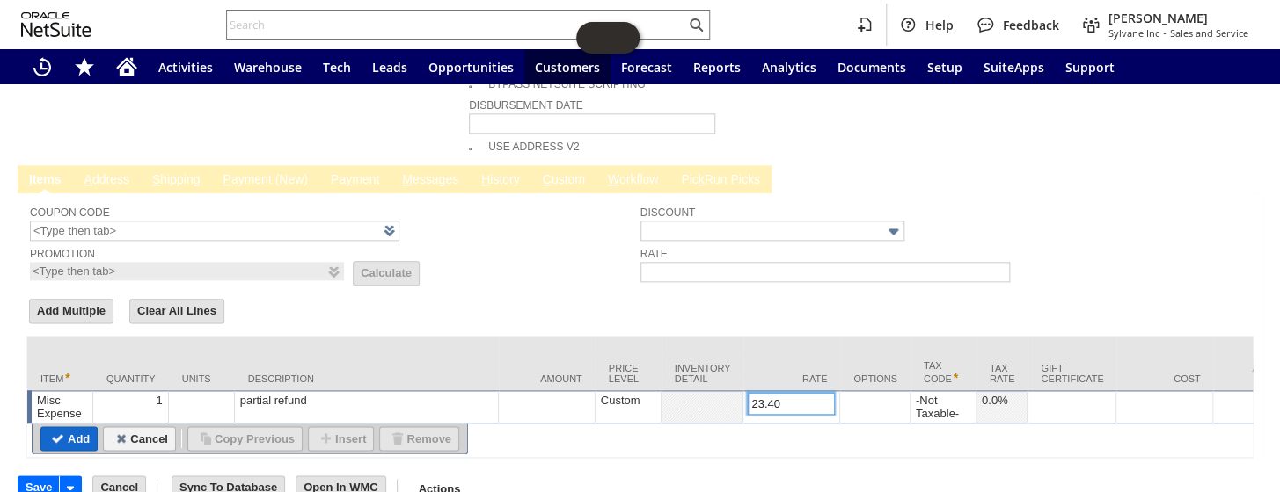
type input "23.40"
click at [69, 427] on input "Add" at bounding box center [68, 438] width 55 height 23
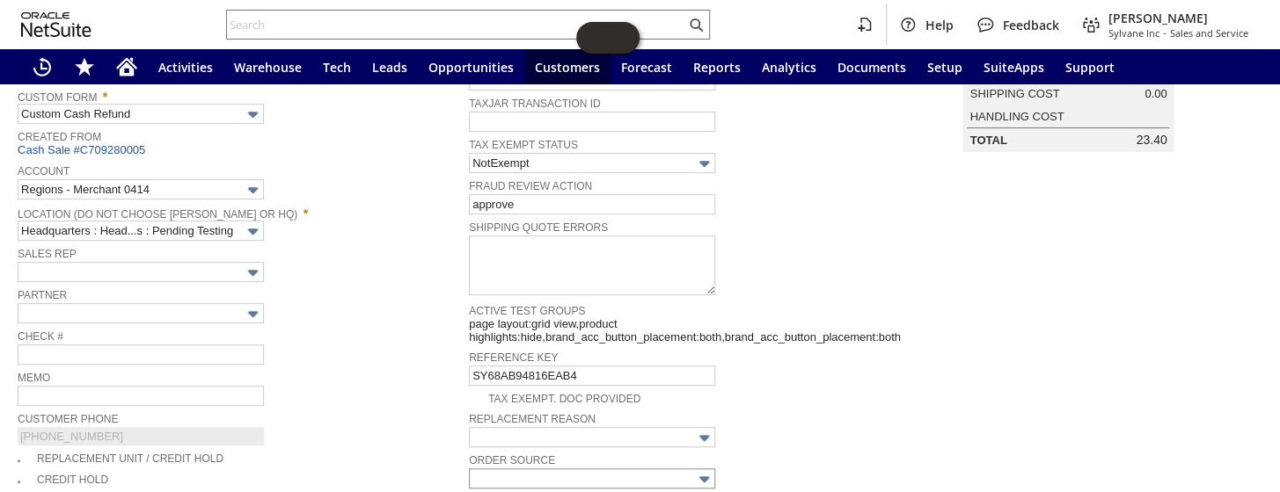
scroll to position [361, 0]
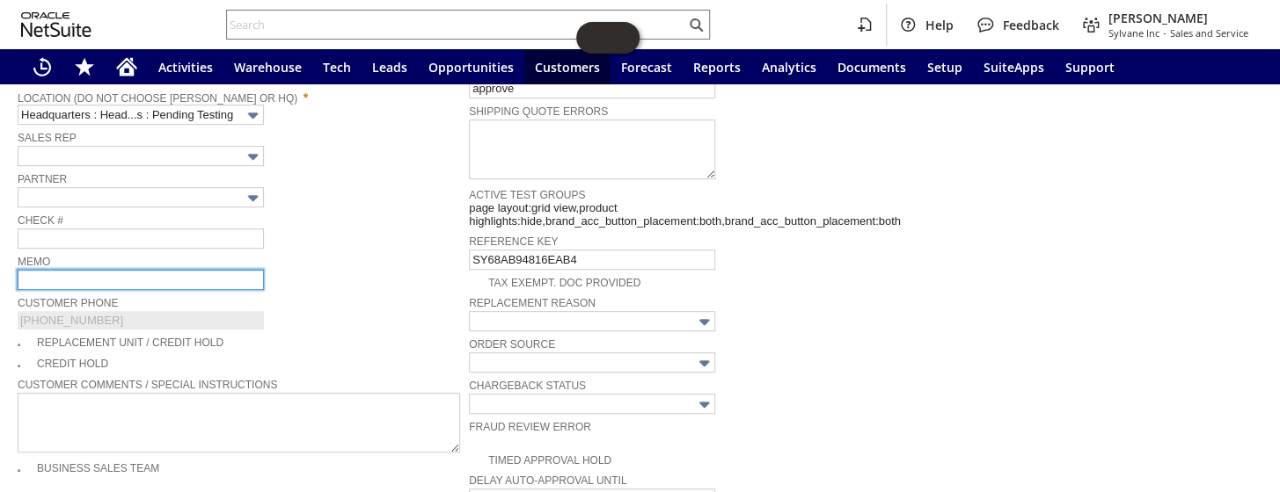
click at [86, 270] on input "text" at bounding box center [141, 280] width 246 height 20
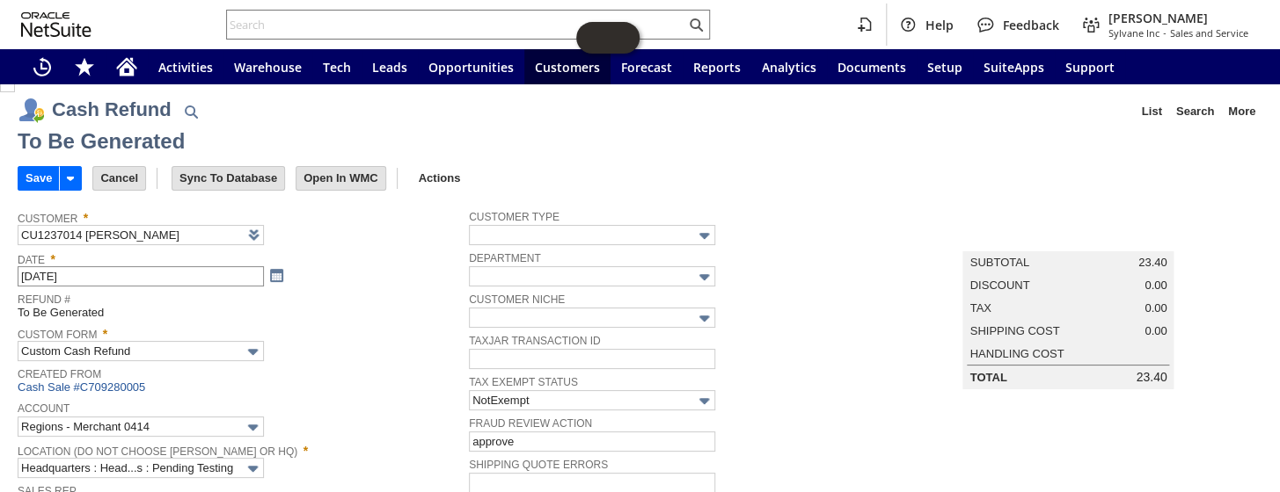
scroll to position [0, 0]
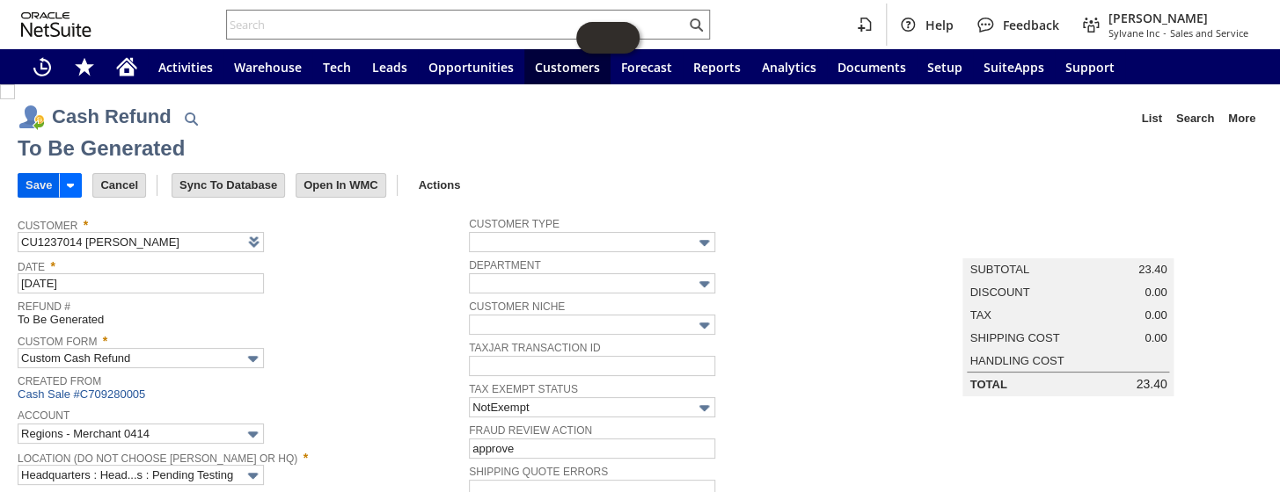
type input "forgot to to appy today5 code 5% off"
click at [26, 189] on input "Save" at bounding box center [38, 185] width 40 height 23
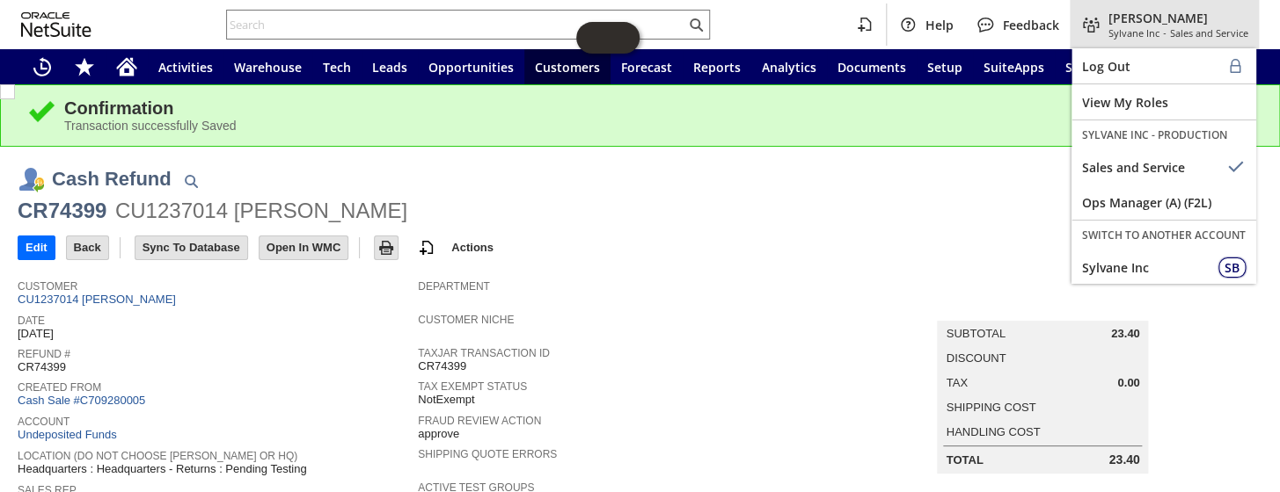
click at [1161, 21] on span "[PERSON_NAME]" at bounding box center [1178, 18] width 140 height 17
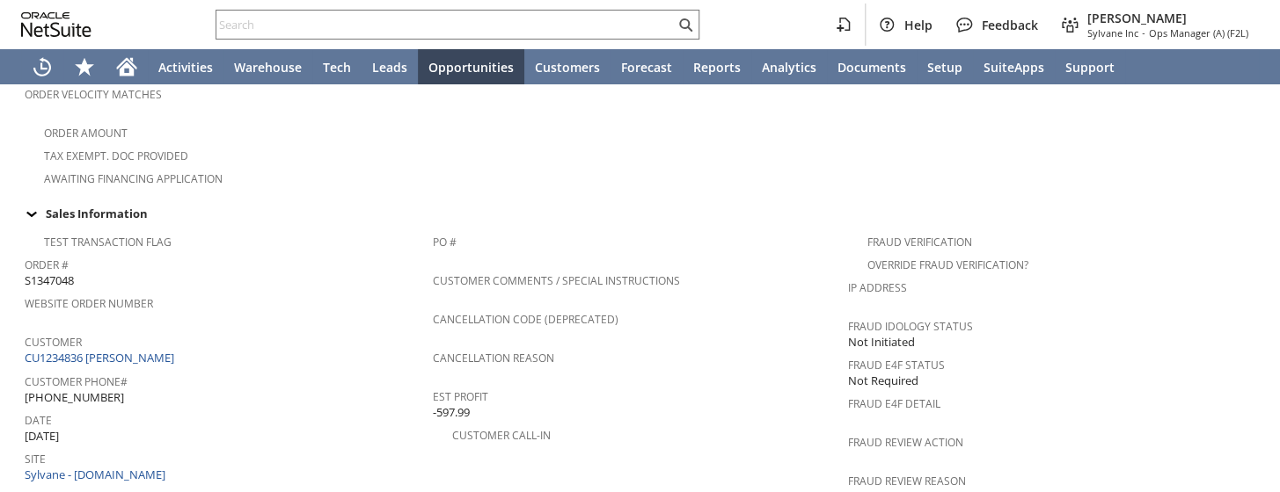
scroll to position [639, 0]
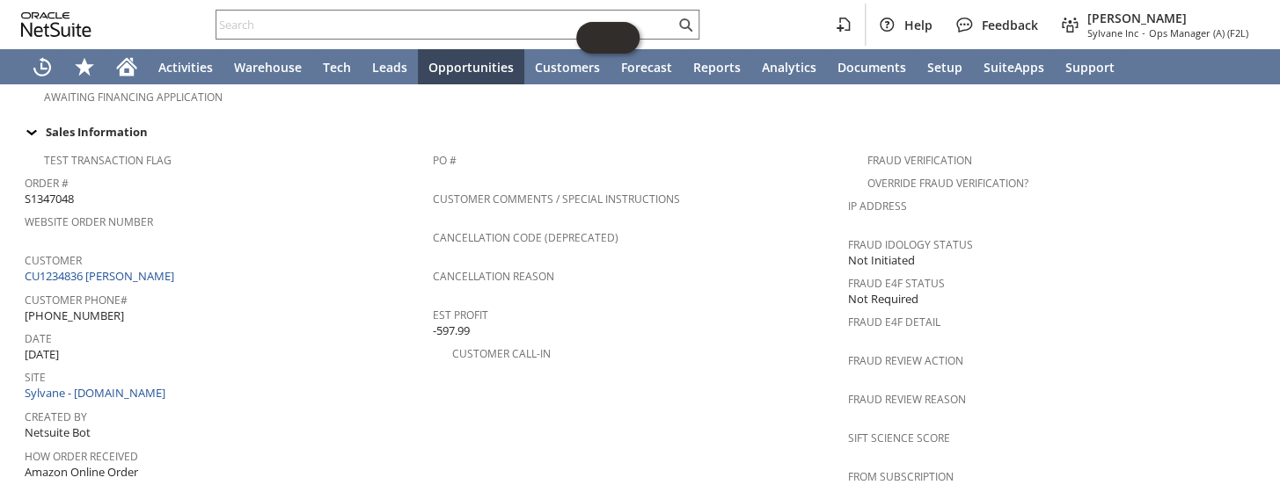
drag, startPoint x: 158, startPoint y: 274, endPoint x: 26, endPoint y: 273, distance: 132.8
click at [26, 288] on div "Customer Phone# (929) 436-4790 X69051" at bounding box center [224, 306] width 399 height 37
copy span "(929) 436-4790 X69051"
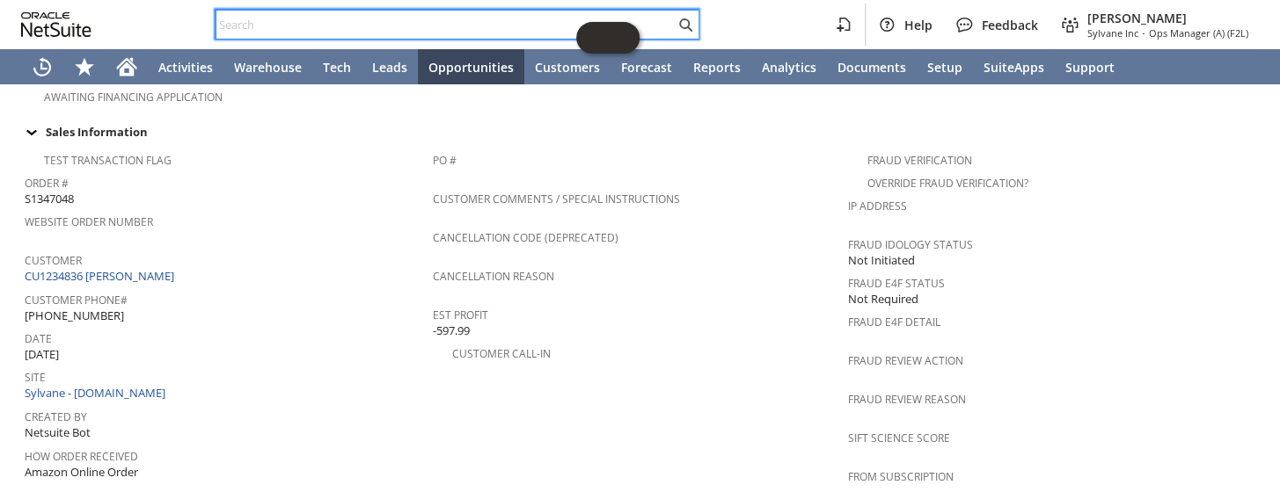
click at [421, 16] on input "text" at bounding box center [445, 24] width 458 height 21
paste input "114-0762269-2055449"
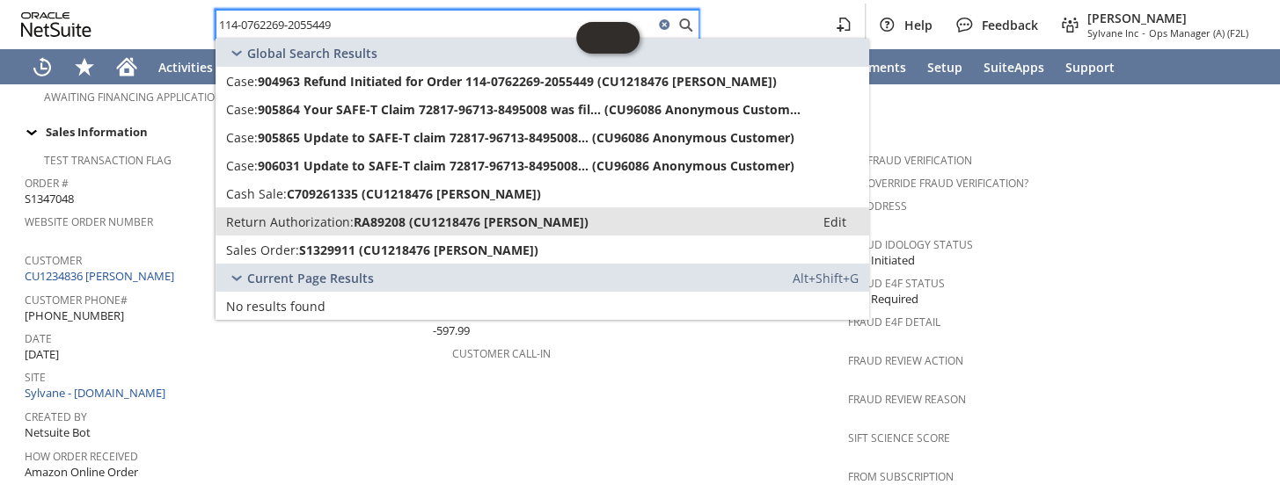
type input "114-0762269-2055449"
click at [435, 224] on span "RA89208 (CU1218476 Kerry Lee)" at bounding box center [471, 222] width 235 height 17
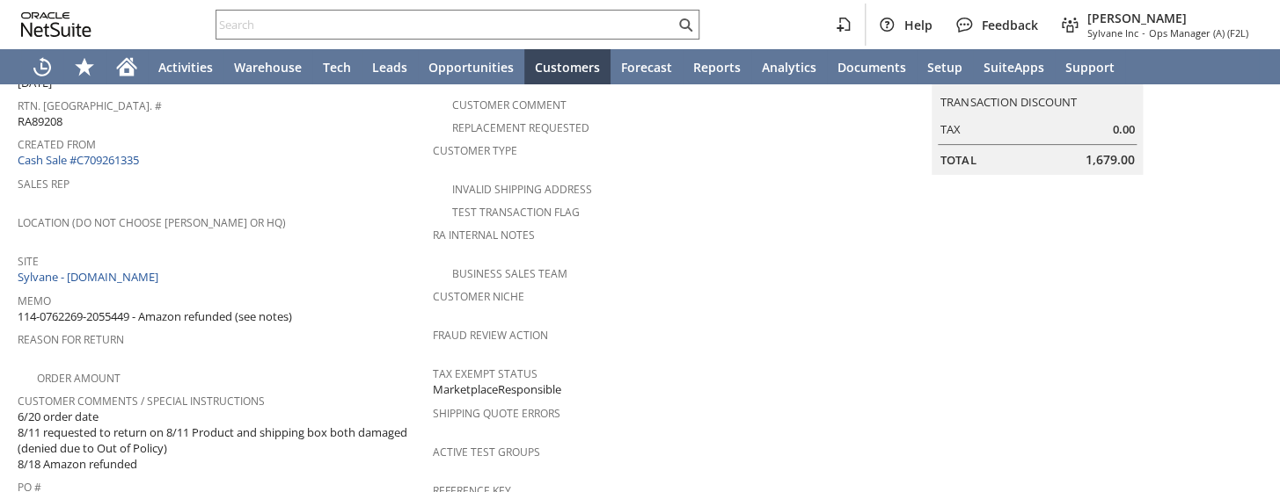
scroll to position [239, 0]
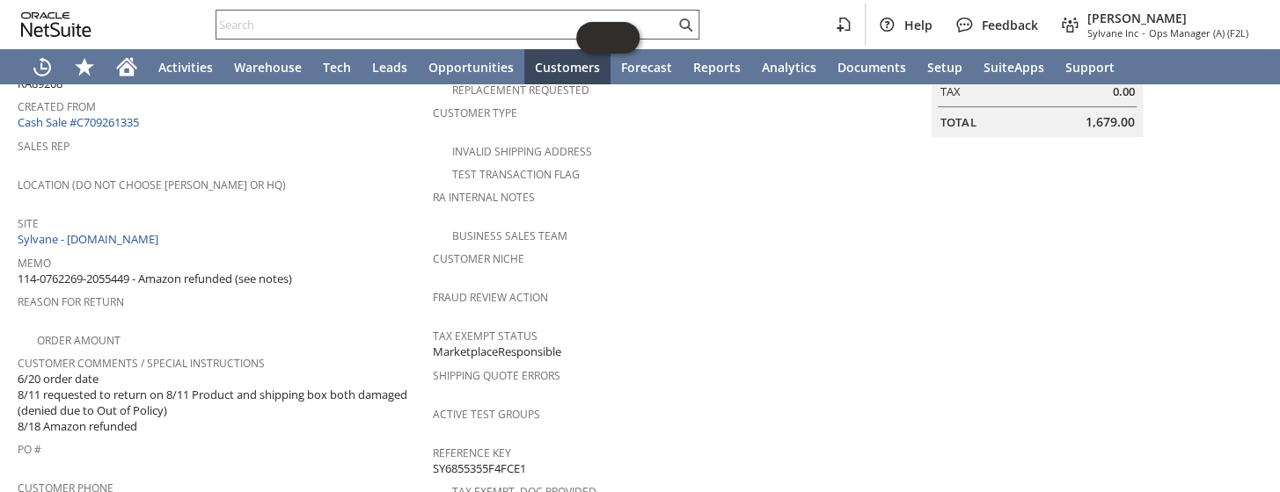
click at [313, 30] on input "text" at bounding box center [445, 24] width 458 height 21
paste input "111-0386740-8657840"
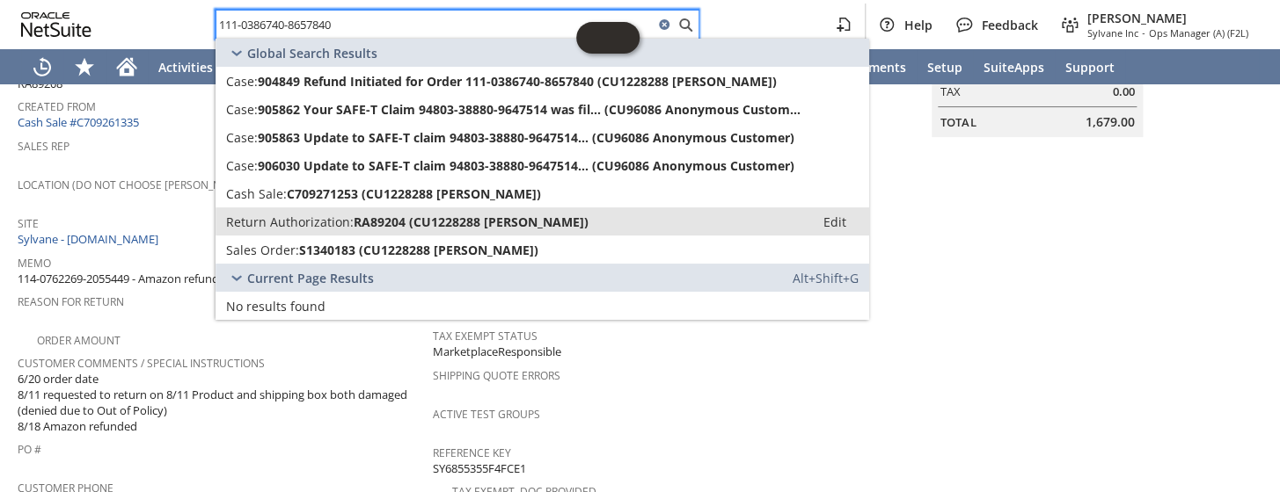
type input "111-0386740-8657840"
click at [368, 222] on span "RA89204 (CU1228288 [PERSON_NAME])" at bounding box center [471, 222] width 235 height 17
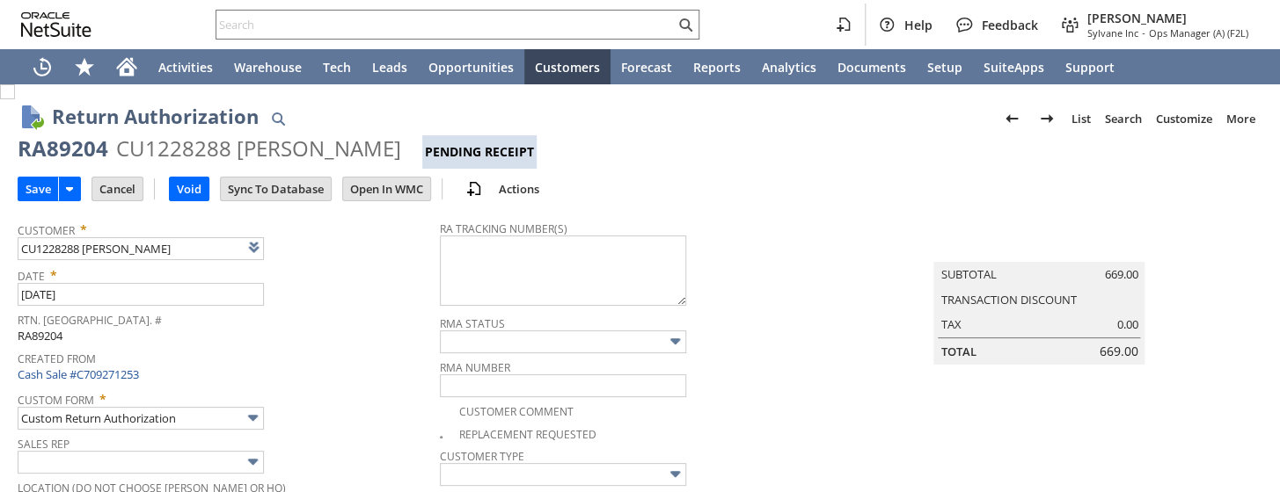
scroll to position [159, 0]
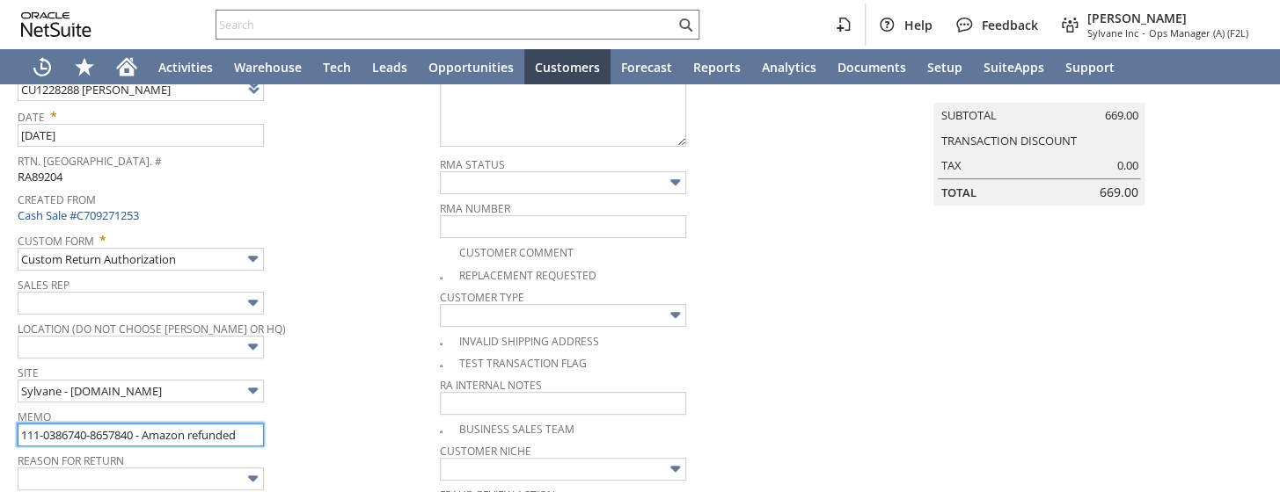
type input "Add"
type input "Copy Previous"
click at [247, 425] on input "111-0386740-8657840 - Amazon refunded" at bounding box center [141, 435] width 246 height 23
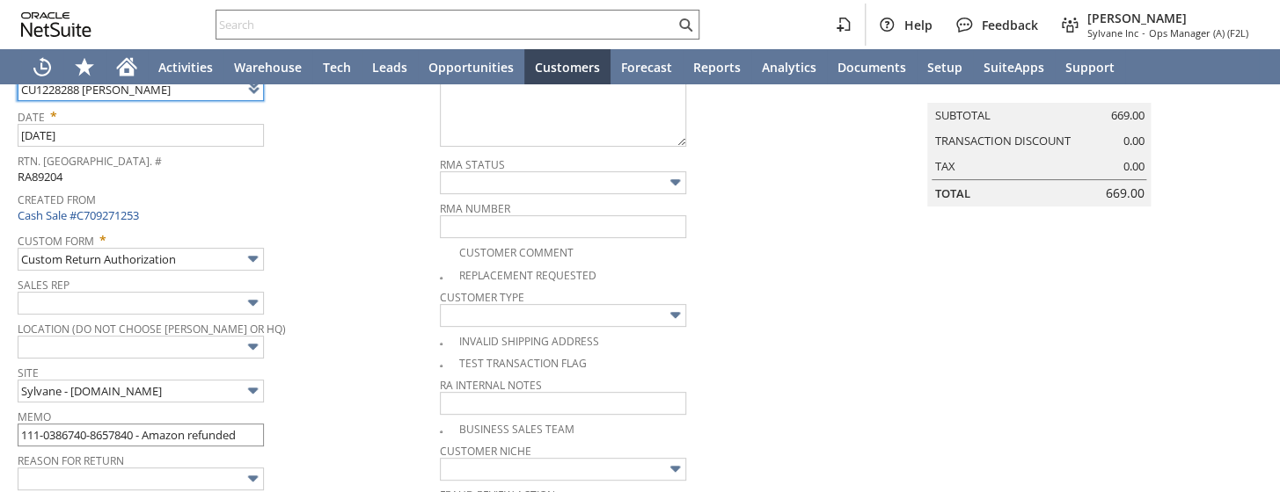
scroll to position [153, 0]
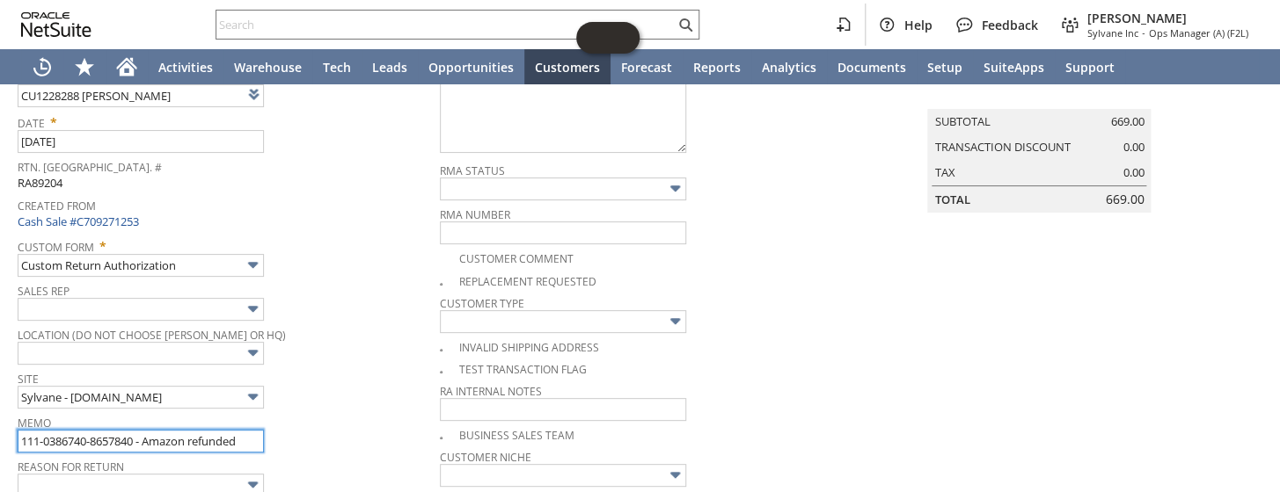
click at [250, 438] on input "111-0386740-8657840 - Amazon refunded" at bounding box center [141, 441] width 246 height 23
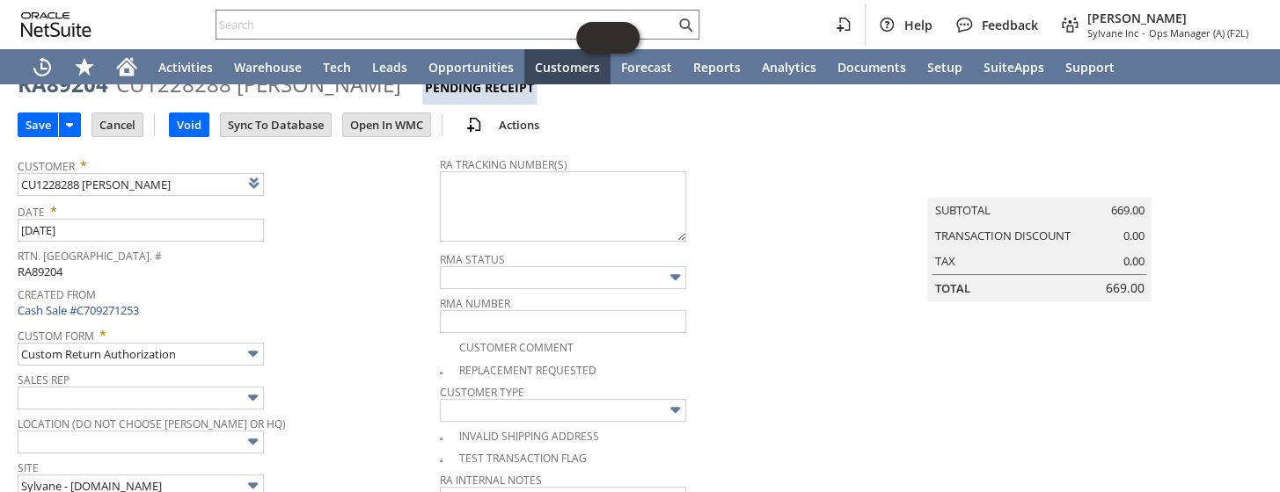
scroll to position [0, 0]
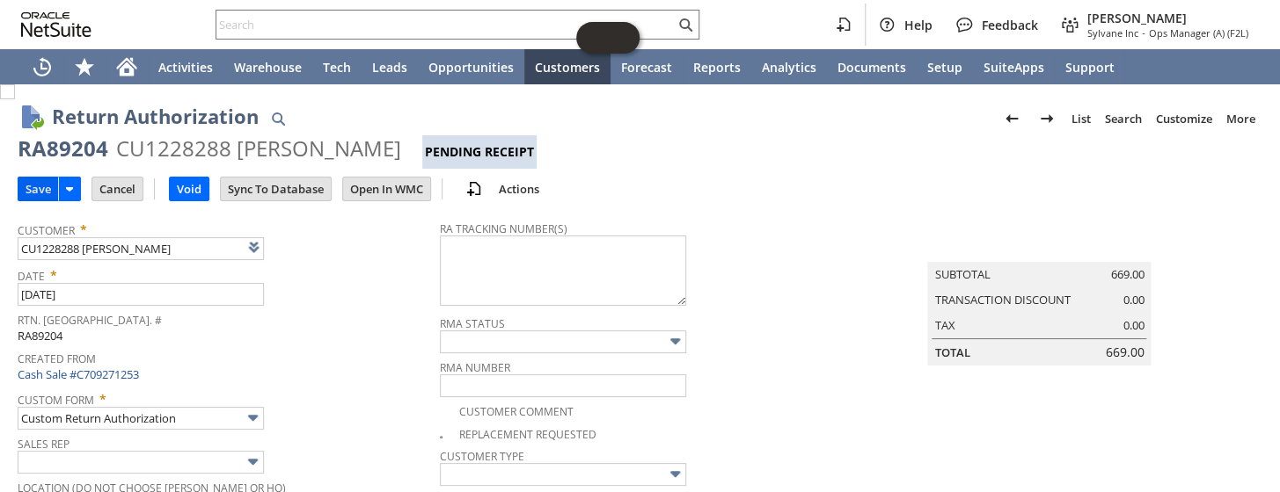
type input "111-0386740-8657840 - Amazon refunded- claim lost"
click at [30, 179] on input "Save" at bounding box center [38, 189] width 40 height 23
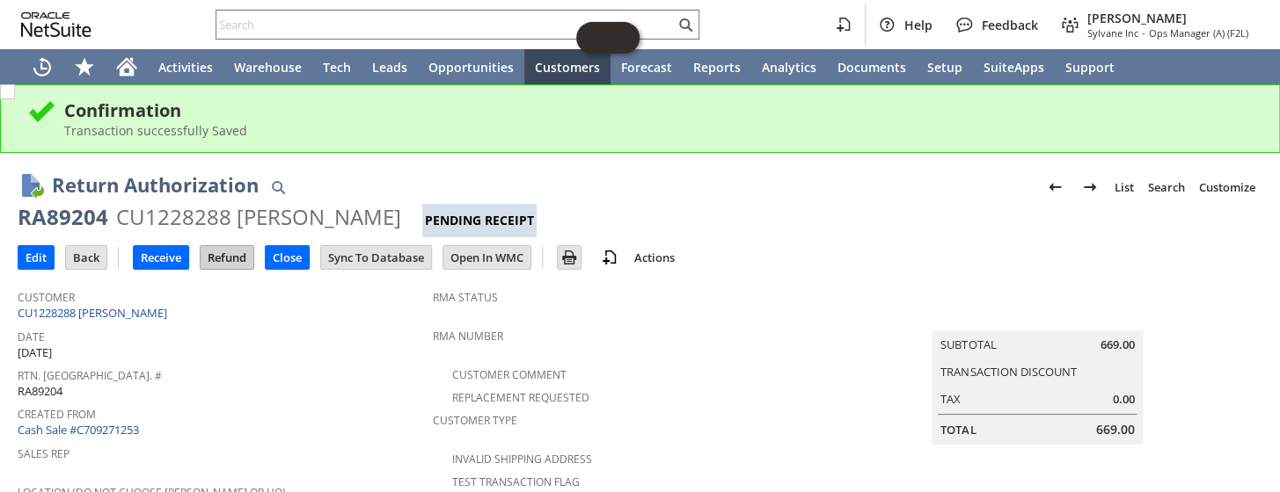
click at [235, 262] on input "Refund" at bounding box center [227, 257] width 53 height 23
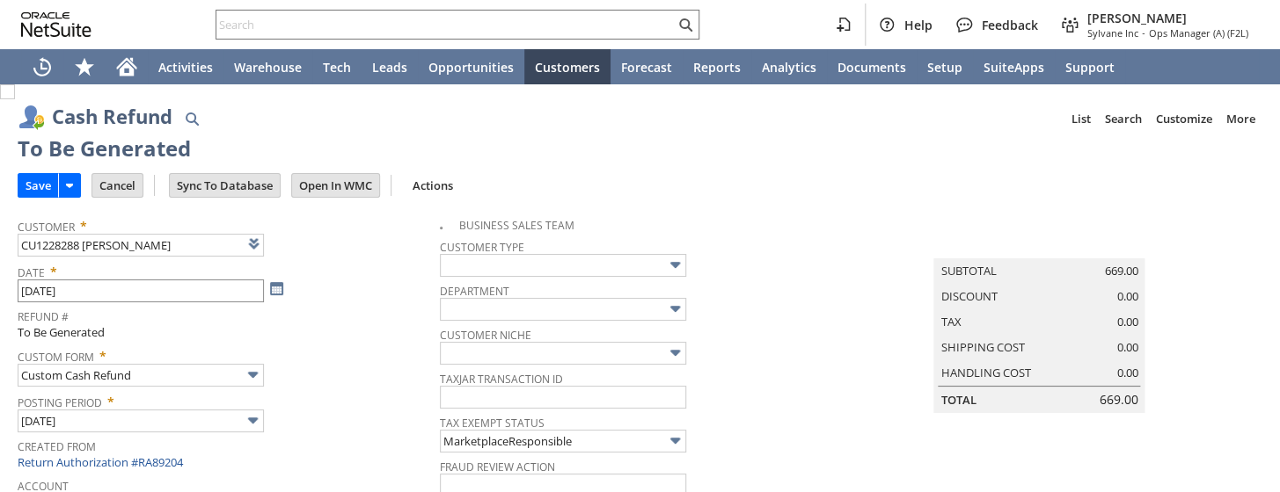
type input "Amazon Undeposited Funds"
type input "Headquarters : Head... : Pending Testing"
click at [33, 178] on input "Save" at bounding box center [38, 185] width 40 height 23
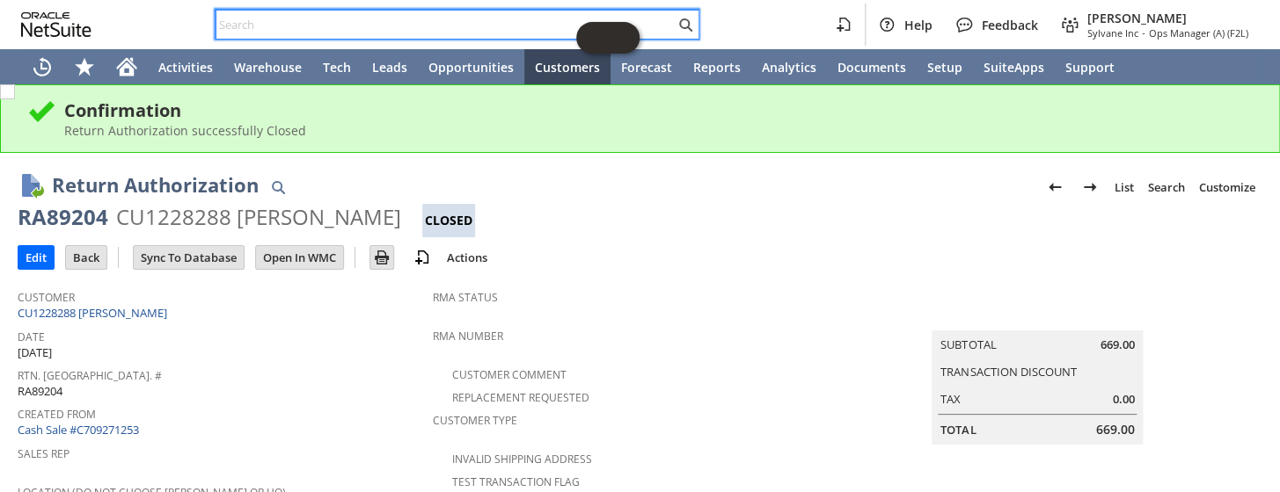
click at [334, 26] on input "text" at bounding box center [445, 24] width 458 height 21
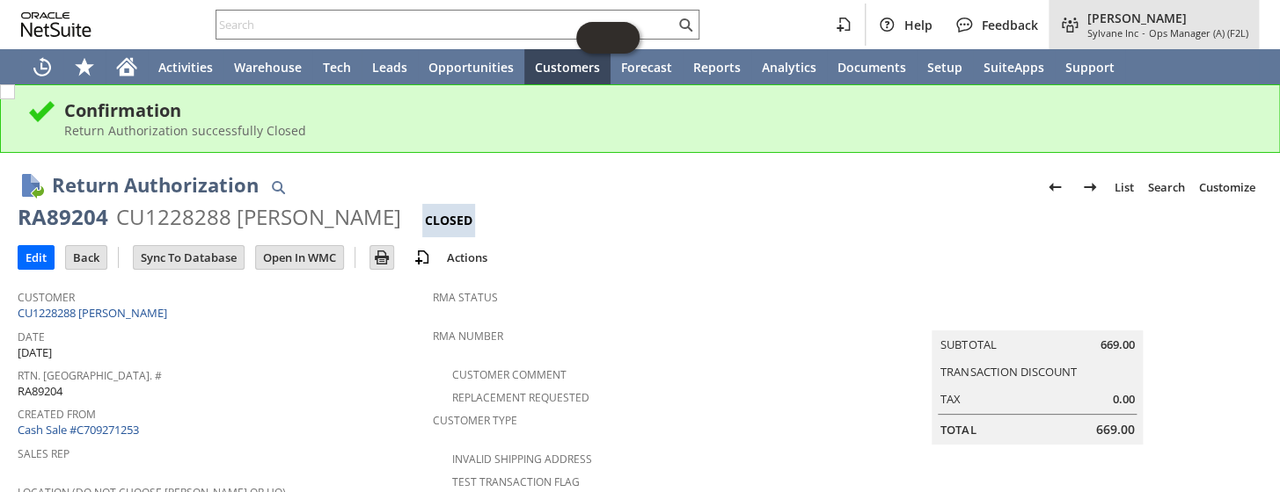
drag, startPoint x: 334, startPoint y: 26, endPoint x: 1114, endPoint y: 24, distance: 780.0
click at [1114, 24] on span "[PERSON_NAME]" at bounding box center [1167, 18] width 161 height 17
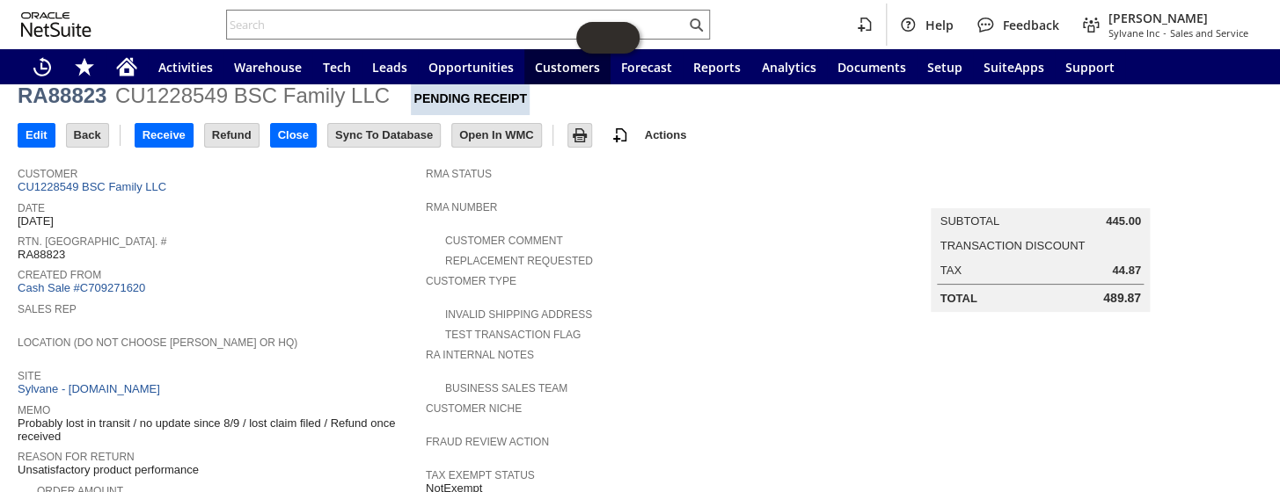
scroll to position [4, 0]
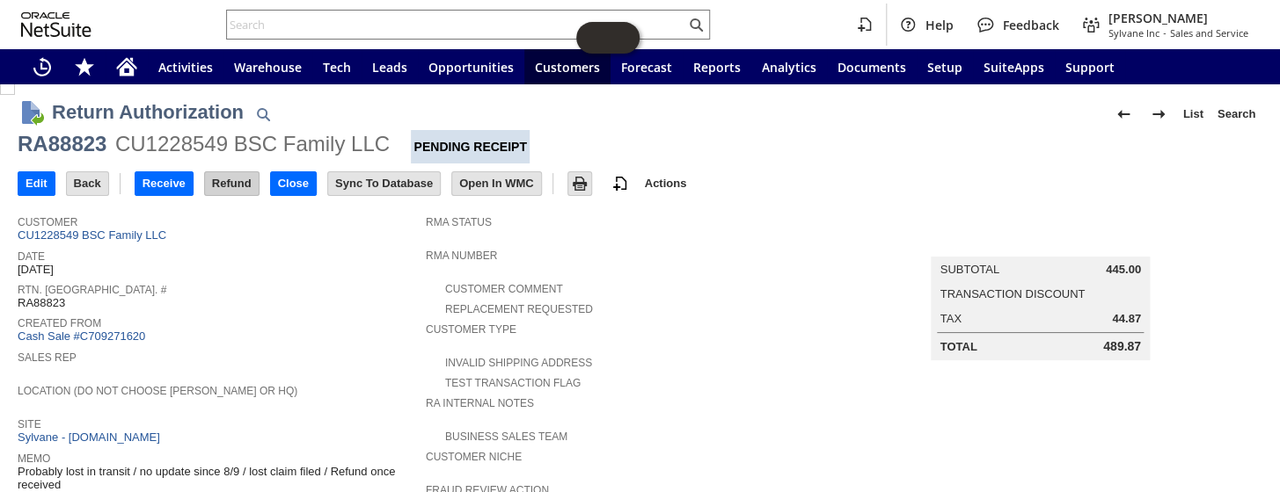
click at [220, 181] on input "Refund" at bounding box center [232, 183] width 54 height 23
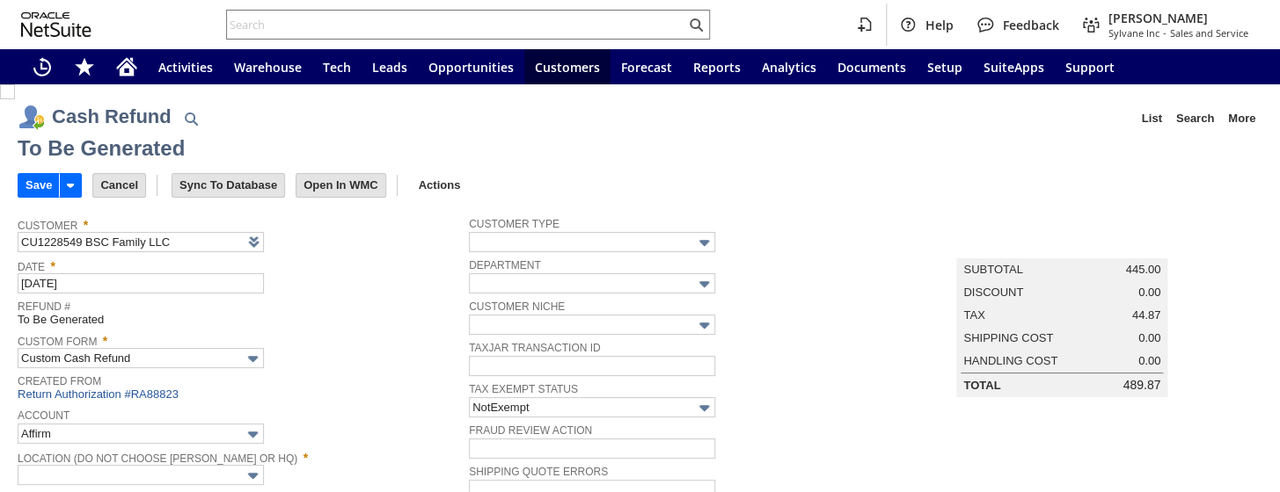
type input "Headquarters : Head...s : Pending Testing"
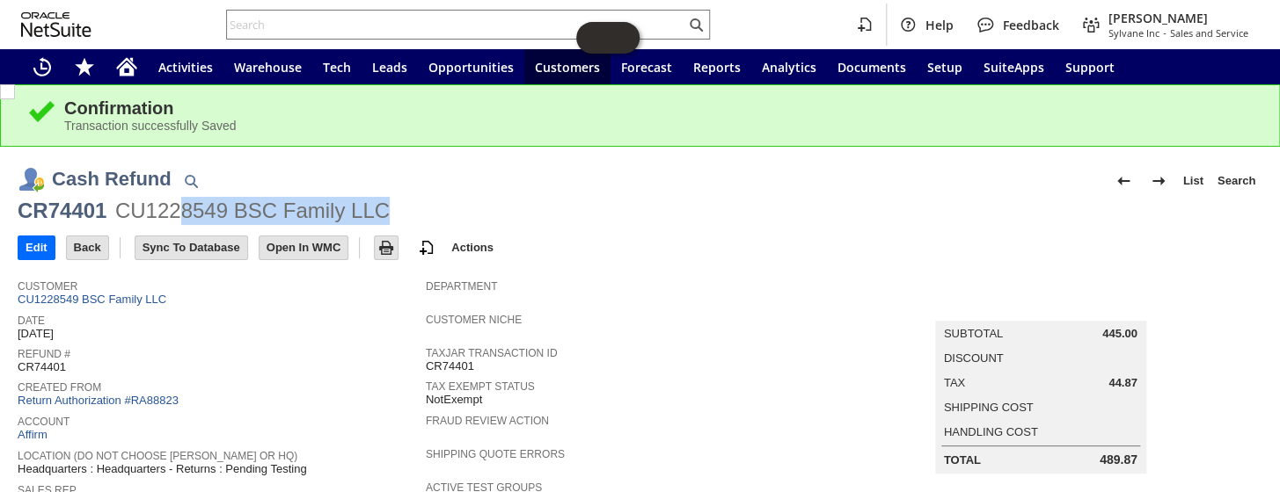
drag, startPoint x: 311, startPoint y: 210, endPoint x: 368, endPoint y: 110, distance: 115.4
click at [176, 212] on div "CR74401 CU1228549 BSC Family LLC" at bounding box center [640, 212] width 1244 height 31
click at [395, 199] on div "CR74401 CU1228549 BSC Family LLC" at bounding box center [640, 212] width 1244 height 31
drag, startPoint x: 391, startPoint y: 208, endPoint x: 18, endPoint y: 215, distance: 372.9
click at [18, 215] on div "CR74401 CU1228549 BSC Family LLC" at bounding box center [640, 212] width 1244 height 31
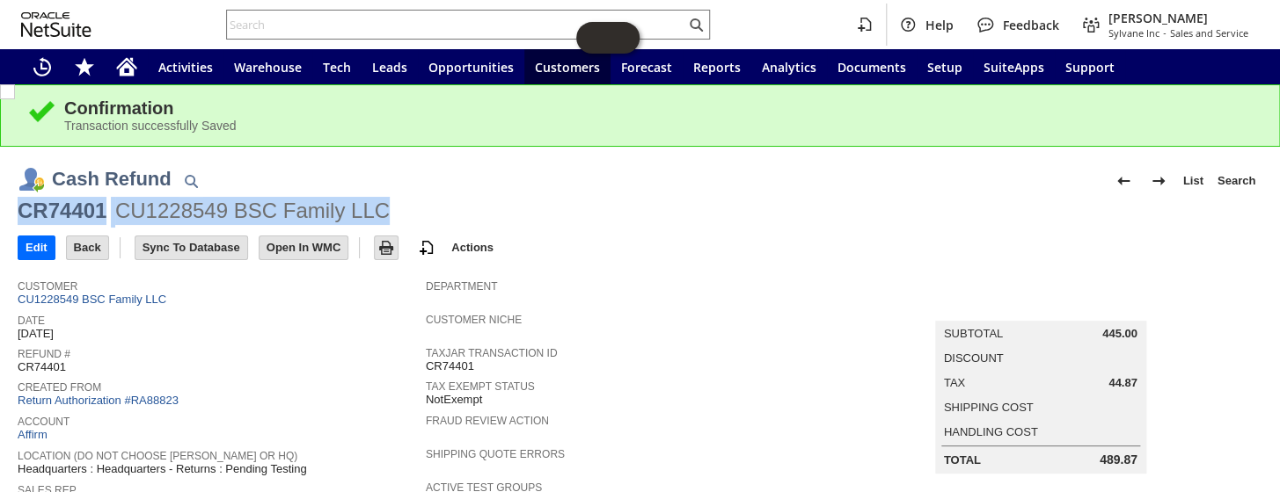
copy div "CR74401 CU1228549 BSC Family LLC"
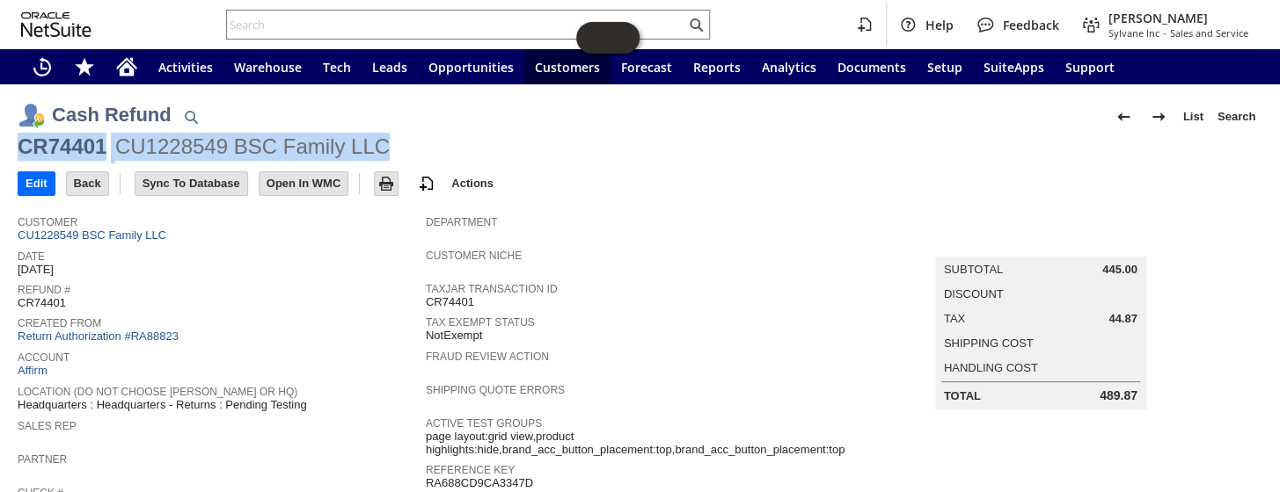
scroll to position [159, 0]
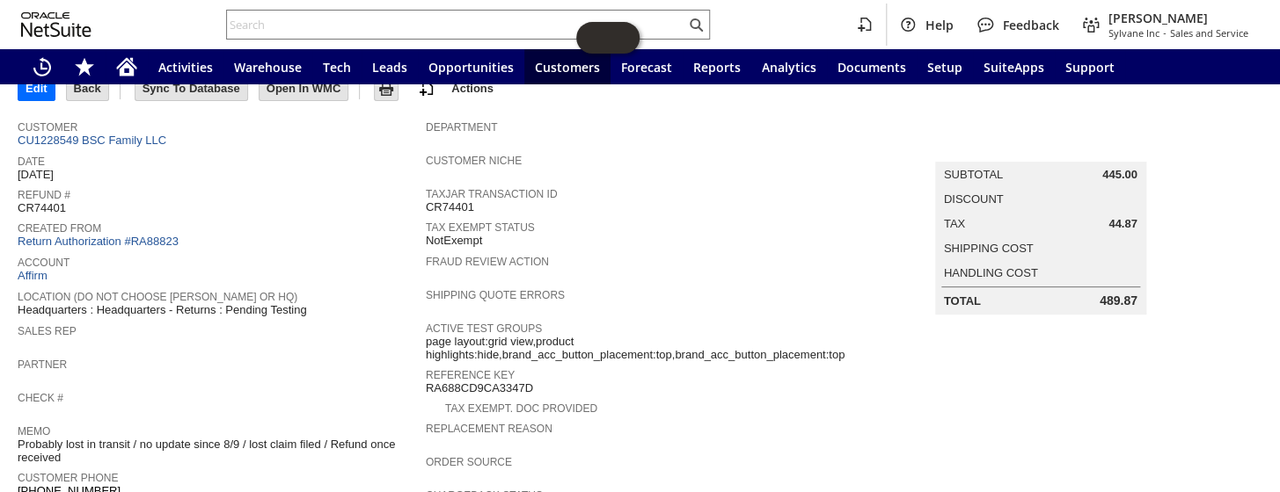
drag, startPoint x: 1085, startPoint y: 297, endPoint x: 1121, endPoint y: 298, distance: 36.1
click at [1121, 298] on div "Total 489.87" at bounding box center [1040, 301] width 193 height 14
copy div "489.8"
click at [152, 241] on td "Created From Return Authorization #RA88823" at bounding box center [222, 234] width 408 height 34
click at [152, 235] on link "Return Authorization #RA88823" at bounding box center [98, 241] width 161 height 13
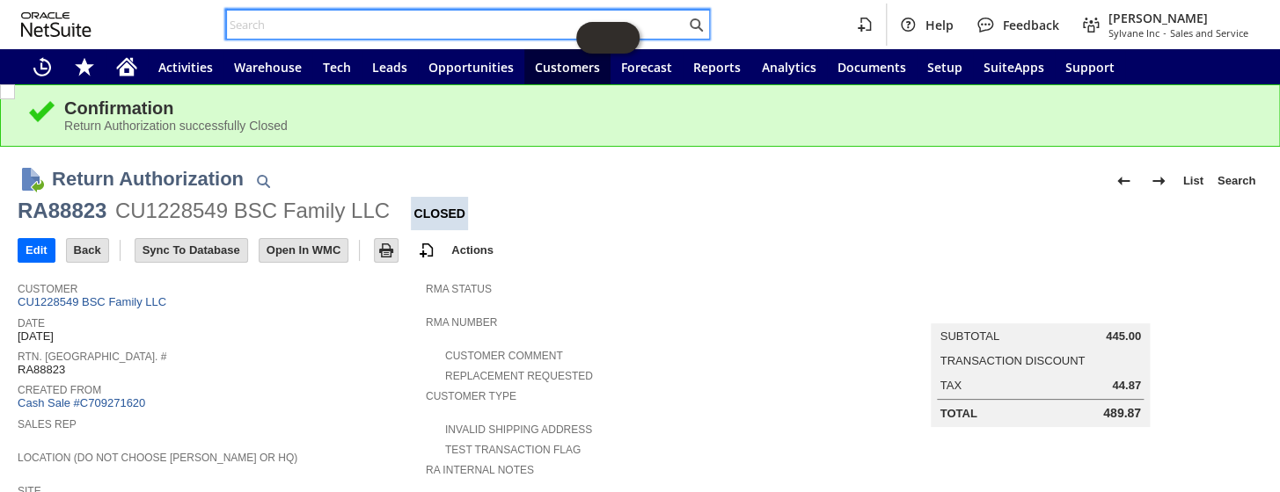
click at [320, 29] on input "text" at bounding box center [456, 24] width 458 height 21
paste input "RA85546"
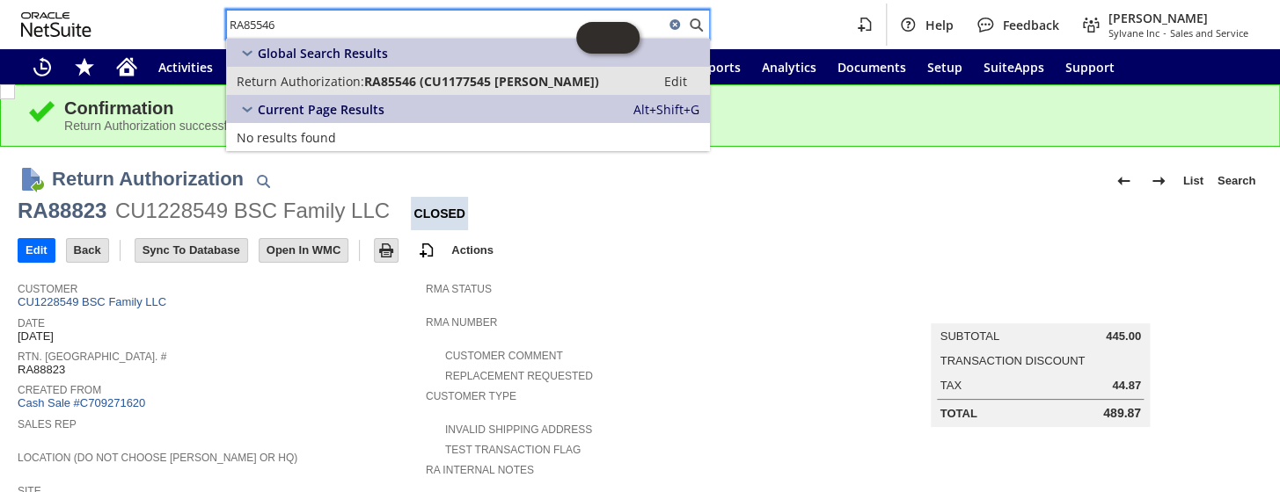
type input "RA85546"
click at [364, 80] on span "RA85546 (CU1177545 monica bittner)" at bounding box center [481, 81] width 235 height 17
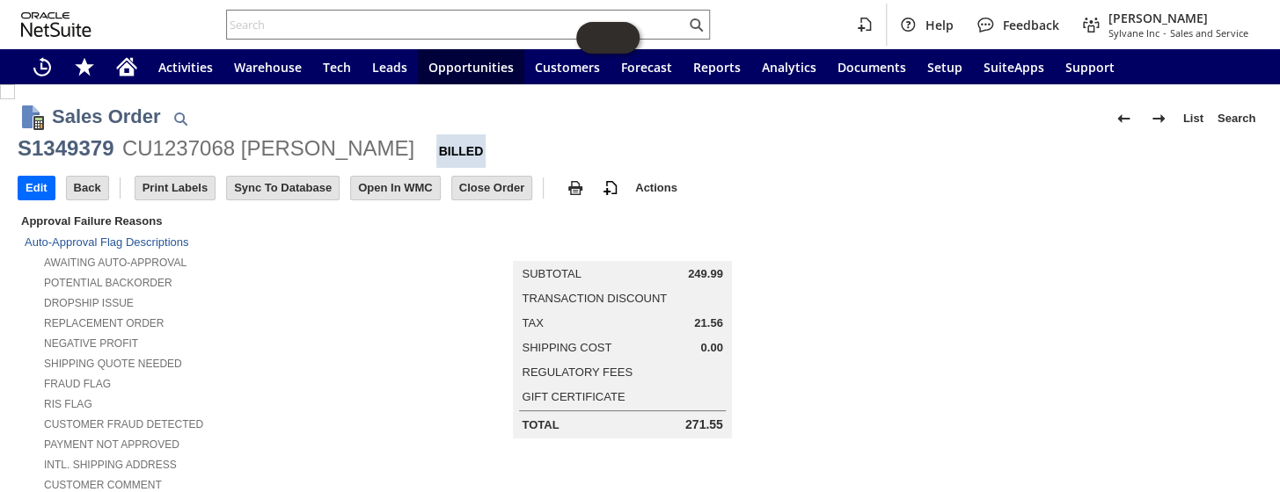
drag, startPoint x: 682, startPoint y: 277, endPoint x: 714, endPoint y: 276, distance: 32.5
click at [714, 276] on span "249.99" at bounding box center [705, 274] width 35 height 14
copy span "249.99"
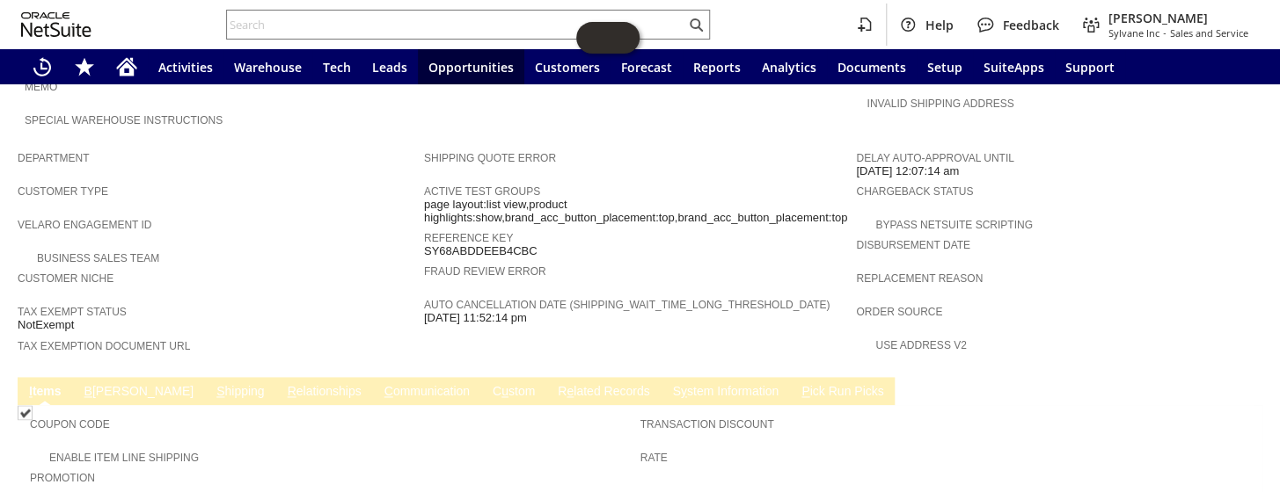
scroll to position [1099, 0]
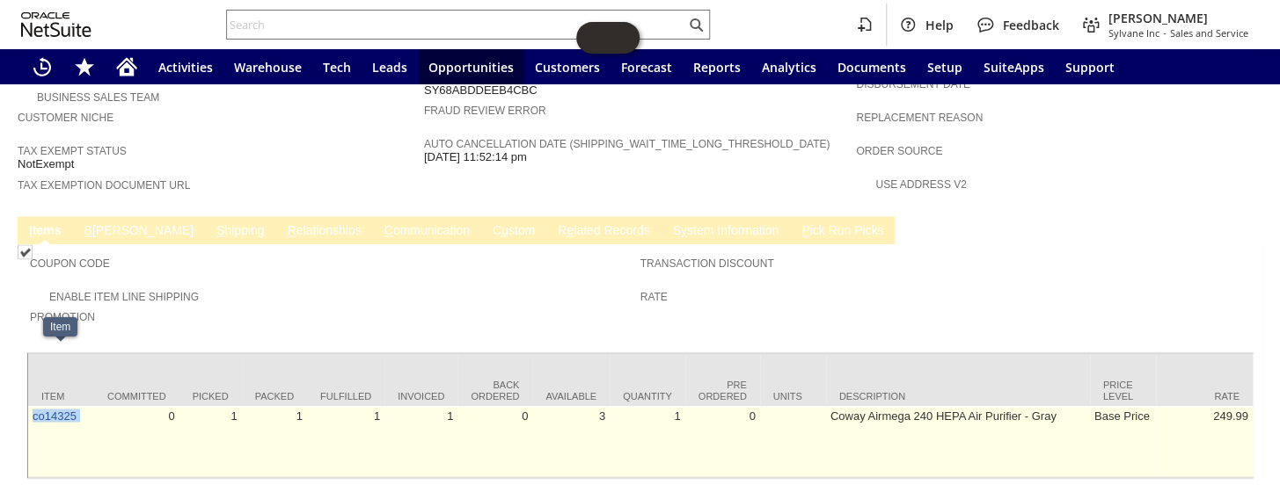
drag, startPoint x: 100, startPoint y: 357, endPoint x: 31, endPoint y: 356, distance: 69.5
copy tr "co14325"
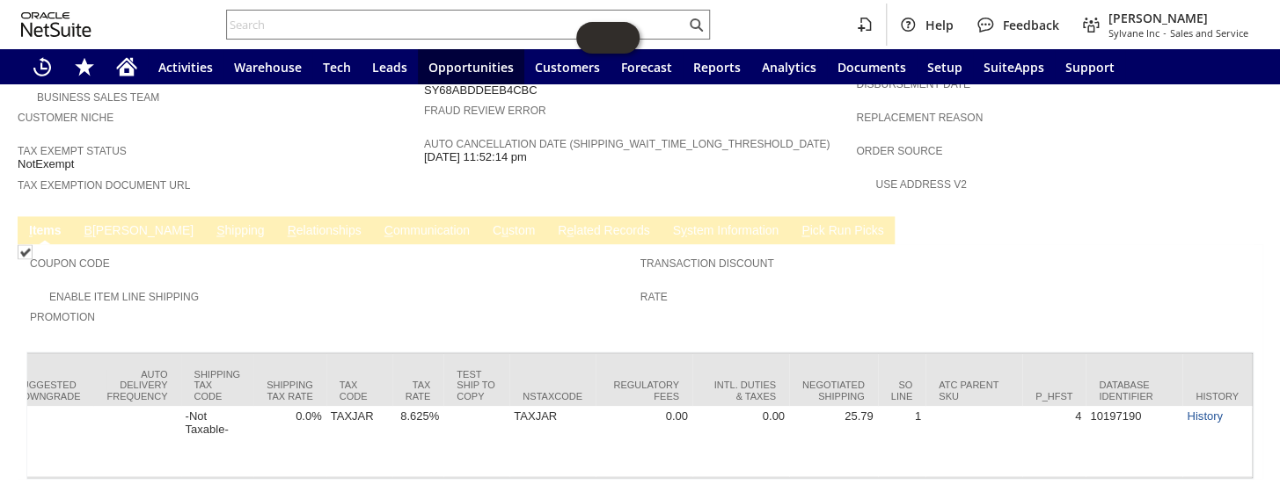
scroll to position [0, 0]
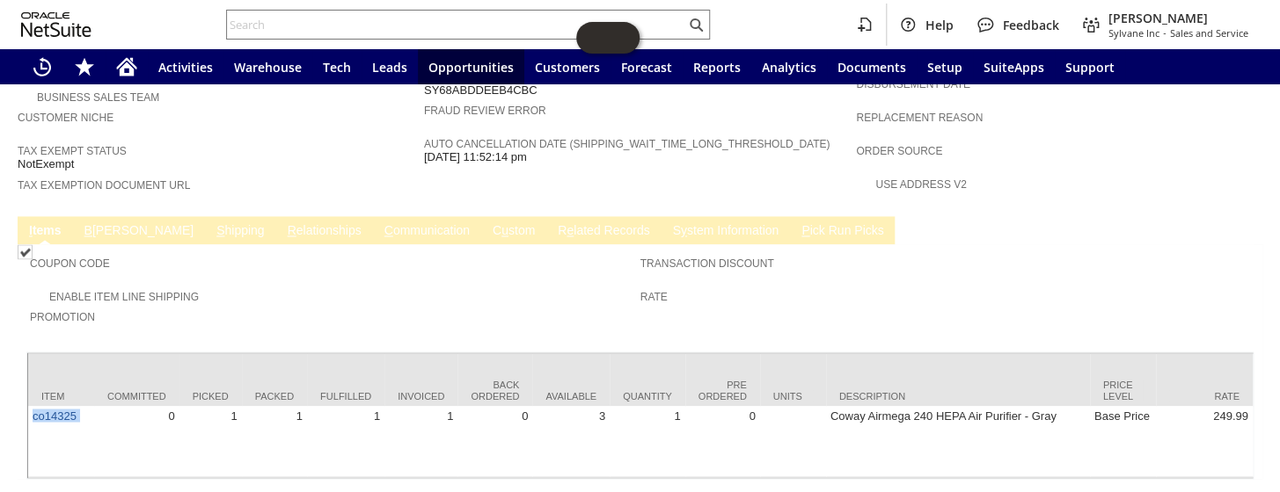
click at [553, 223] on link "R e lated Records" at bounding box center [603, 231] width 100 height 17
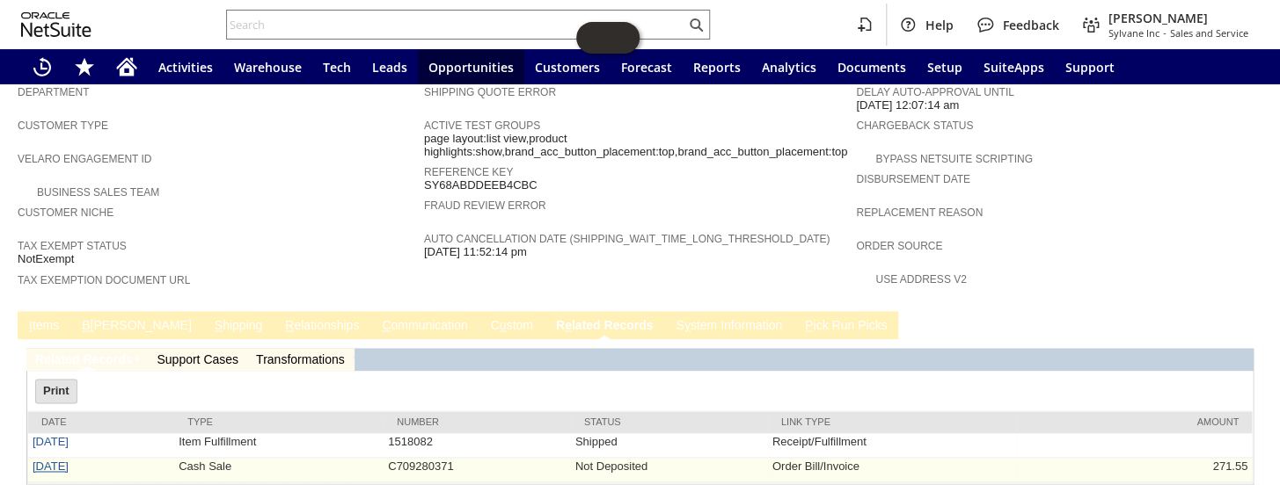
click at [53, 460] on link "8/25/2025" at bounding box center [51, 466] width 36 height 13
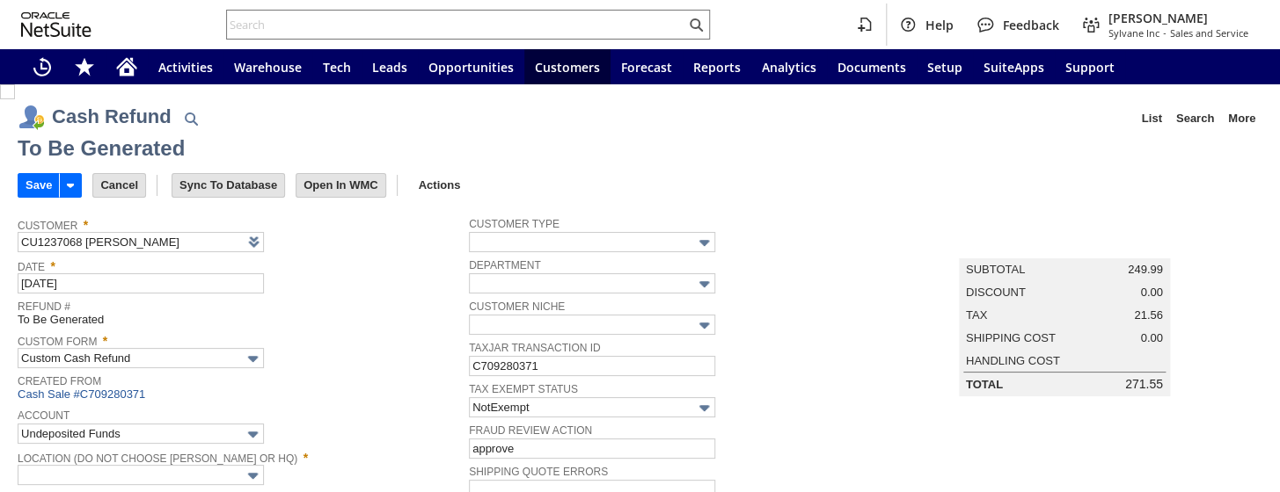
type input "Regions - Merchant 0414"
type input "Headquarters : Head...s : Pending Testing"
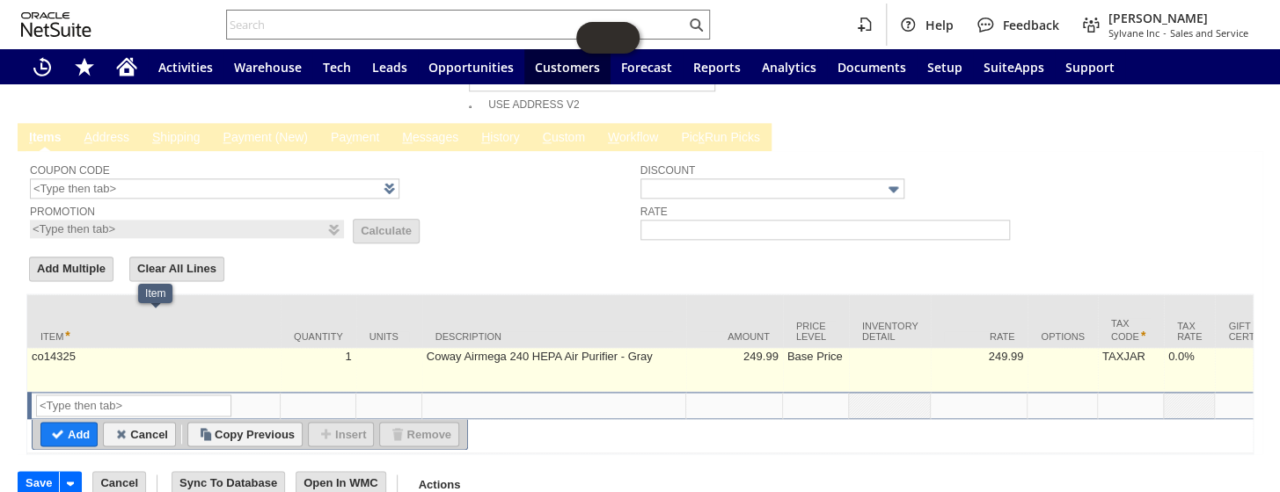
click at [141, 348] on td "co14325" at bounding box center [153, 370] width 253 height 44
type input "co14325"
type input "OK"
type input "Make Copy"
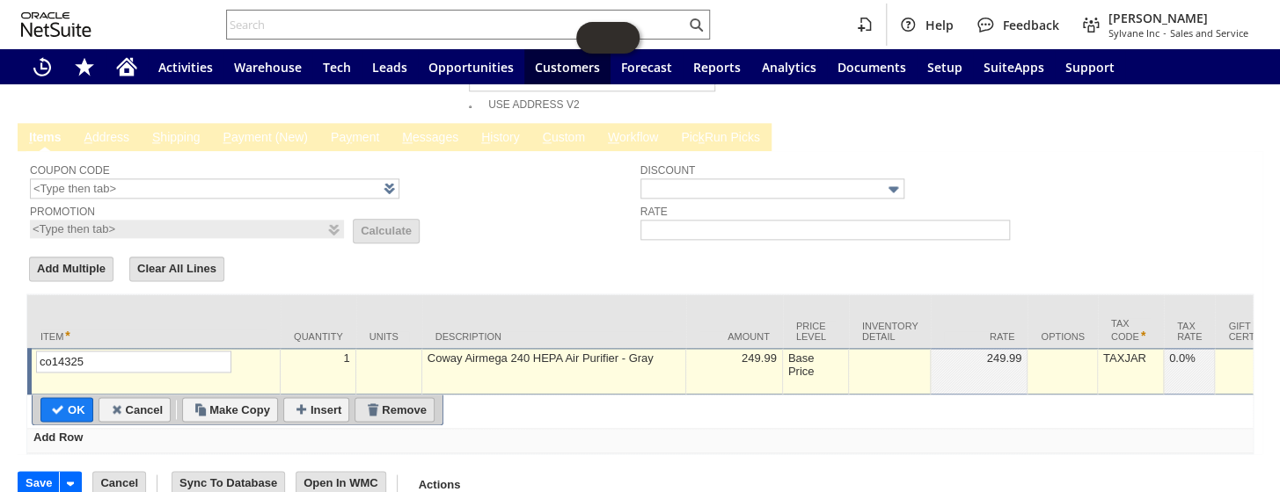
click at [397, 398] on input "Remove" at bounding box center [394, 409] width 78 height 23
type input "Add"
type input "Copy Previous"
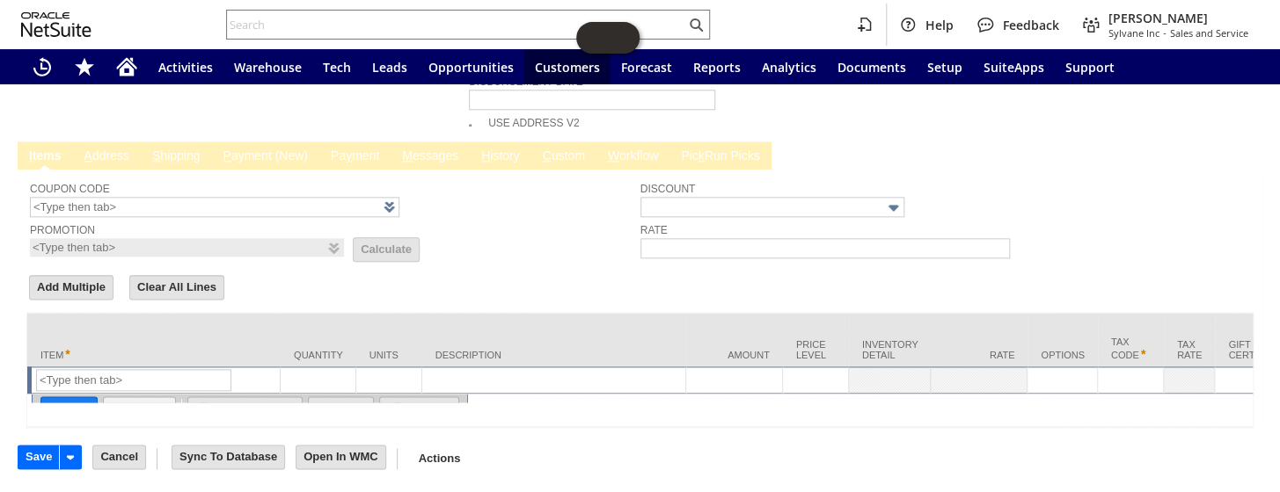
scroll to position [840, 0]
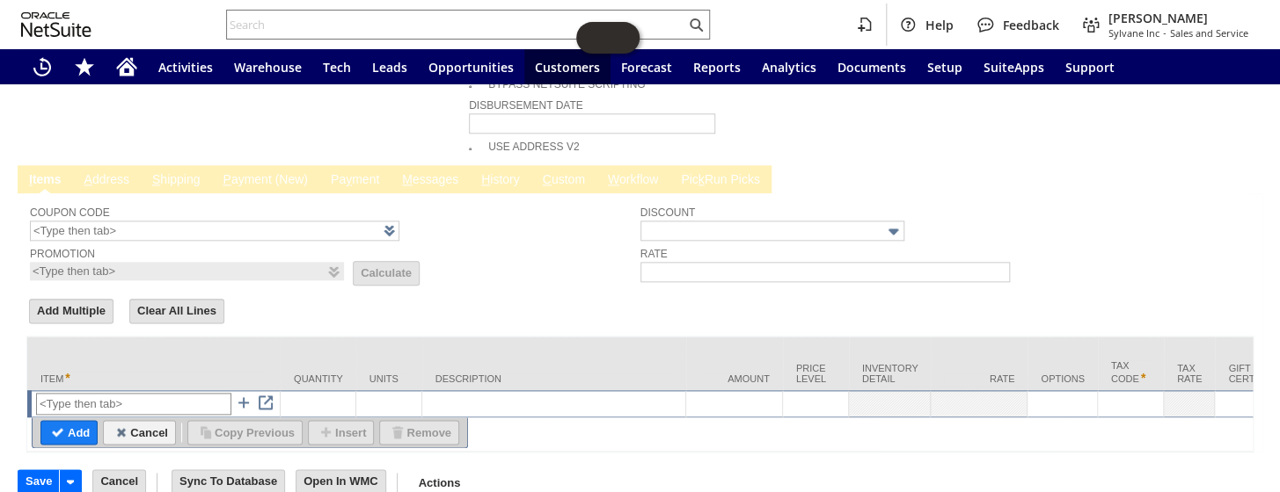
click at [91, 393] on input "text" at bounding box center [133, 404] width 195 height 22
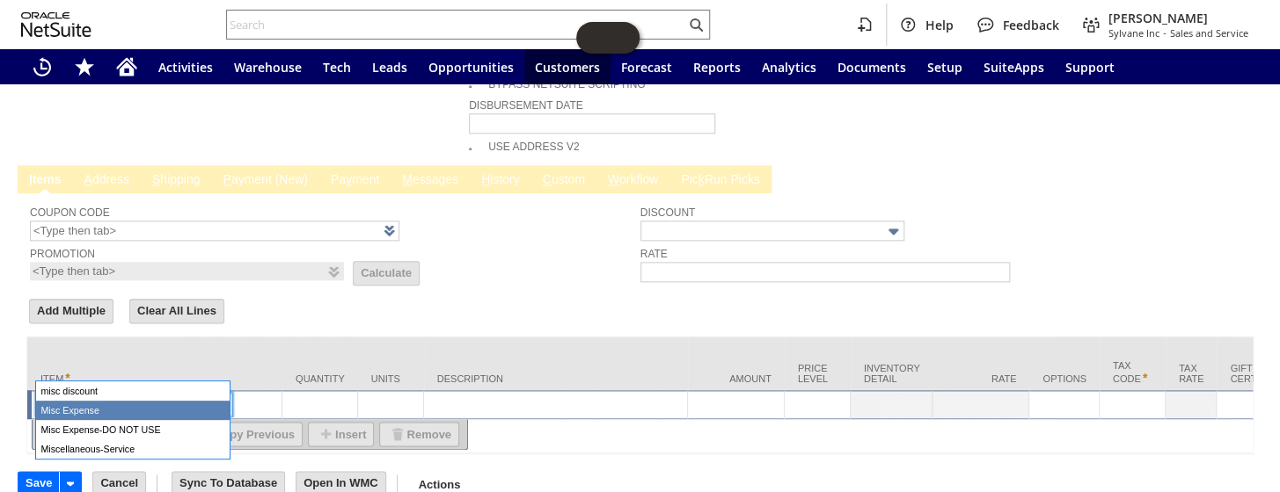
type input "Misc Expense"
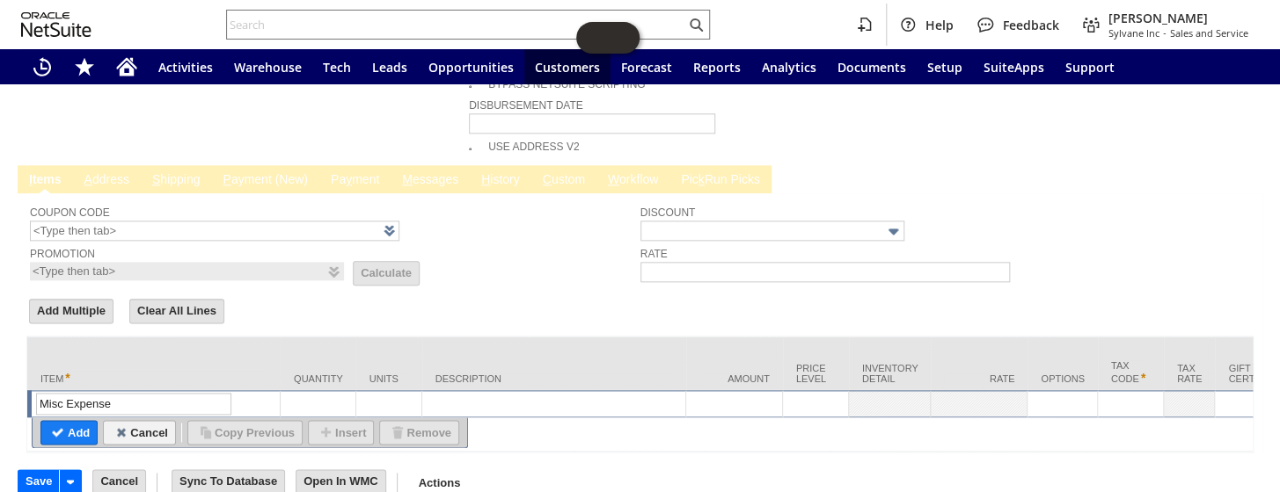
type textarea "Misc Expense"
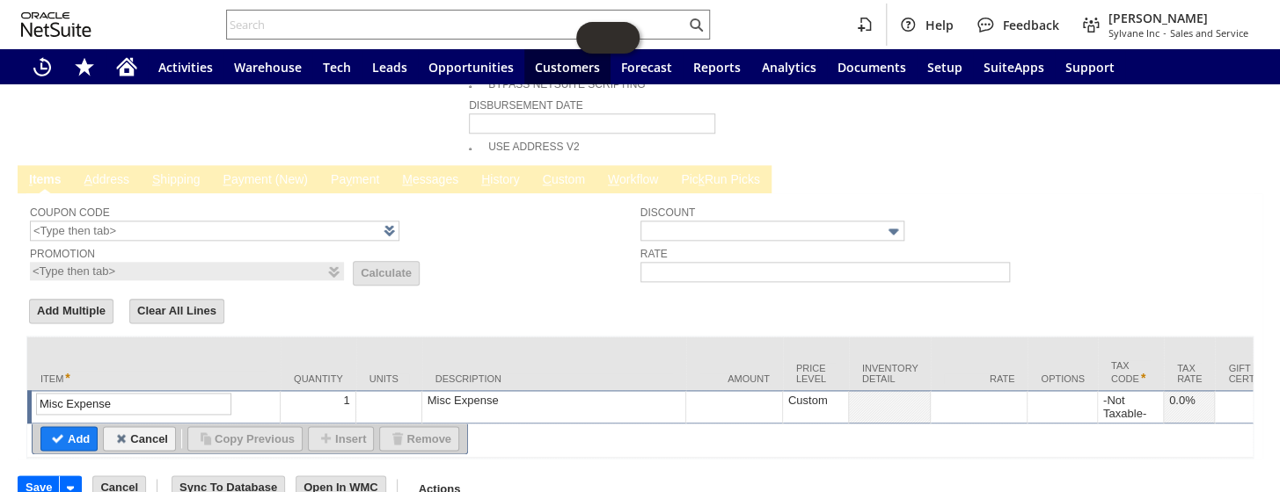
type input "Misc Expense"
click at [492, 393] on div "Misc Expense" at bounding box center [554, 400] width 254 height 15
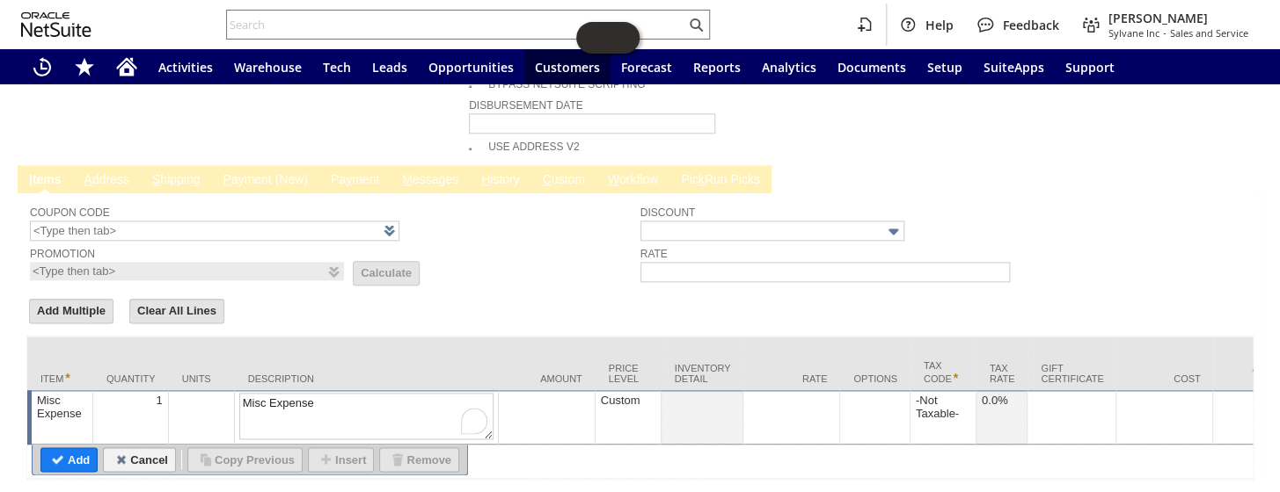
drag, startPoint x: 193, startPoint y: 345, endPoint x: 178, endPoint y: 338, distance: 16.5
type textarea "partial refund"
click at [784, 390] on td at bounding box center [791, 417] width 97 height 55
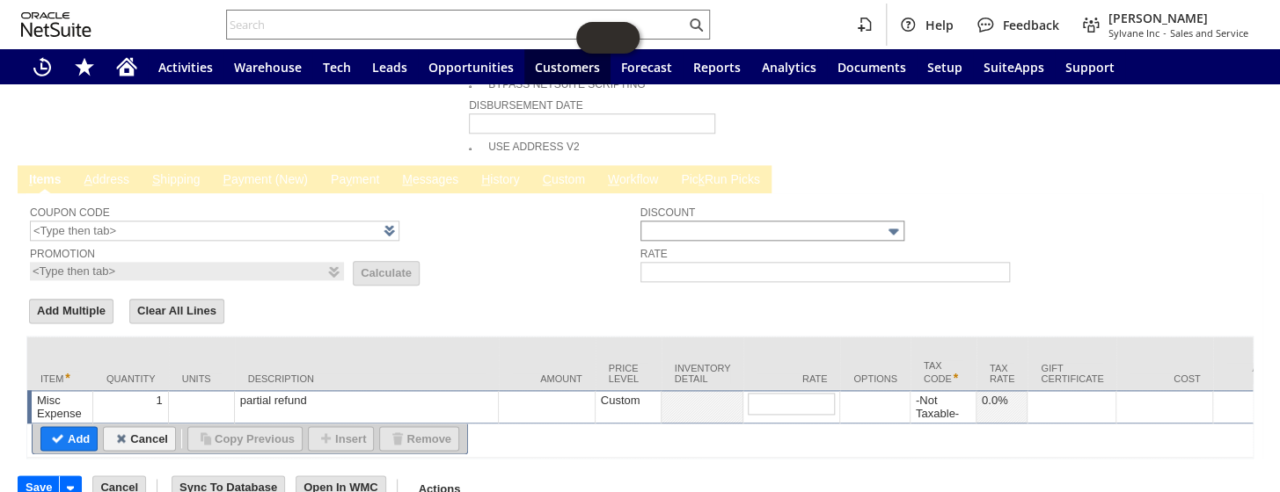
type input "co14325"
drag, startPoint x: 808, startPoint y: 374, endPoint x: 704, endPoint y: 355, distance: 106.3
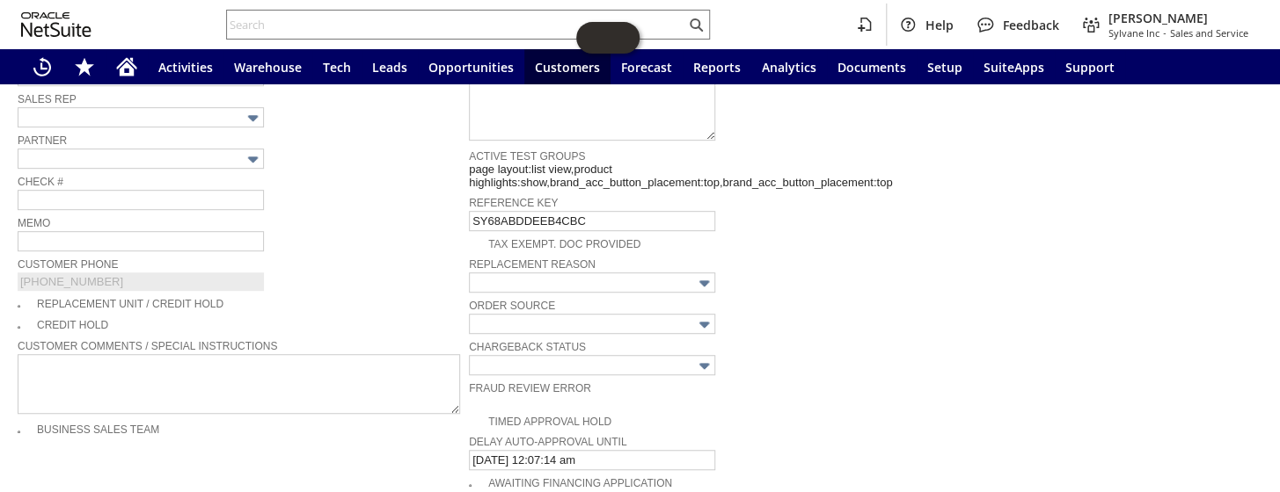
scroll to position [361, 0]
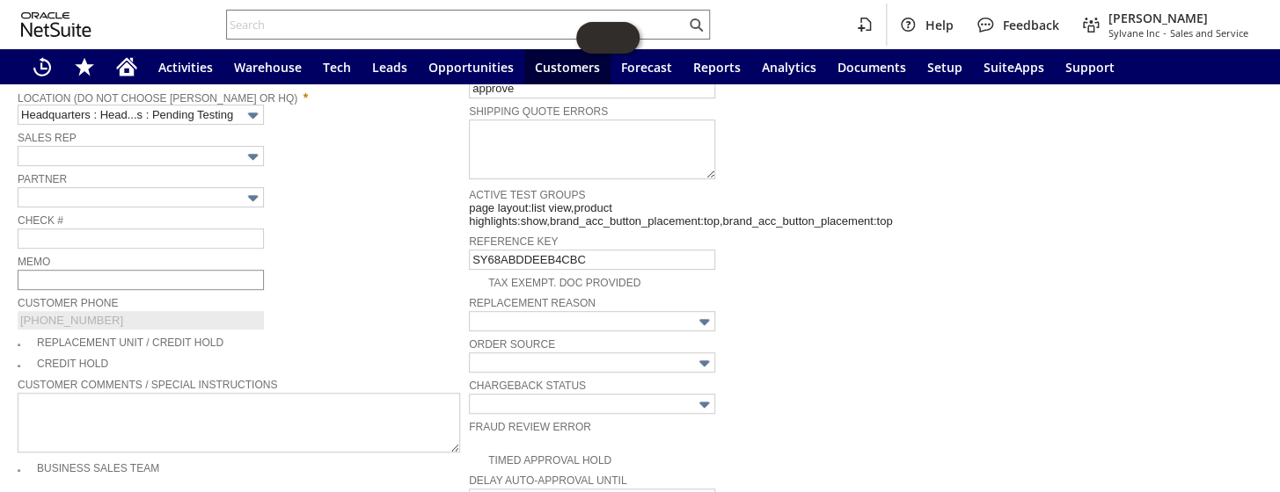
type input "12.50"
click at [75, 273] on input "text" at bounding box center [141, 280] width 246 height 20
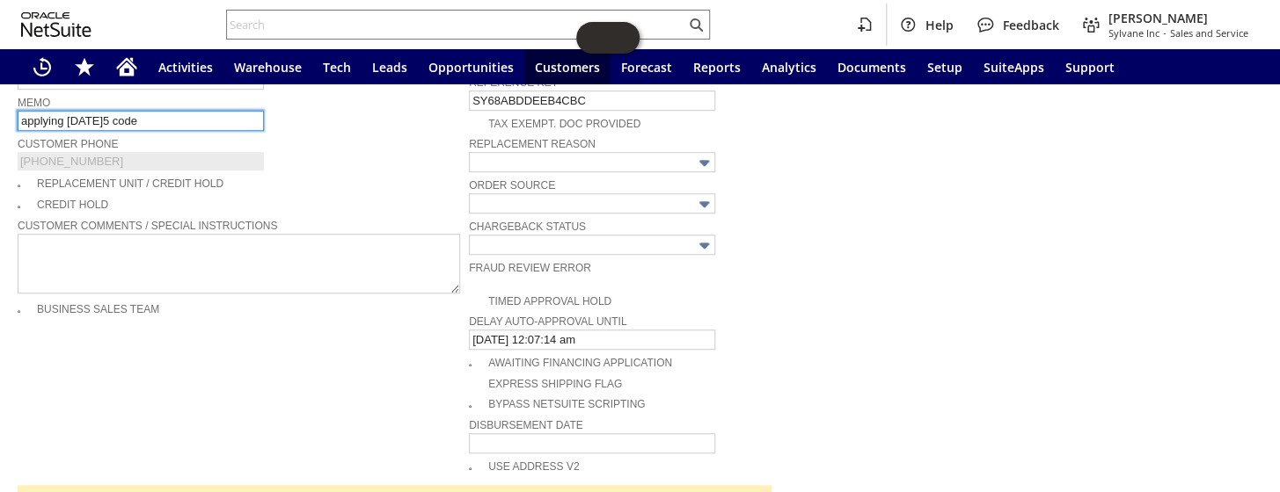
scroll to position [845, 0]
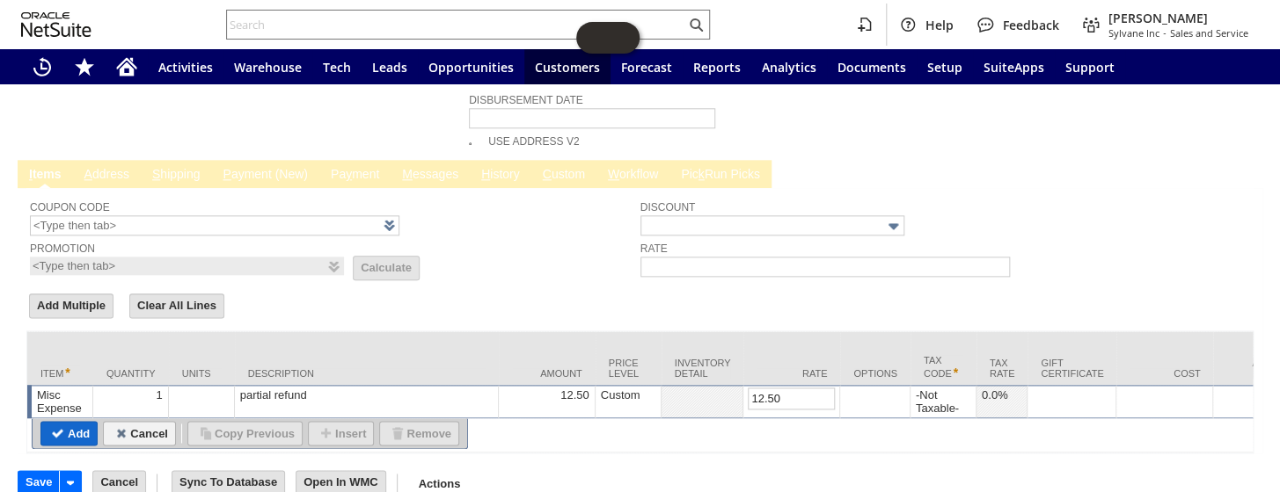
type input "applying today5 code"
click at [64, 422] on input "Add" at bounding box center [68, 433] width 55 height 23
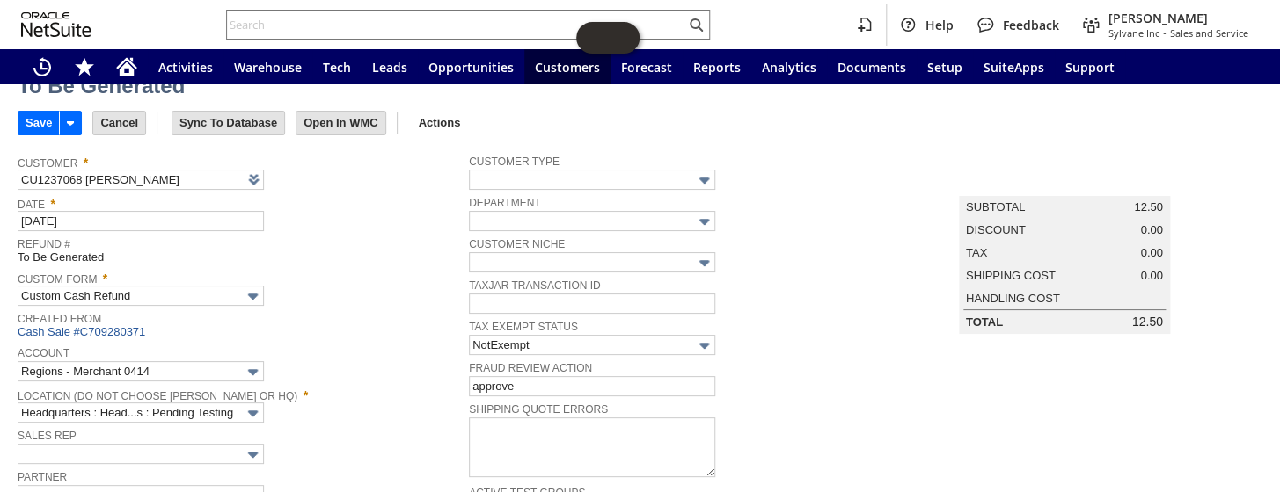
scroll to position [0, 0]
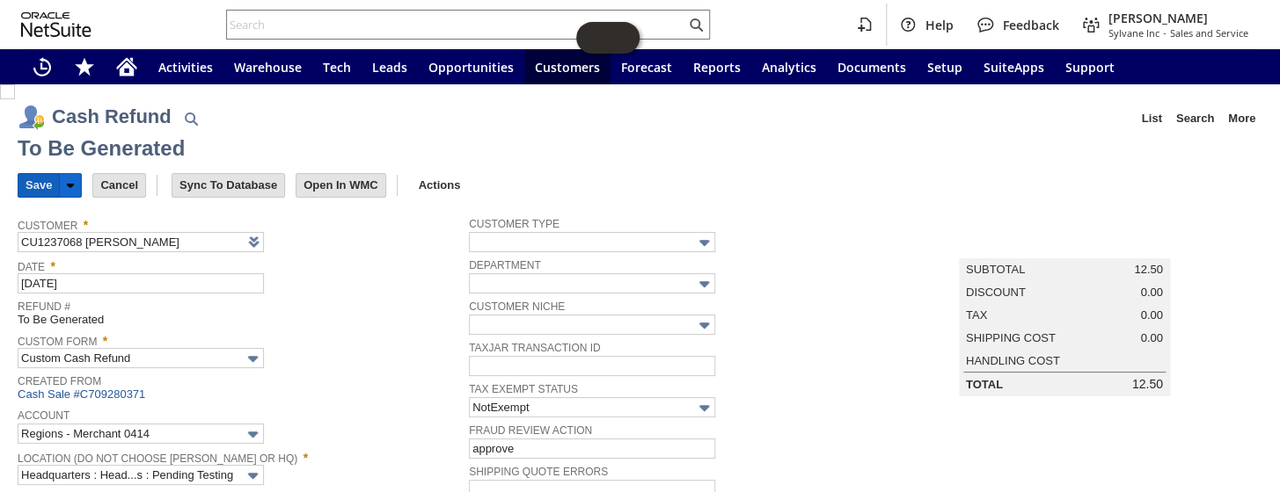
click at [34, 176] on input "Save" at bounding box center [38, 185] width 40 height 23
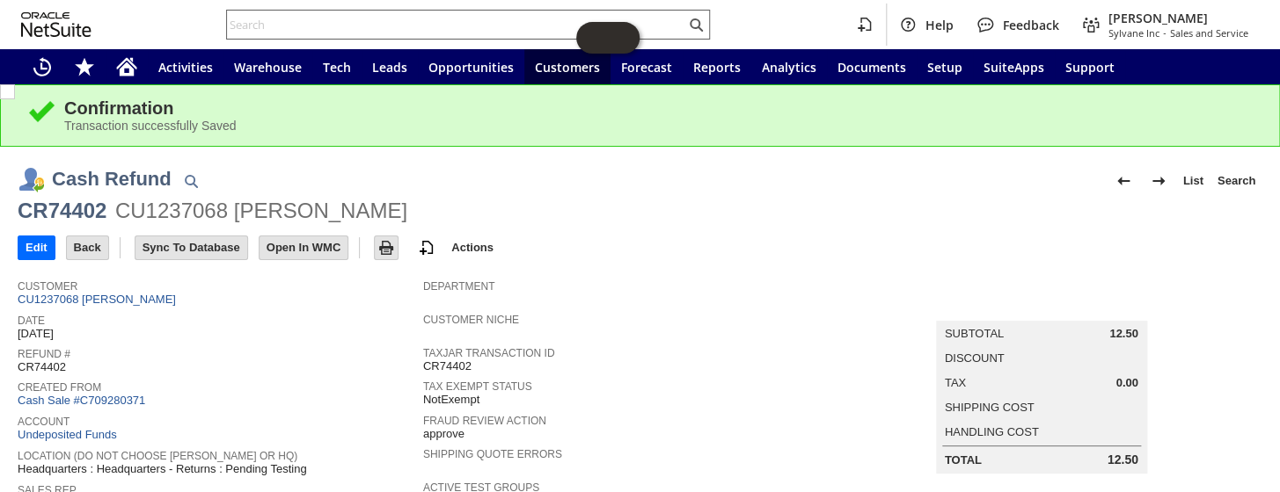
click at [365, 16] on input "text" at bounding box center [456, 24] width 458 height 21
paste input "RA89370"
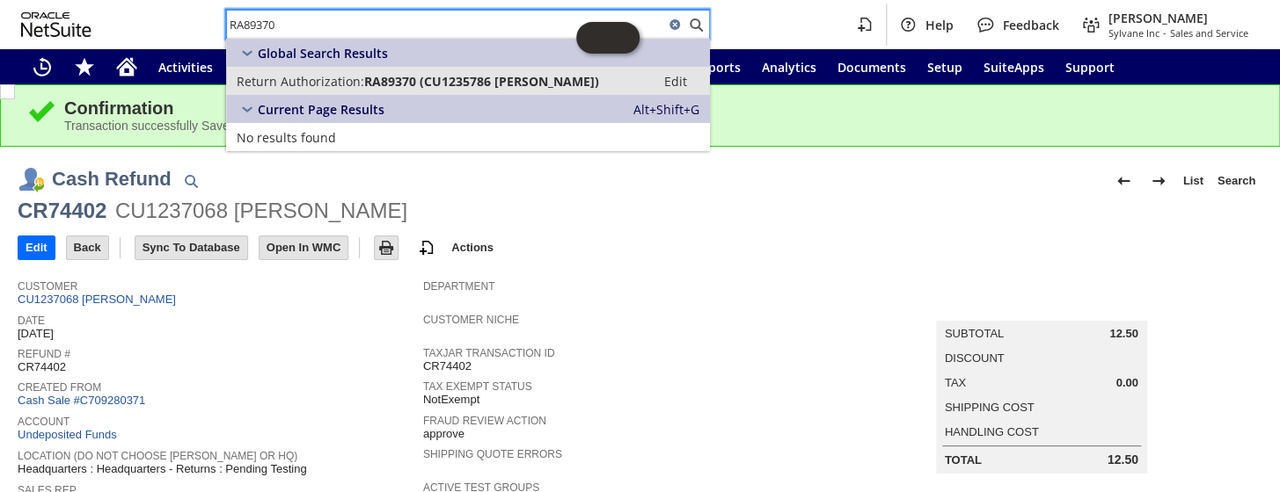
type input "RA89370"
click at [339, 84] on span "Return Authorization:" at bounding box center [301, 81] width 128 height 17
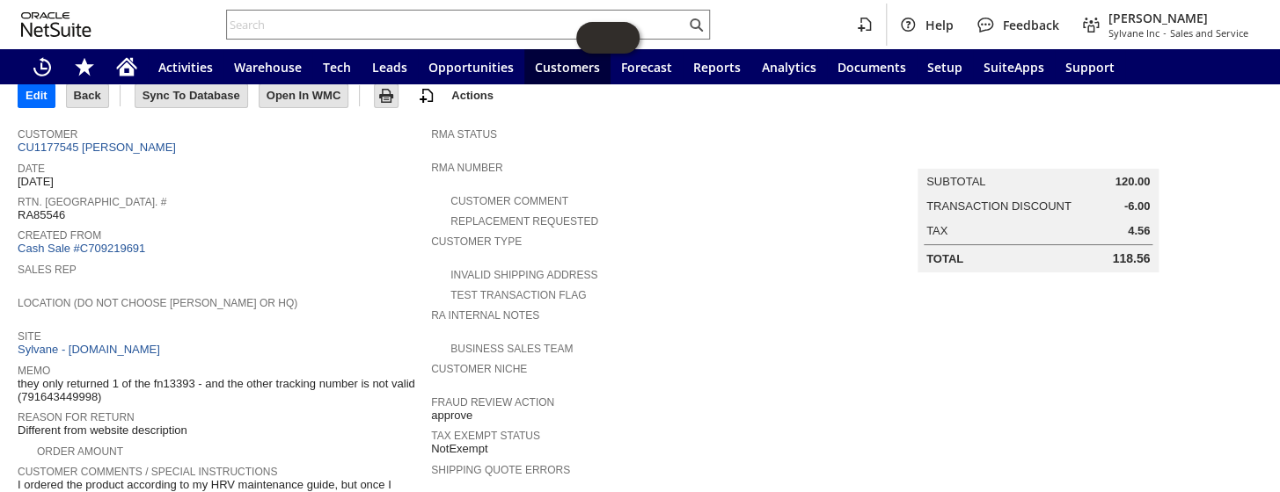
scroll to position [81, 0]
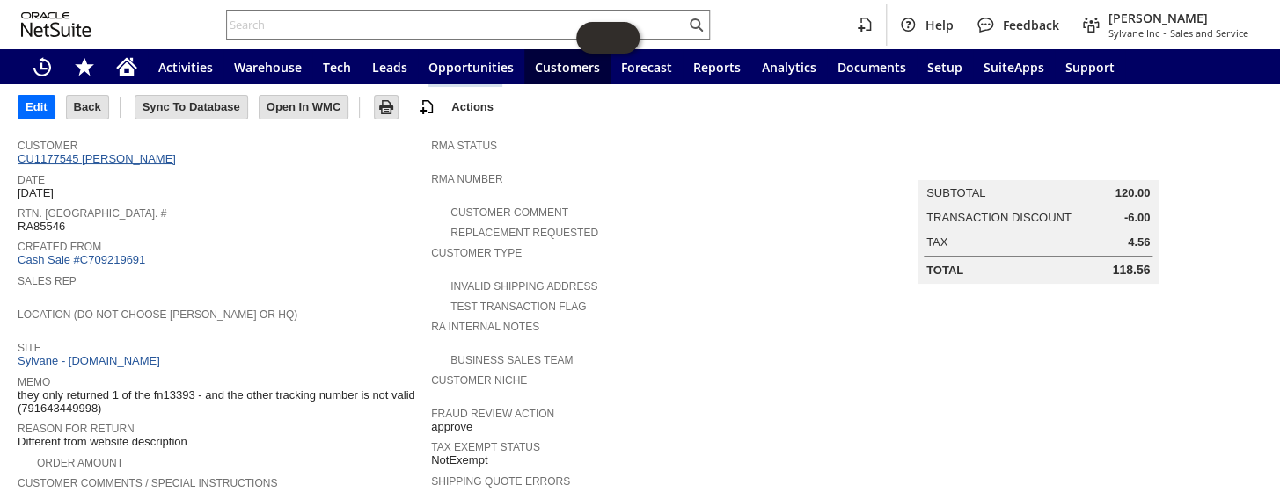
click at [119, 156] on link "CU1177545 [PERSON_NAME]" at bounding box center [99, 158] width 163 height 13
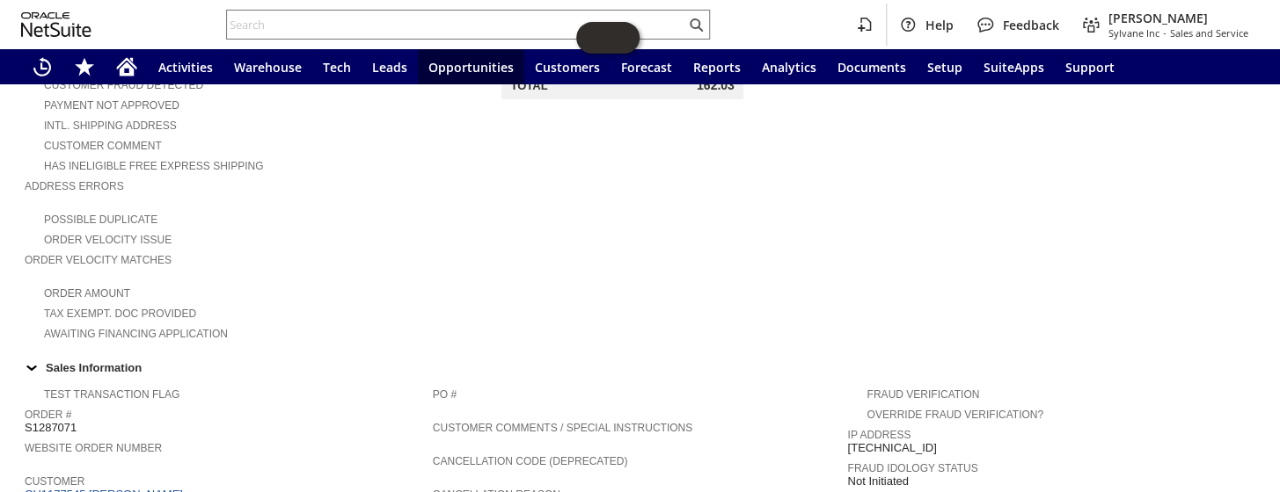
scroll to position [239, 0]
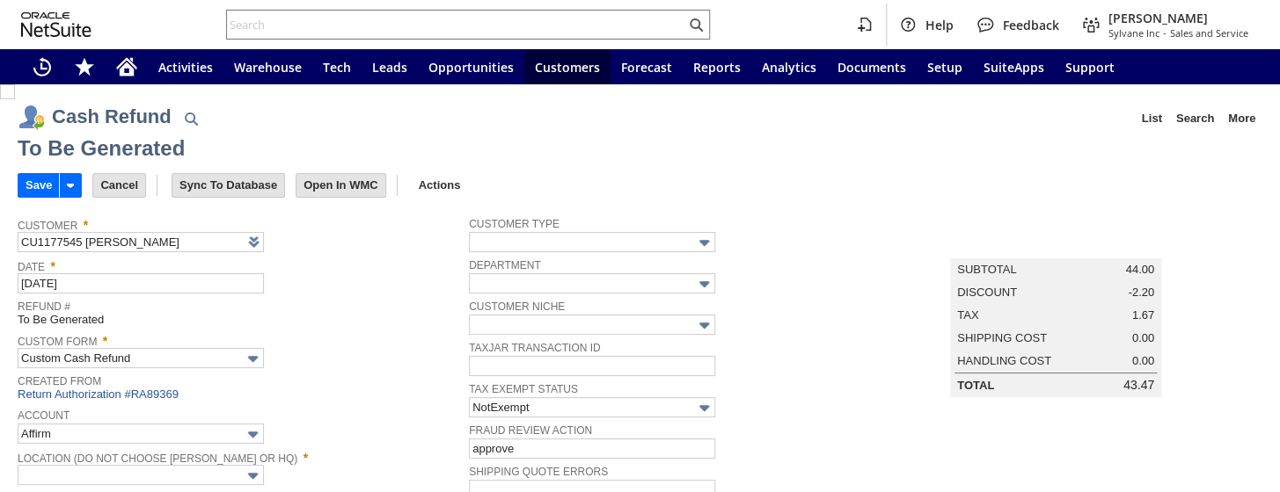
type input "Regions - Merchant 0414"
type input "Headquarters : Head...s : Pending Testing"
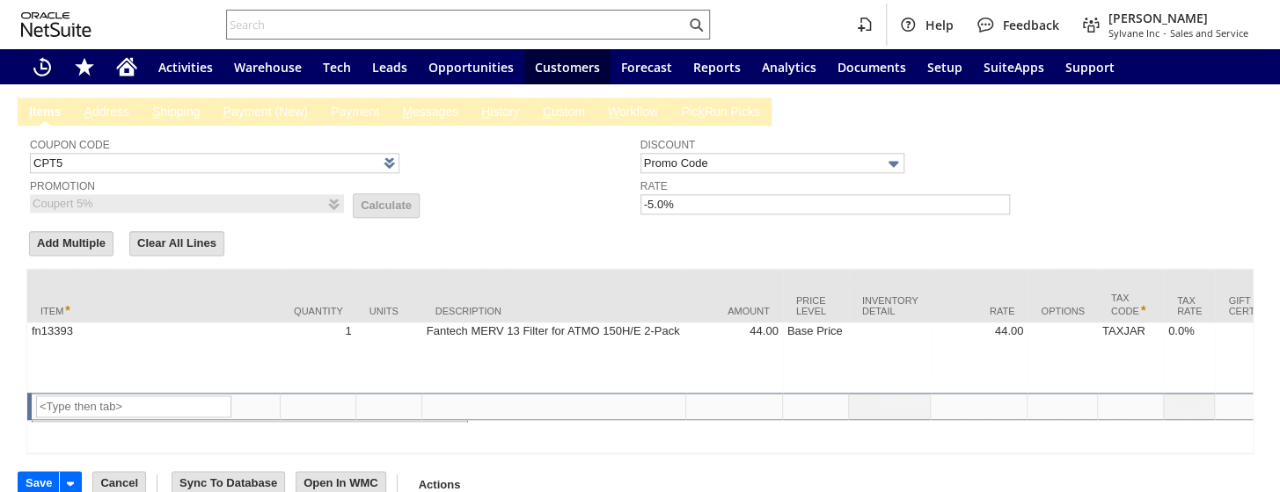
type input "CPT5"
type input "Coupert 5%"
type input "-5.0%"
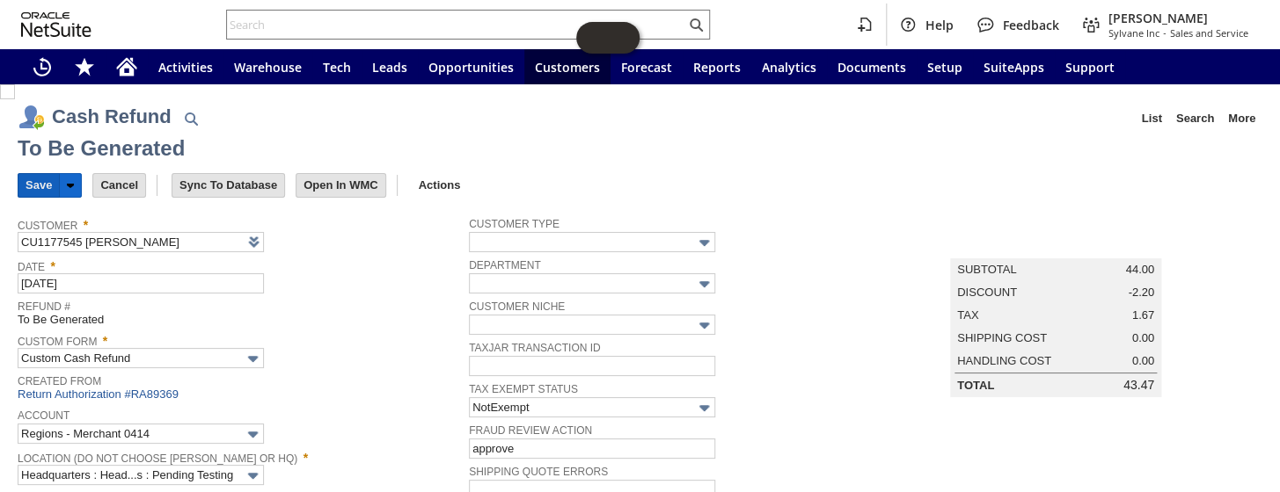
click at [21, 178] on input "Save" at bounding box center [38, 185] width 40 height 23
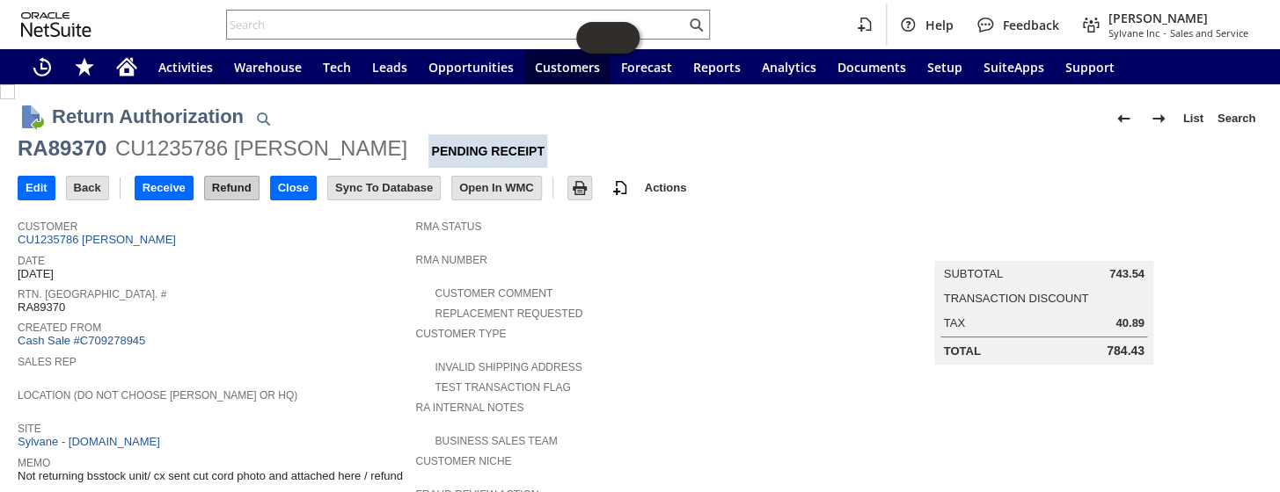
click at [249, 187] on input "Refund" at bounding box center [232, 188] width 54 height 23
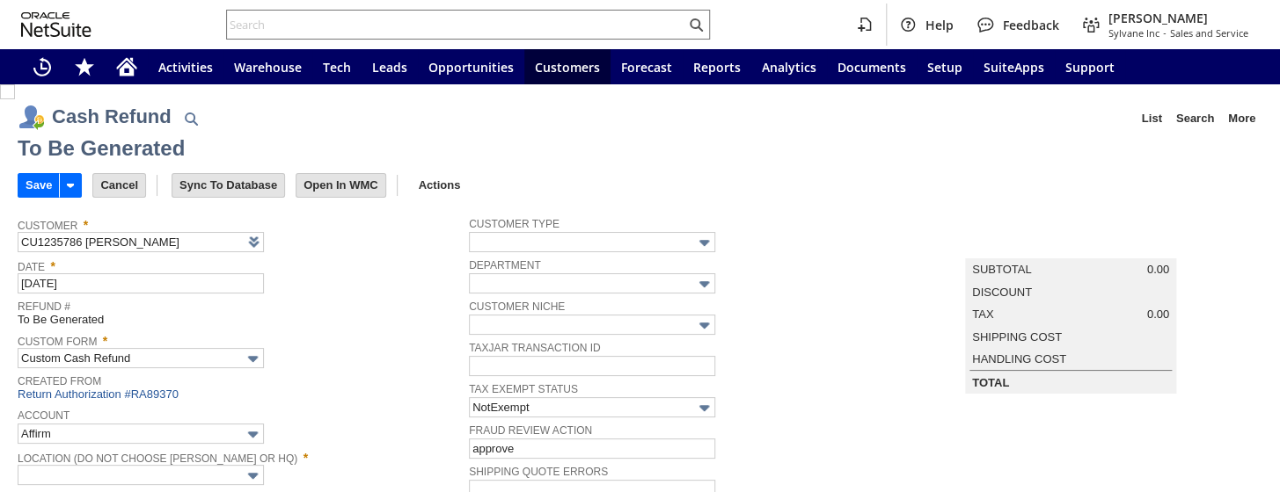
type input "Regions - Merchant 0414"
type input "Headquarters : Head...s : Pending Testing"
type input "Add"
type input "Copy Previous"
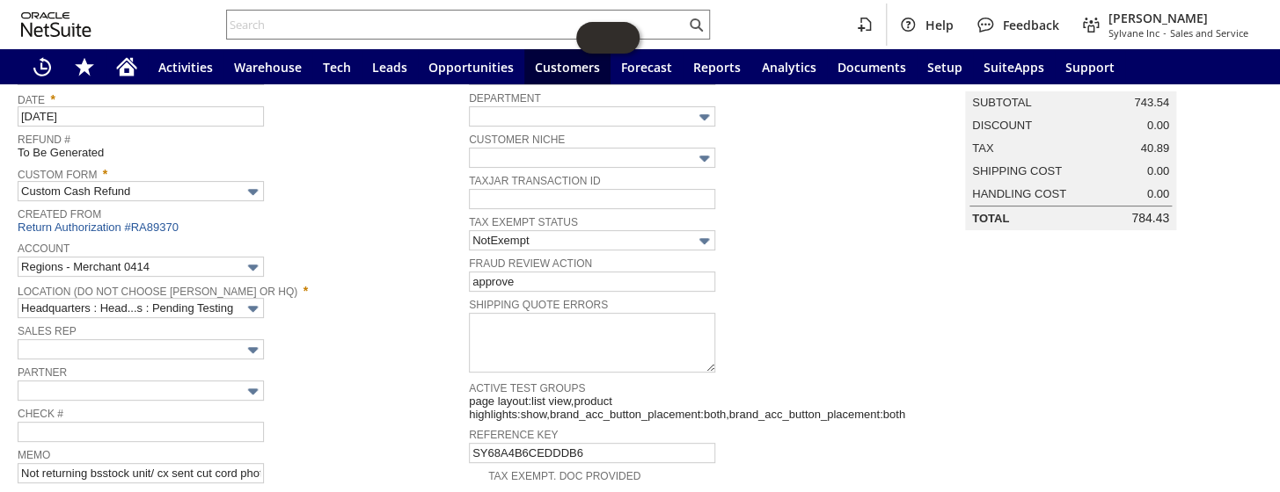
scroll to position [41, 0]
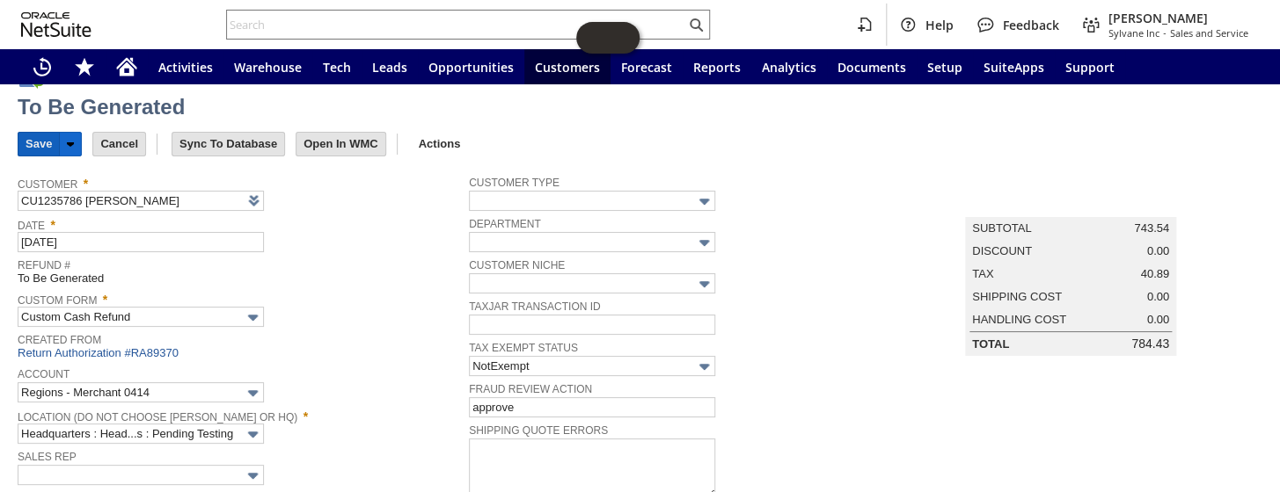
click at [47, 143] on input "Save" at bounding box center [38, 144] width 40 height 23
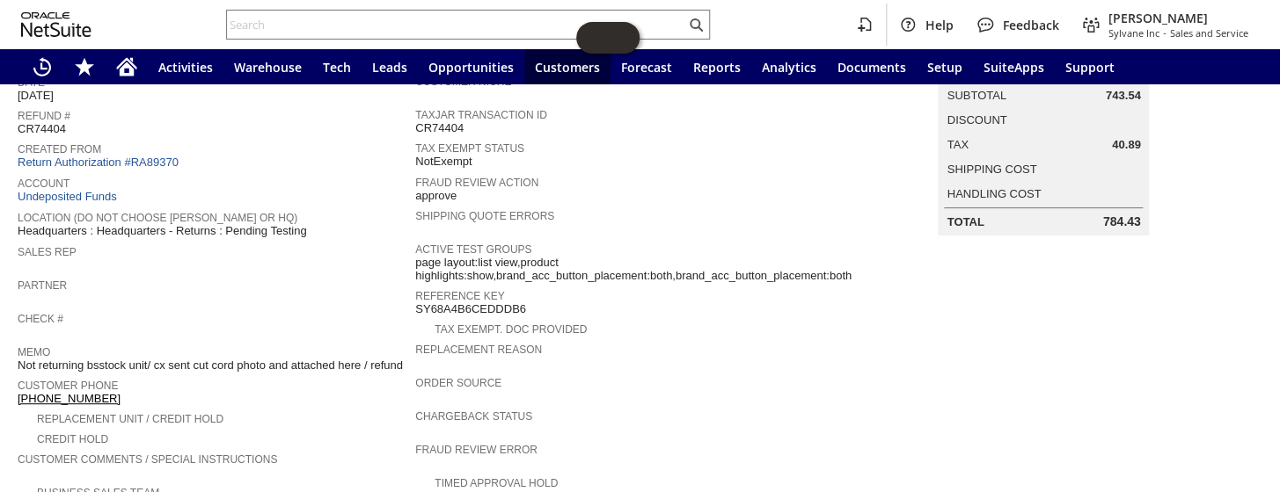
scroll to position [239, 0]
click at [134, 155] on link "Return Authorization #RA89370" at bounding box center [98, 161] width 161 height 13
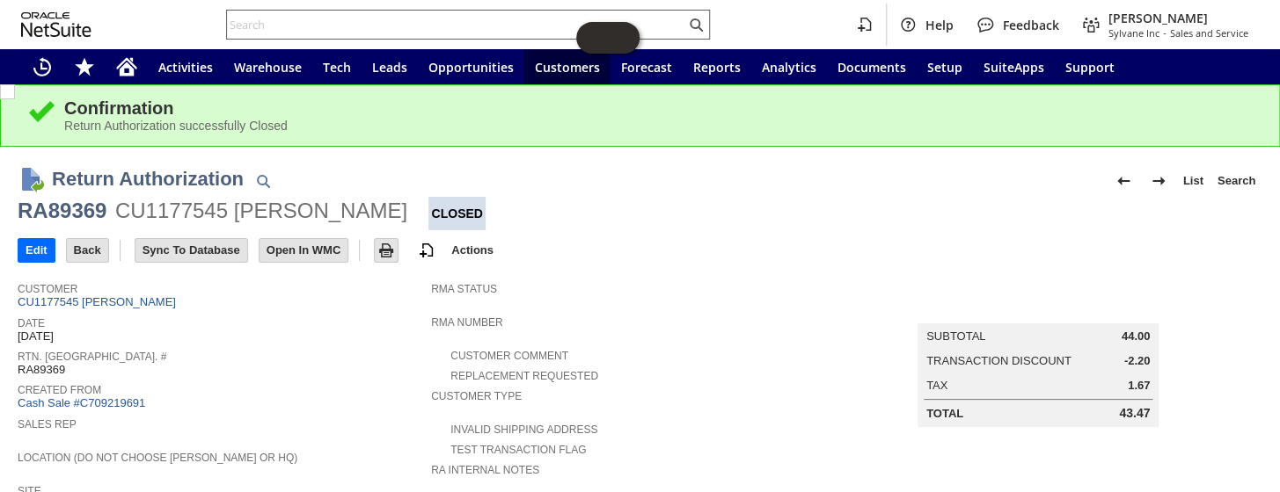
click at [404, 26] on input "text" at bounding box center [456, 24] width 458 height 21
paste input "S1344975"
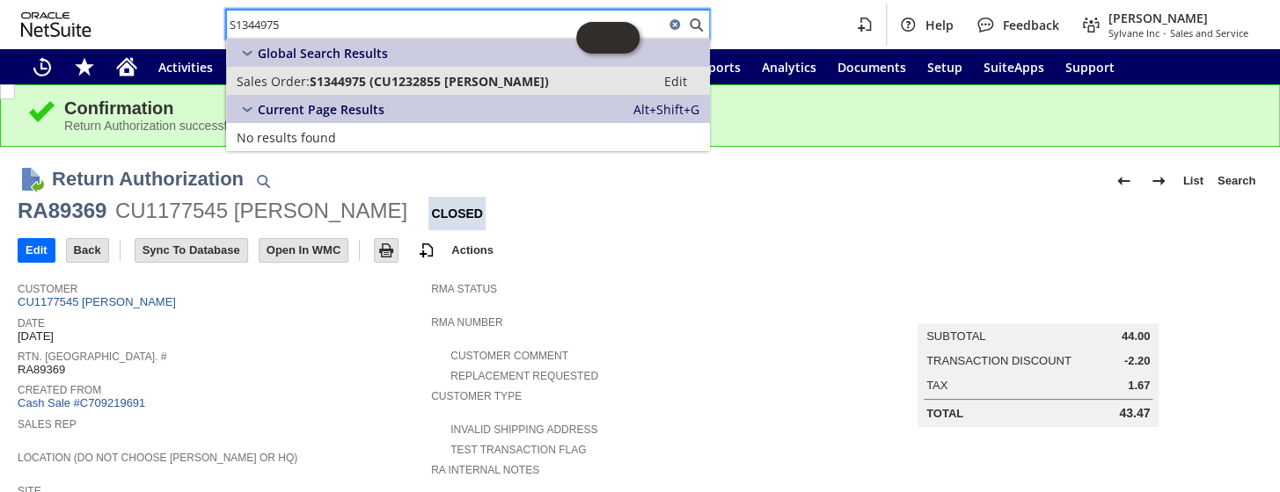
type input "S1344975"
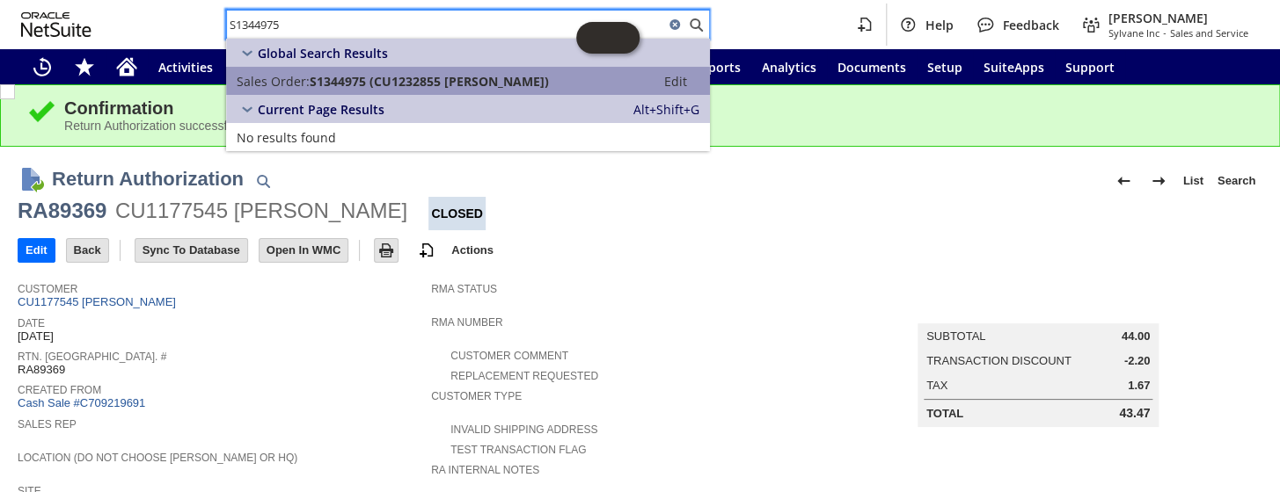
click at [416, 84] on span "S1344975 (CU1232855 [PERSON_NAME])" at bounding box center [429, 81] width 239 height 17
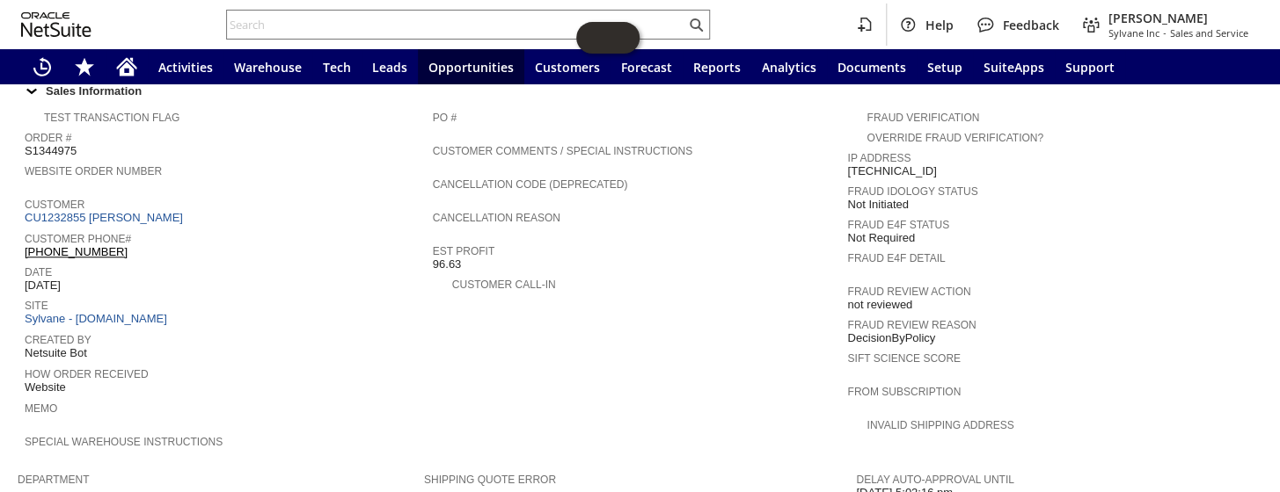
scroll to position [639, 0]
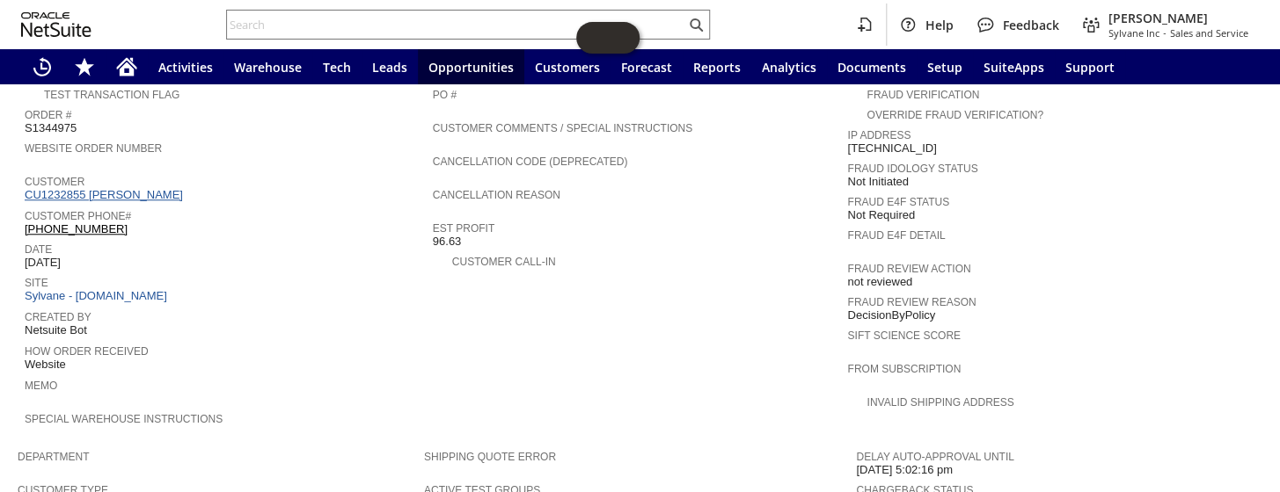
click at [131, 188] on link "CU1232855 [PERSON_NAME]" at bounding box center [106, 194] width 163 height 13
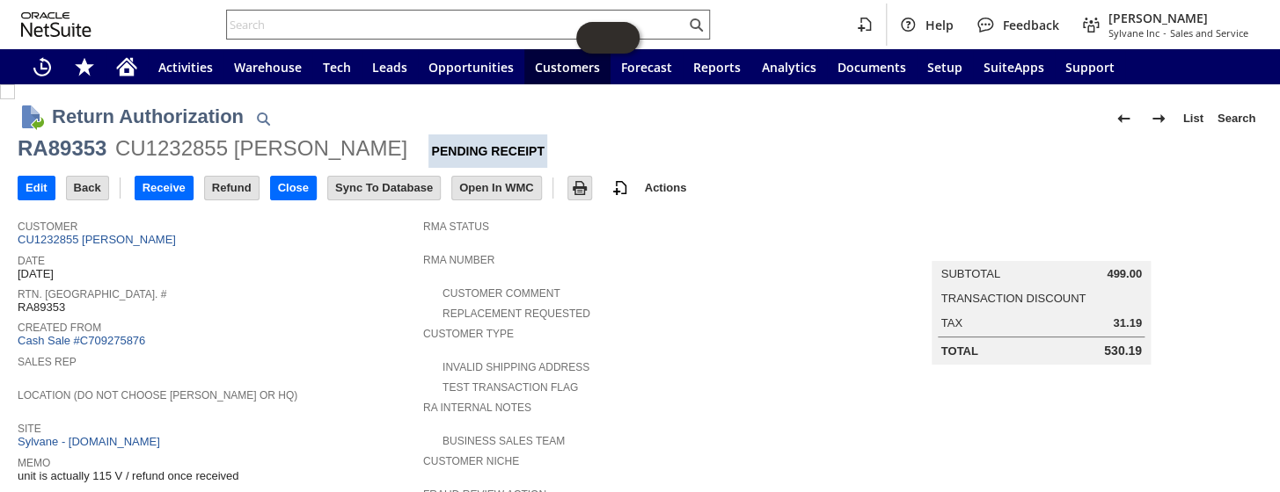
click at [324, 18] on input "text" at bounding box center [456, 24] width 458 height 21
paste input "S1344975"
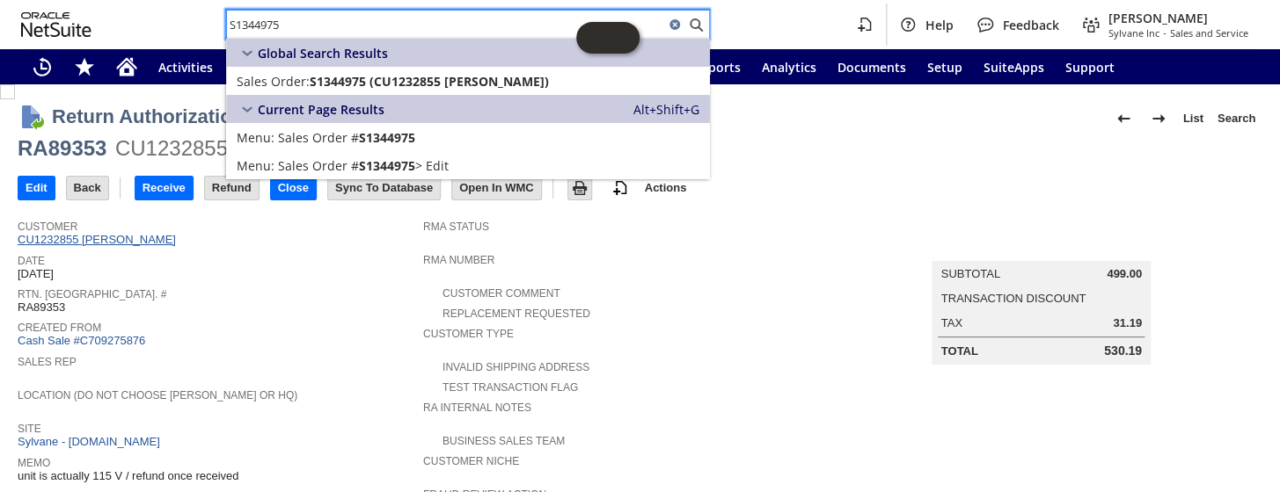
type input "S1344975"
click at [117, 242] on link "CU1232855 [PERSON_NAME]" at bounding box center [99, 239] width 163 height 13
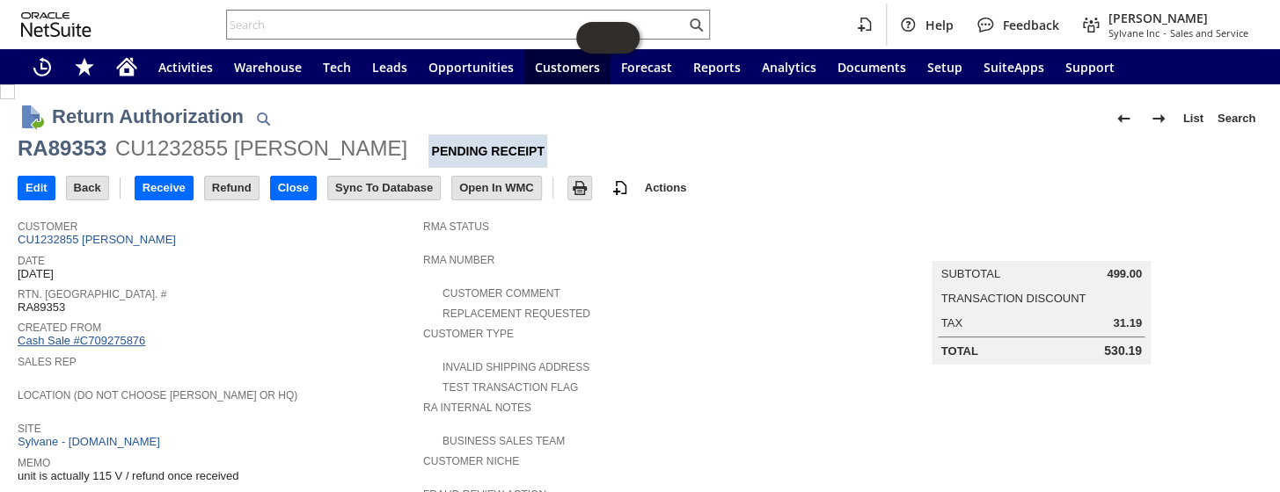
click at [105, 334] on link "Cash Sale #C709275876" at bounding box center [82, 340] width 128 height 13
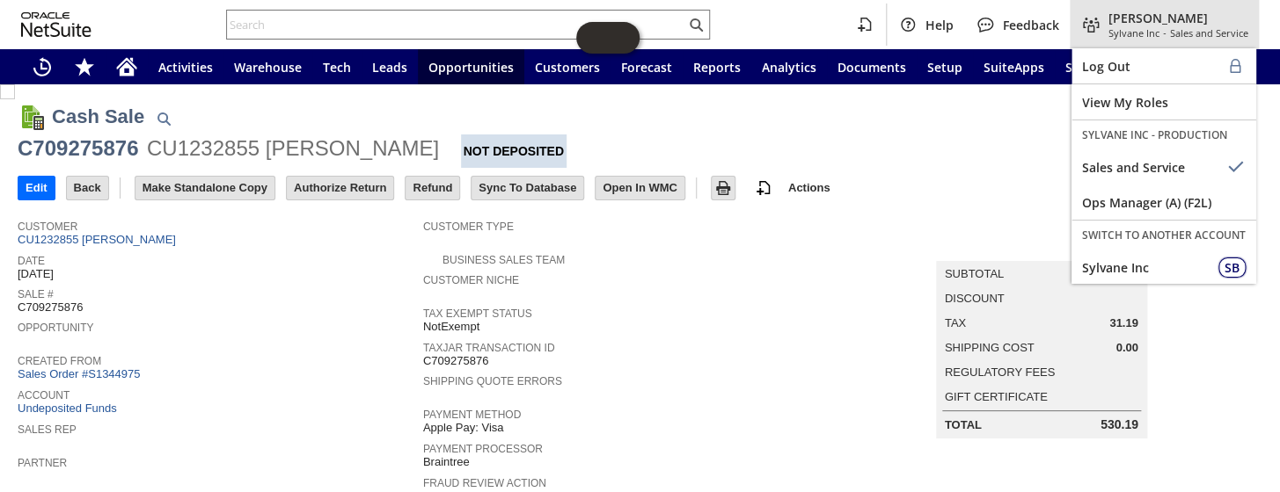
click at [1136, 40] on div "[PERSON_NAME] Sylvane Inc - Sales and Service" at bounding box center [1163, 24] width 189 height 49
